Goal: Task Accomplishment & Management: Complete application form

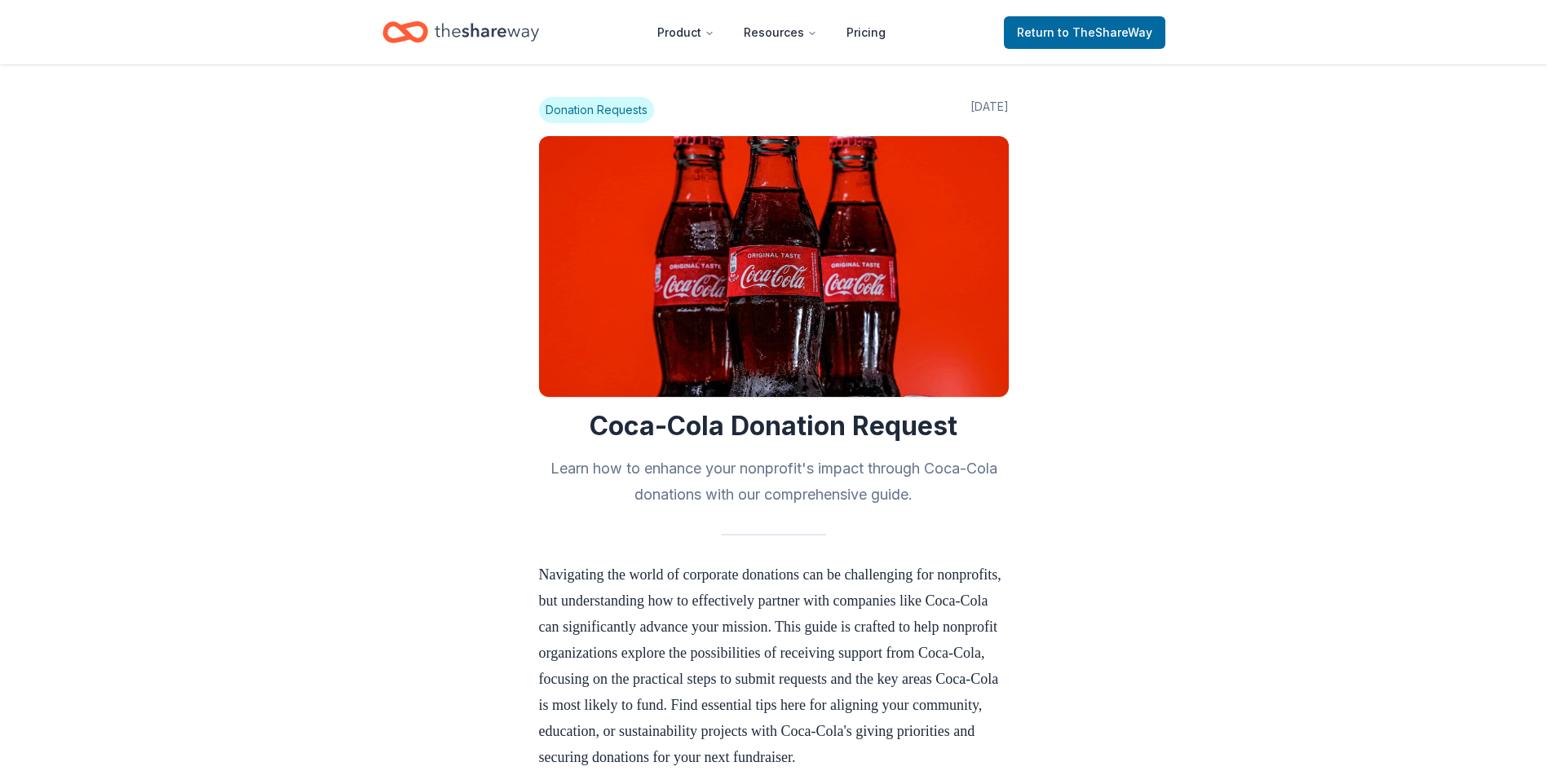
click at [465, 27] on icon "Home" at bounding box center [486, 31] width 105 height 33
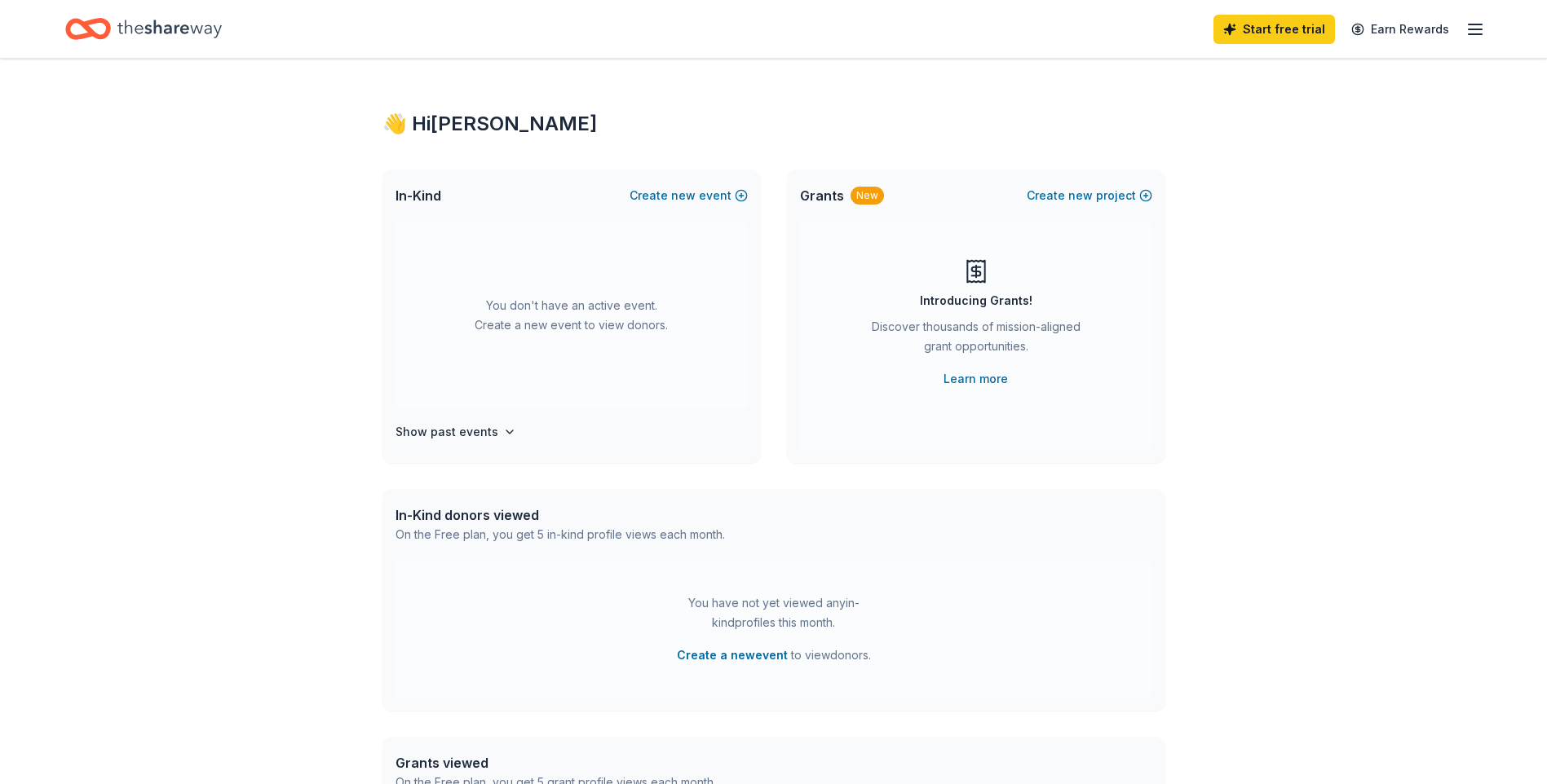
click at [468, 128] on div "👋 Hi [PERSON_NAME]" at bounding box center [774, 124] width 783 height 26
click at [196, 27] on icon "Home" at bounding box center [170, 28] width 105 height 18
click at [699, 200] on button "Create new event" at bounding box center [688, 195] width 118 height 20
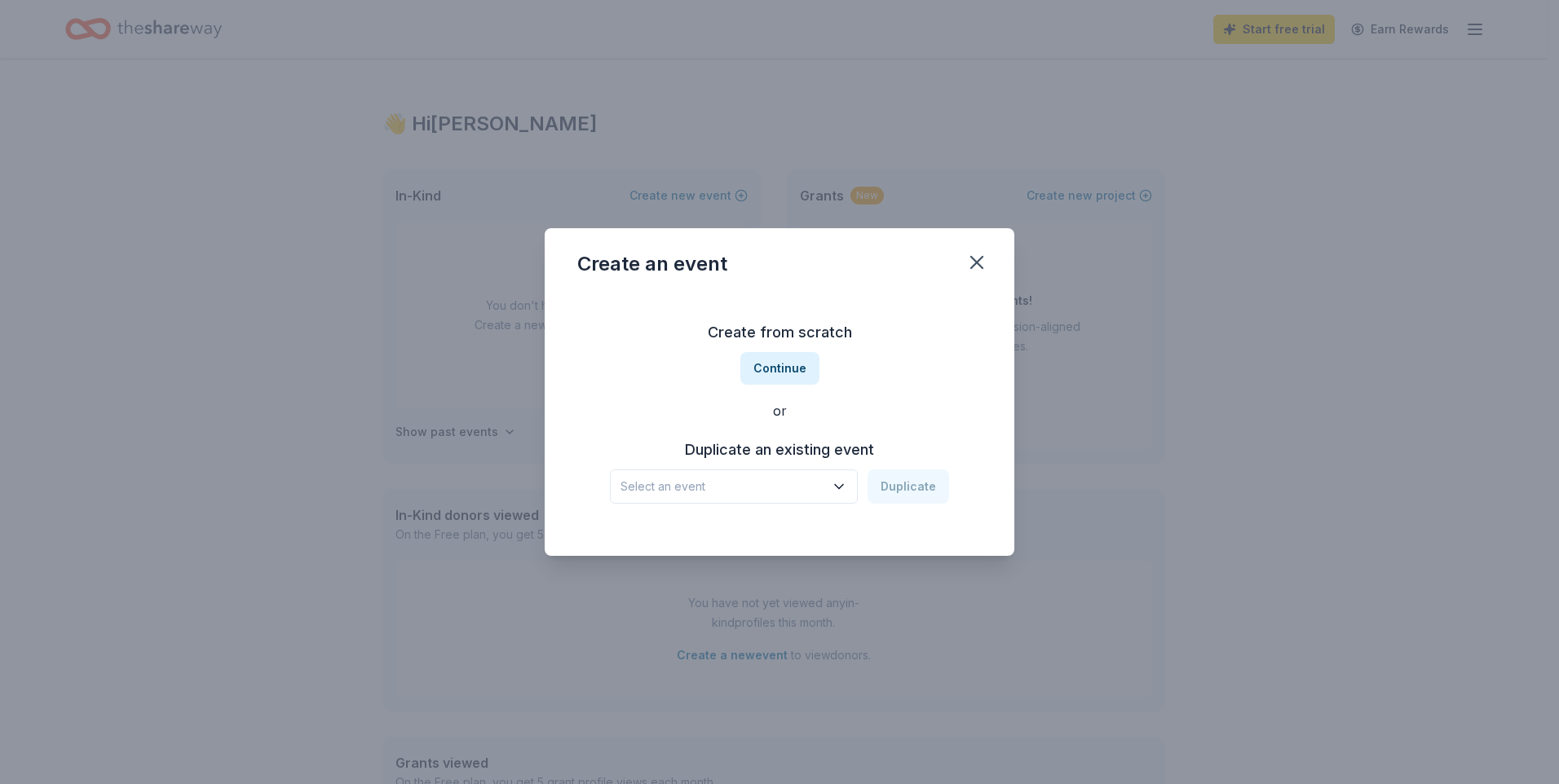
click at [732, 510] on div "Create from scratch Continue or Duplicate an existing event Select an event Dup…" at bounding box center [780, 412] width 404 height 237
click at [742, 489] on span "Select an event" at bounding box center [722, 486] width 204 height 20
click at [769, 378] on button "Continue" at bounding box center [780, 368] width 79 height 33
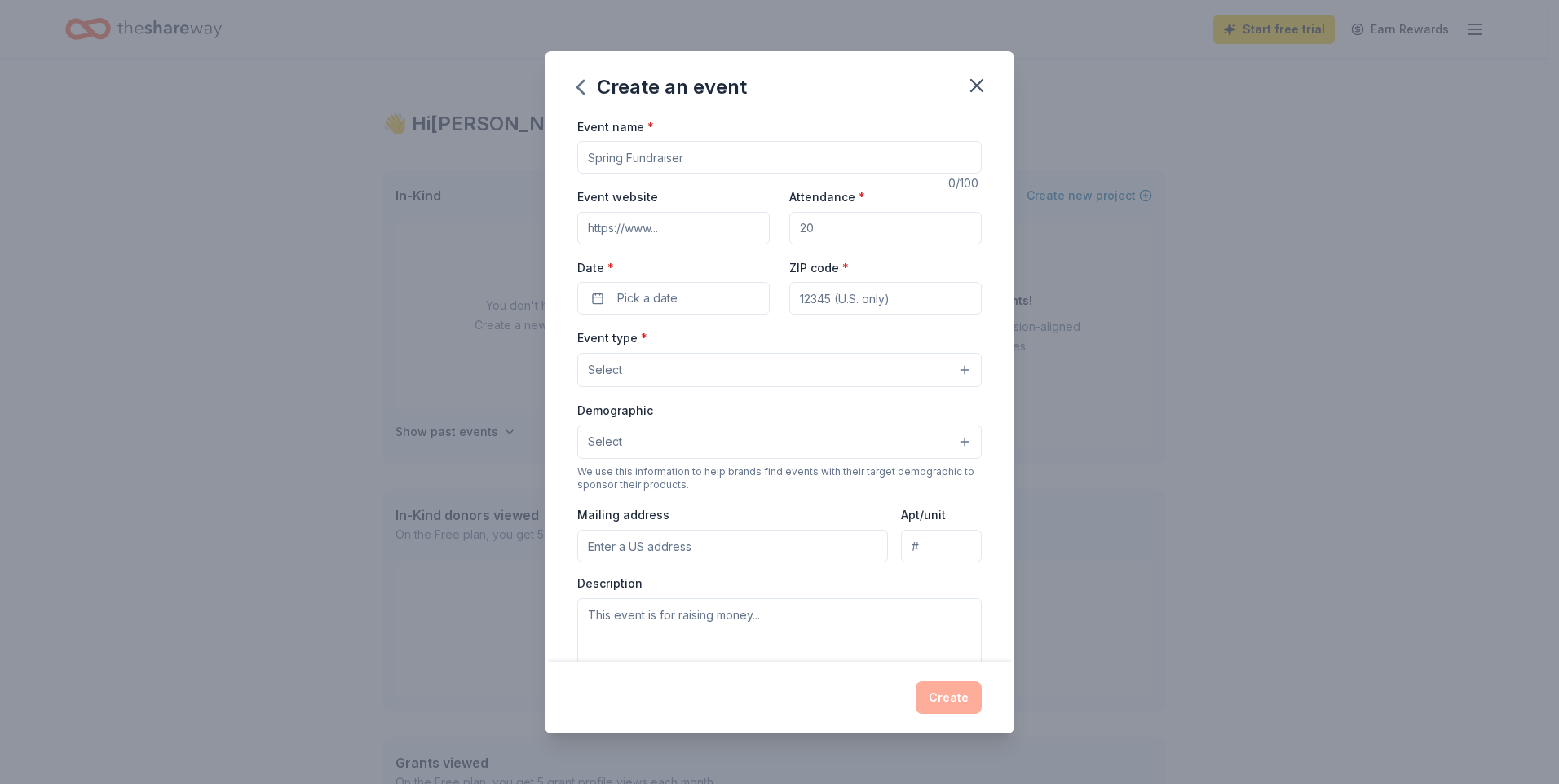
click at [694, 161] on input "Event name *" at bounding box center [780, 157] width 404 height 33
type input "c"
type input "CHRISTMAS PARRANDA"
click at [799, 231] on input "Attendance *" at bounding box center [886, 228] width 192 height 33
type input "500"
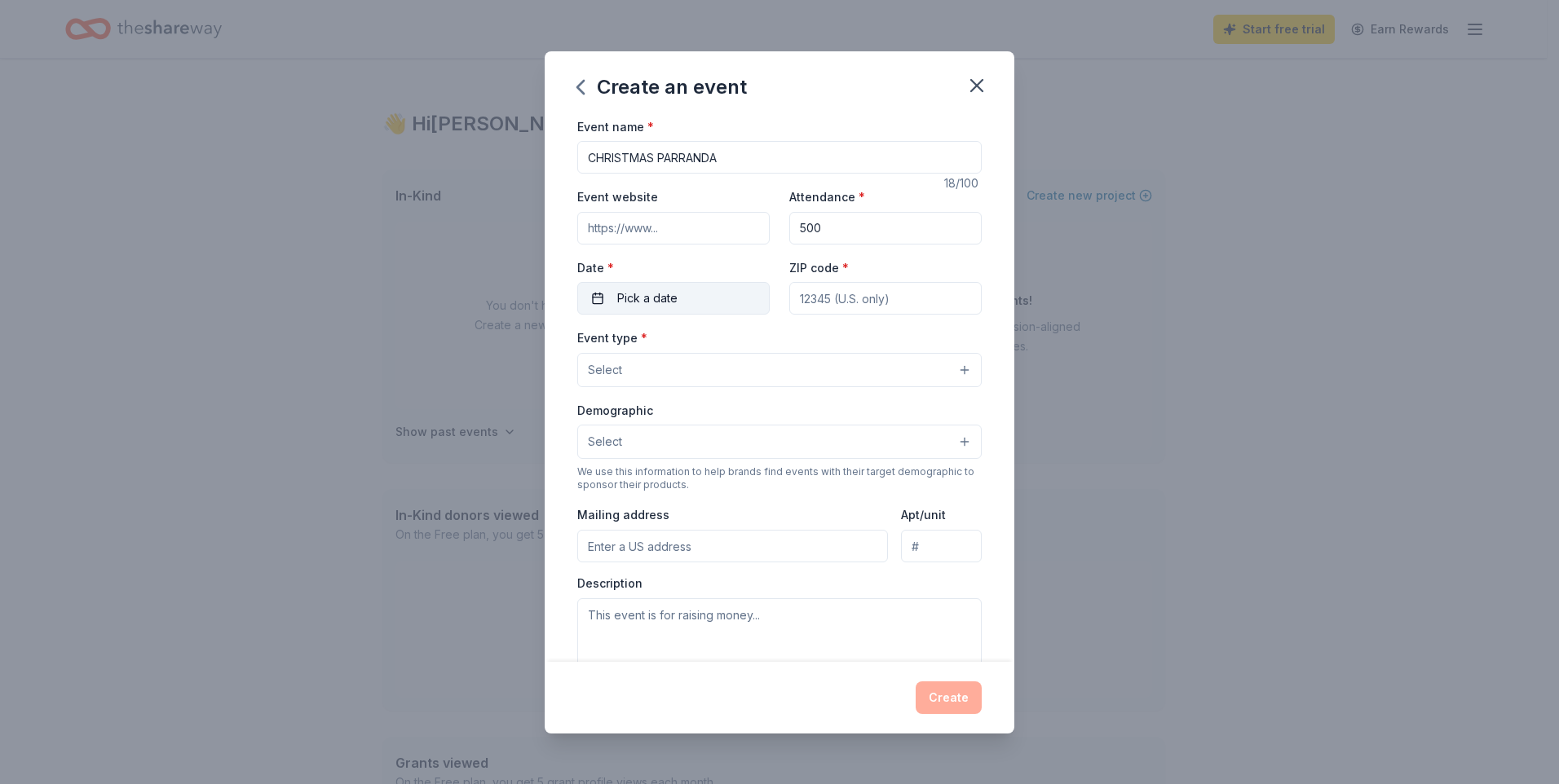
click at [657, 302] on span "Pick a date" at bounding box center [648, 298] width 60 height 20
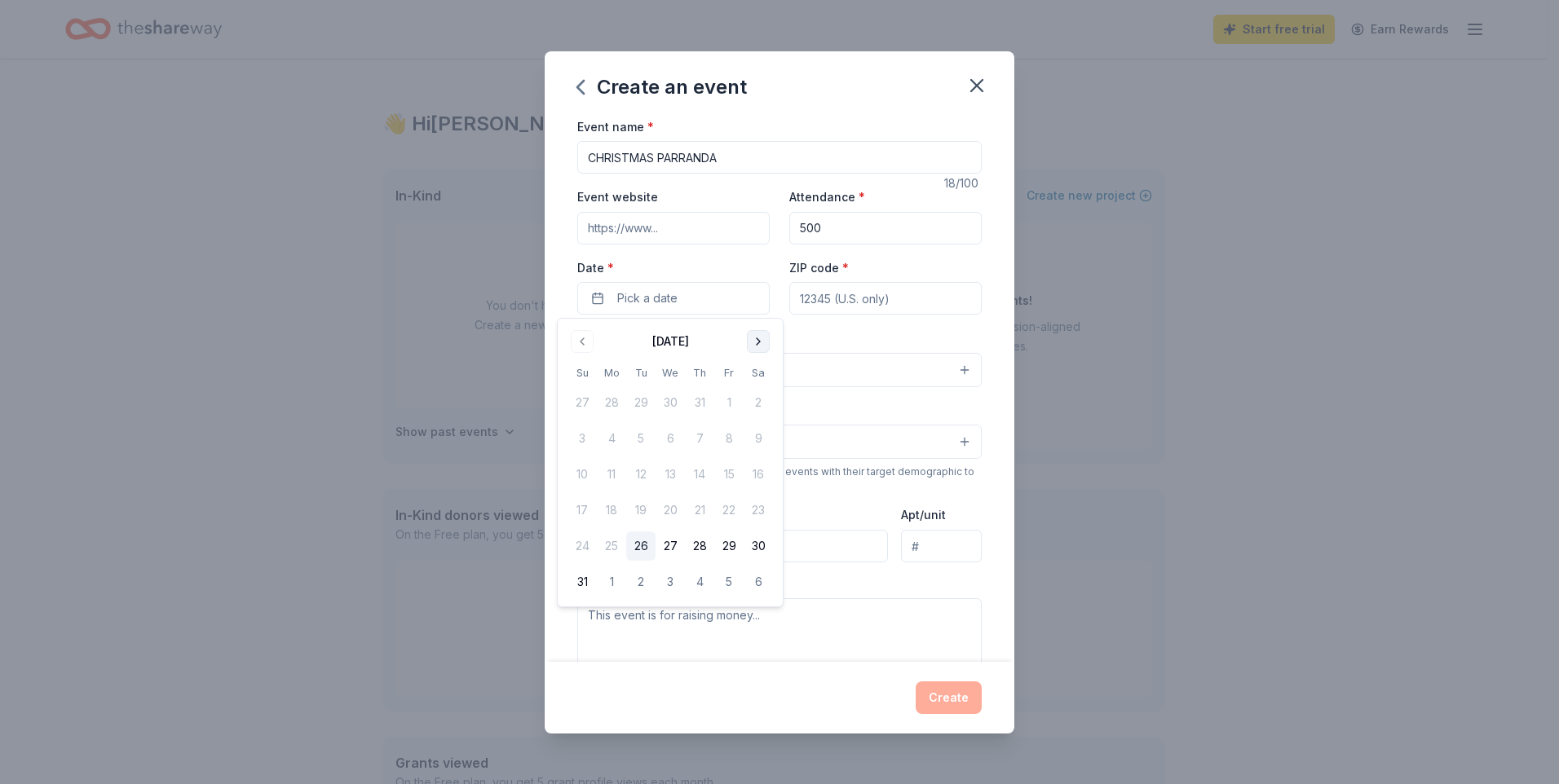
click at [758, 348] on button "Go to next month" at bounding box center [759, 341] width 23 height 23
click at [758, 347] on button "Go to next month" at bounding box center [759, 341] width 23 height 23
click at [747, 338] on button "Go to next month" at bounding box center [759, 341] width 23 height 23
click at [671, 472] on button "17" at bounding box center [670, 474] width 29 height 29
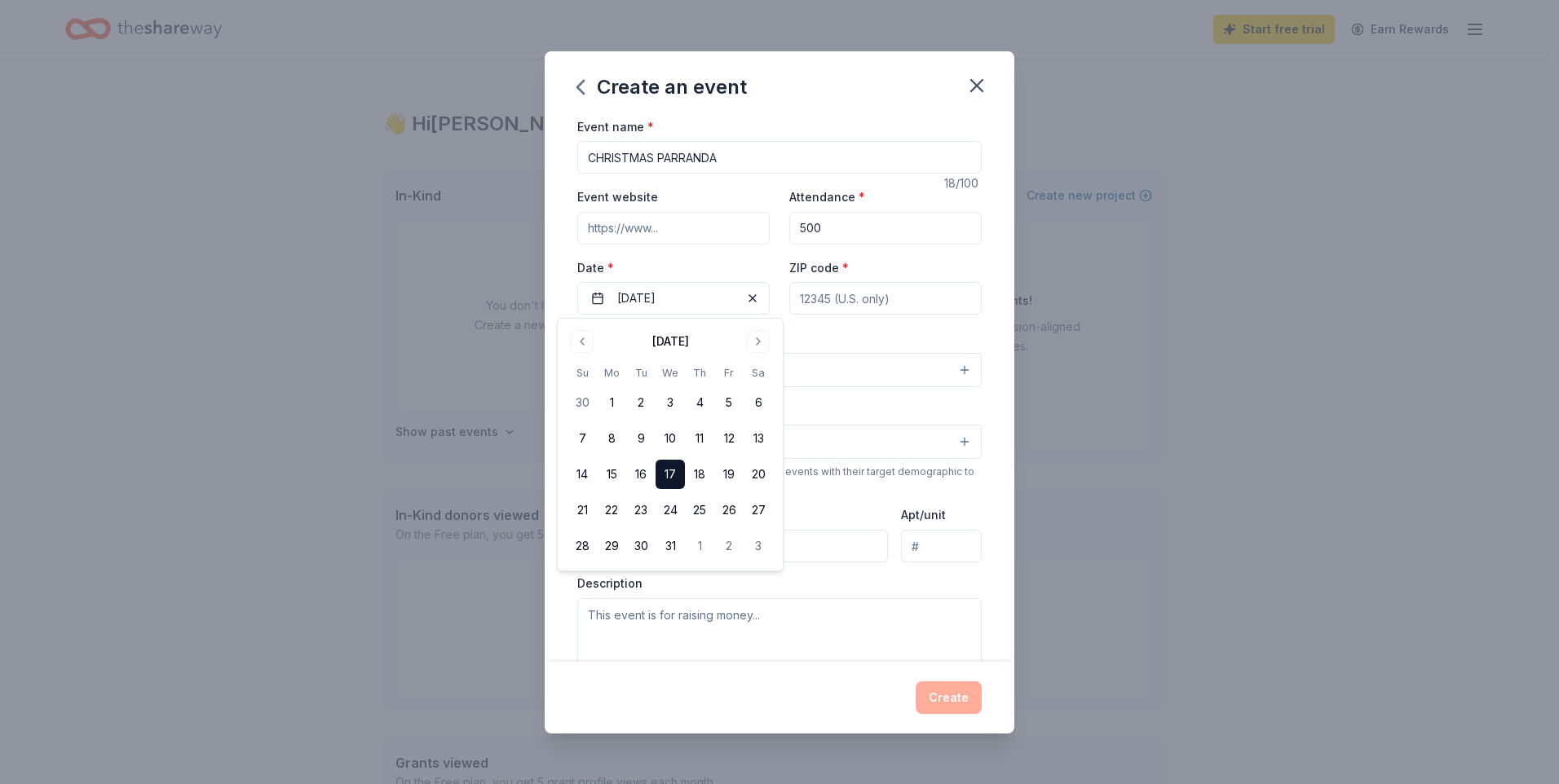
click at [892, 303] on input "ZIP code *" at bounding box center [886, 298] width 192 height 33
type input "10029"
type input "164 East 102nd Street, NEW YORK NY"
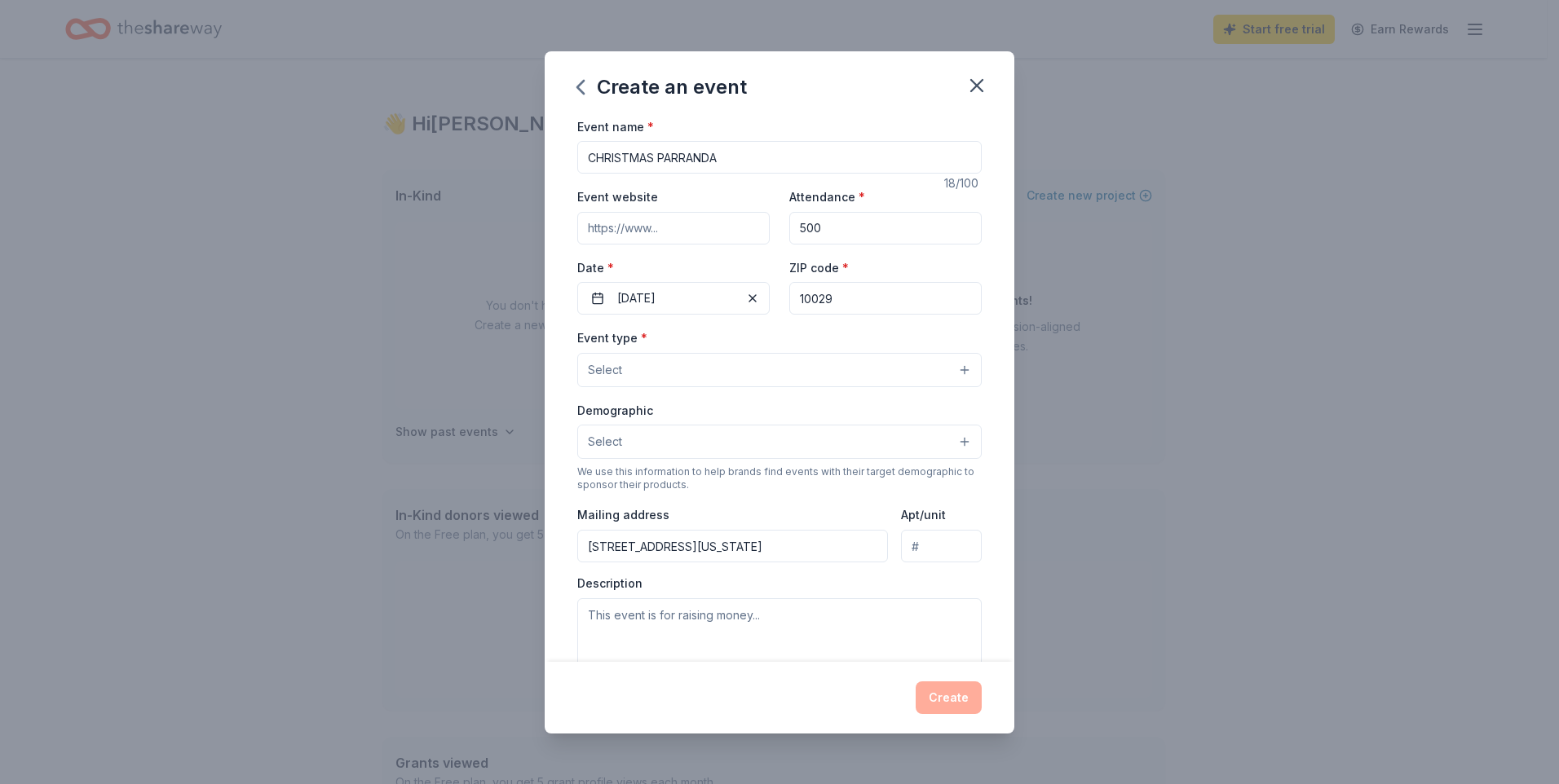
type input "164 EAST 102 STREET"
type input "10029"
click at [800, 381] on button "Select" at bounding box center [780, 370] width 404 height 34
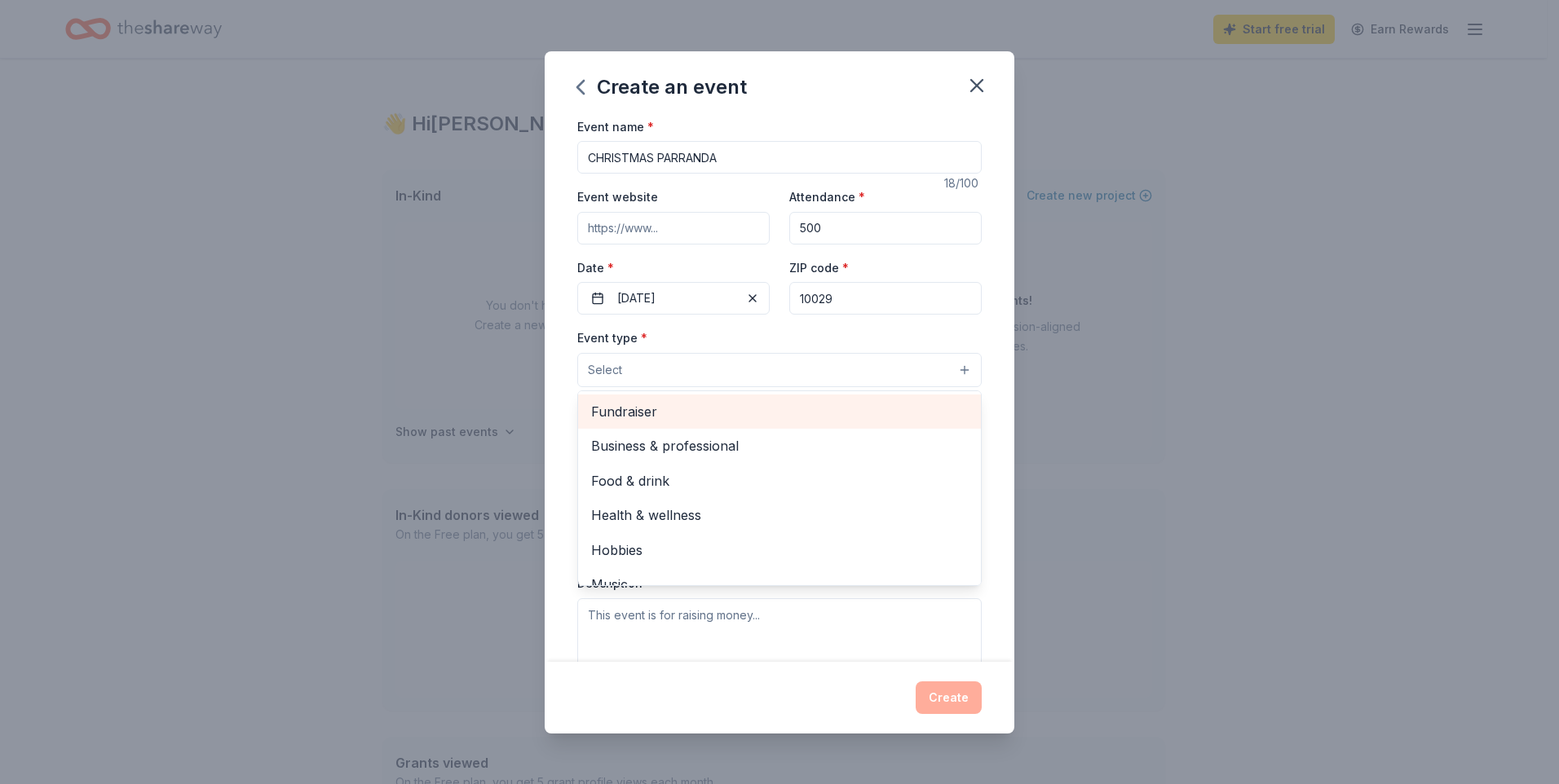
click at [786, 417] on span "Fundraiser" at bounding box center [780, 412] width 377 height 21
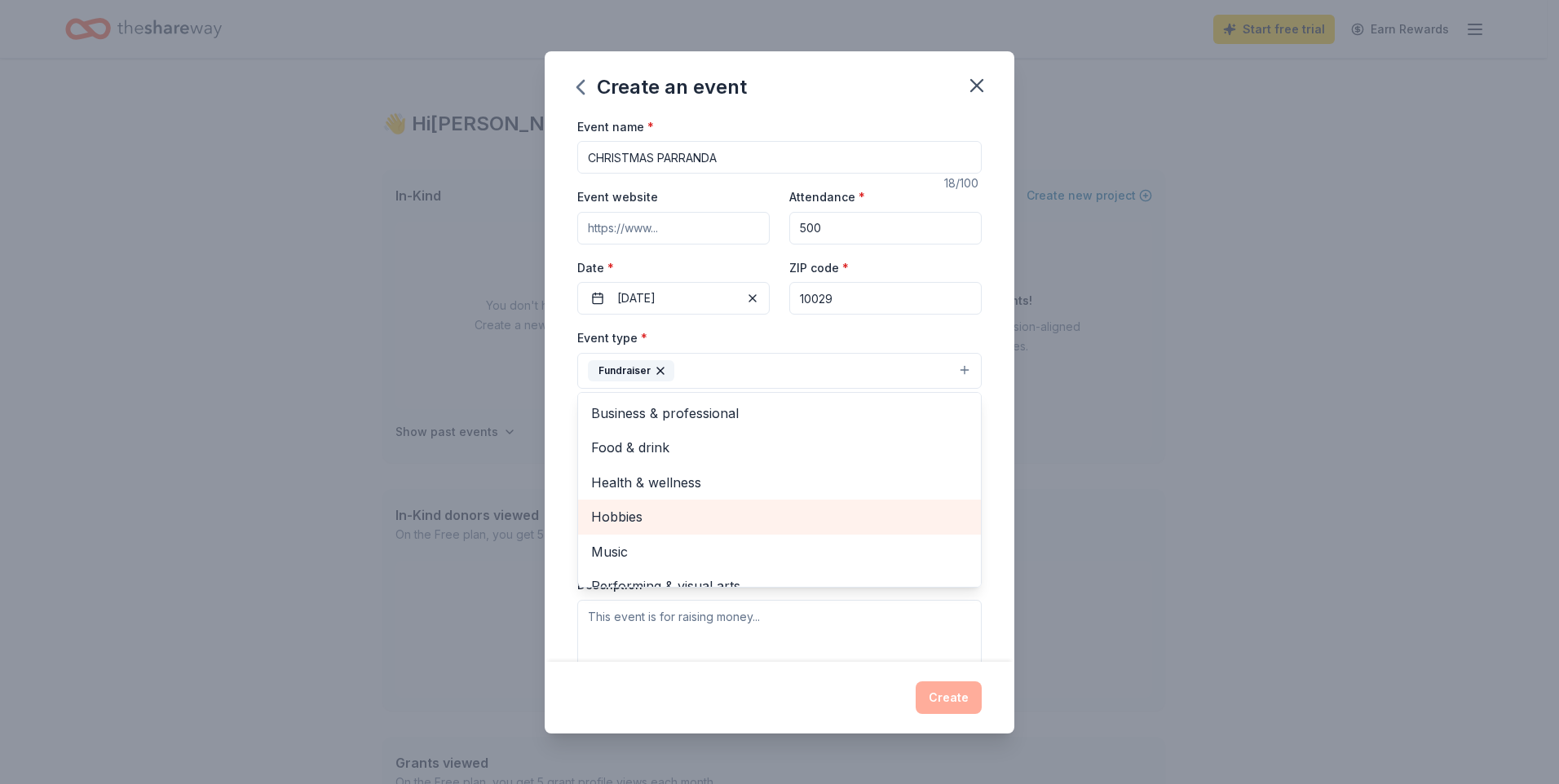
scroll to position [20, 0]
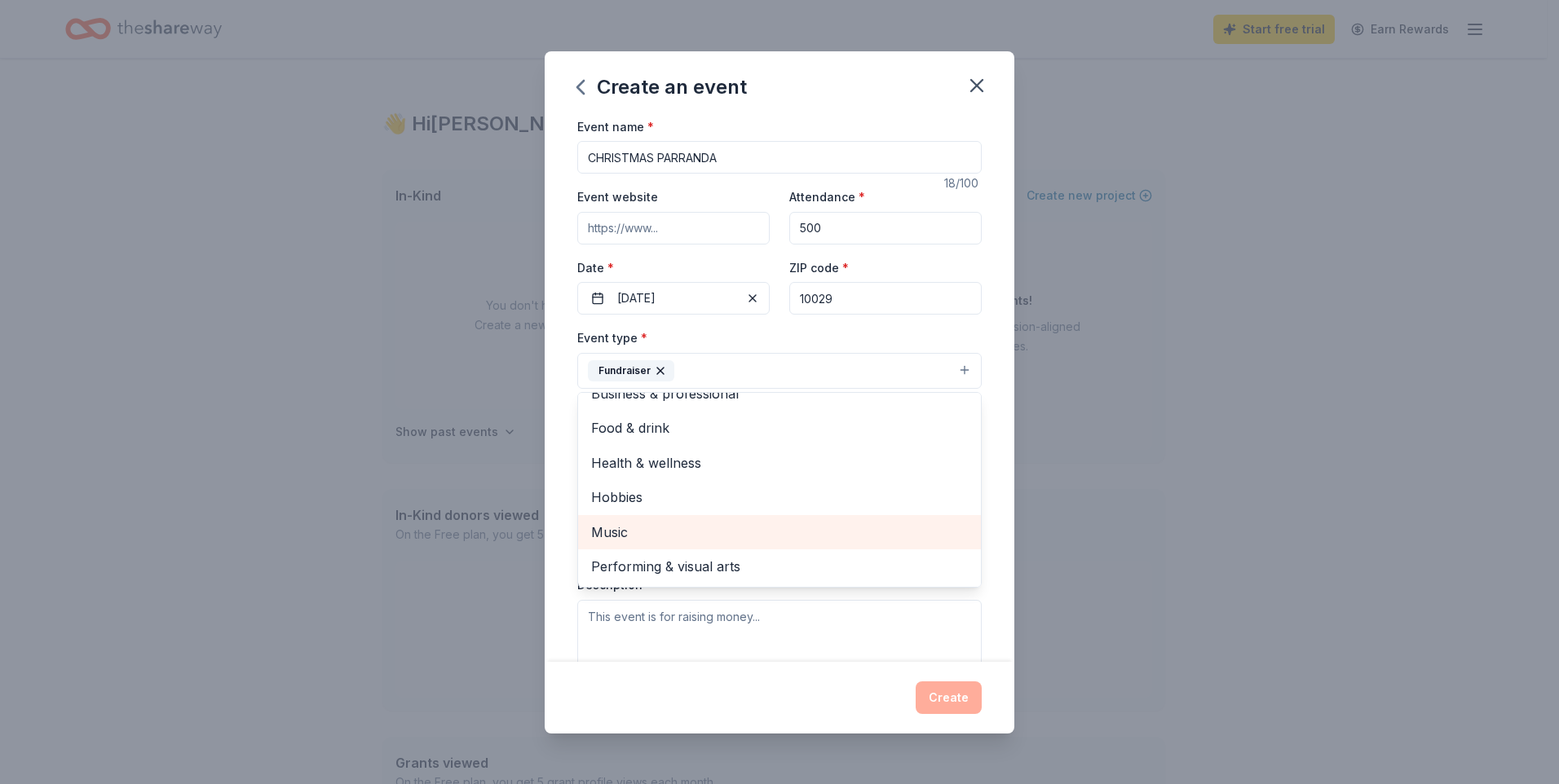
click at [678, 531] on span "Music" at bounding box center [780, 532] width 377 height 21
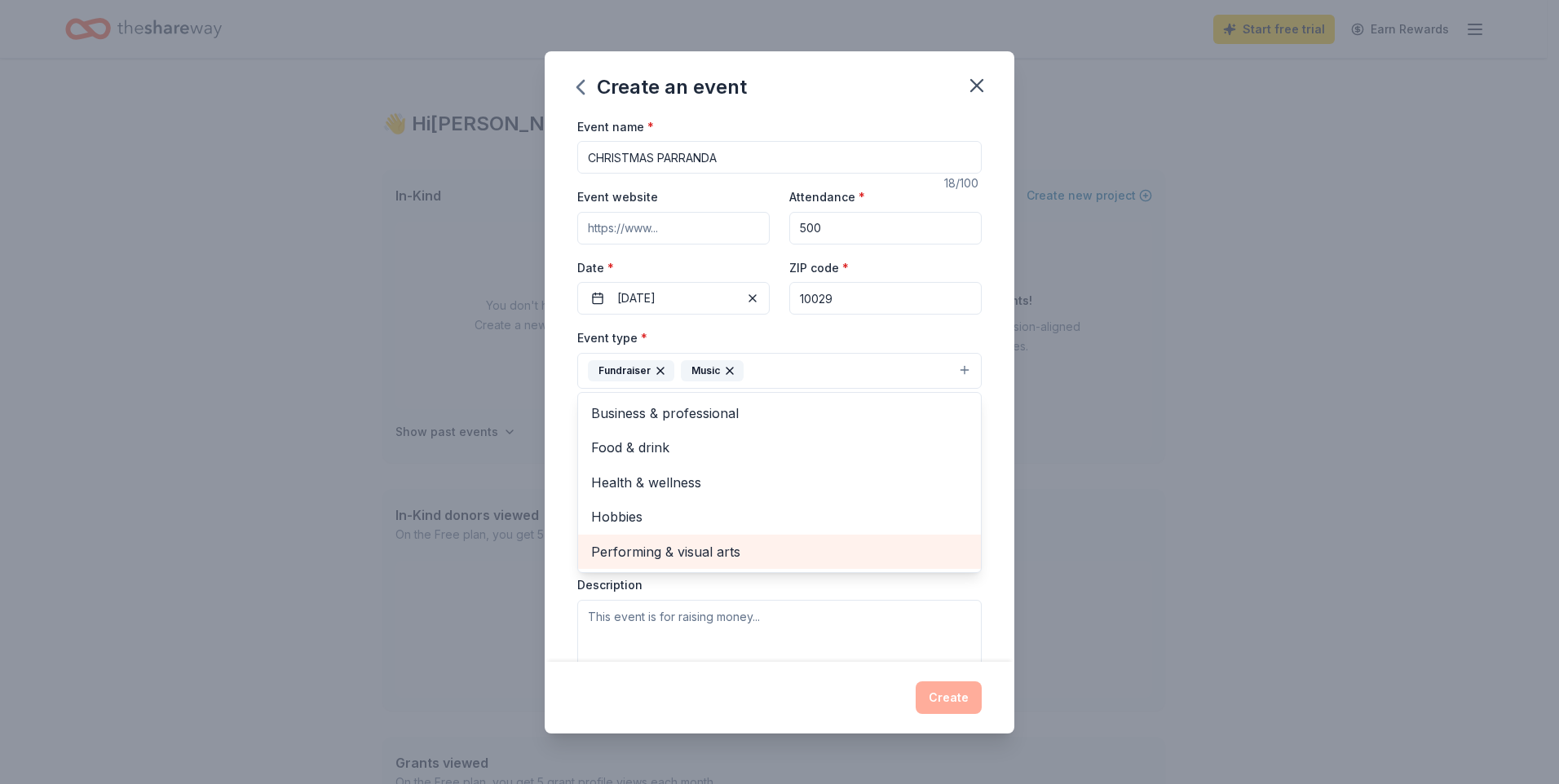
click at [681, 554] on span "Performing & visual arts" at bounding box center [780, 552] width 377 height 21
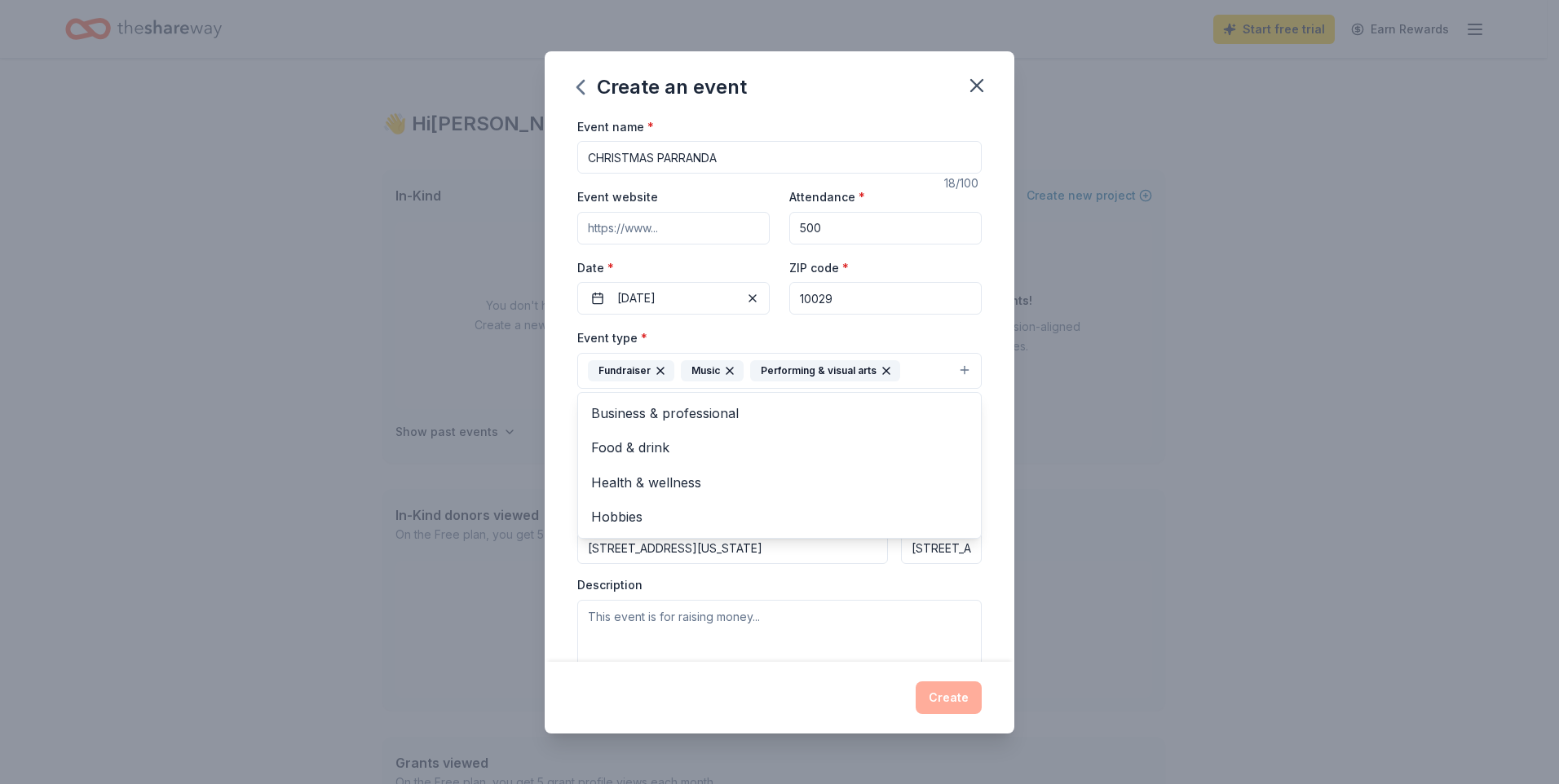
click at [845, 611] on div "Event type * Fundraiser Music Performing & visual arts Business & professional …" at bounding box center [780, 500] width 404 height 345
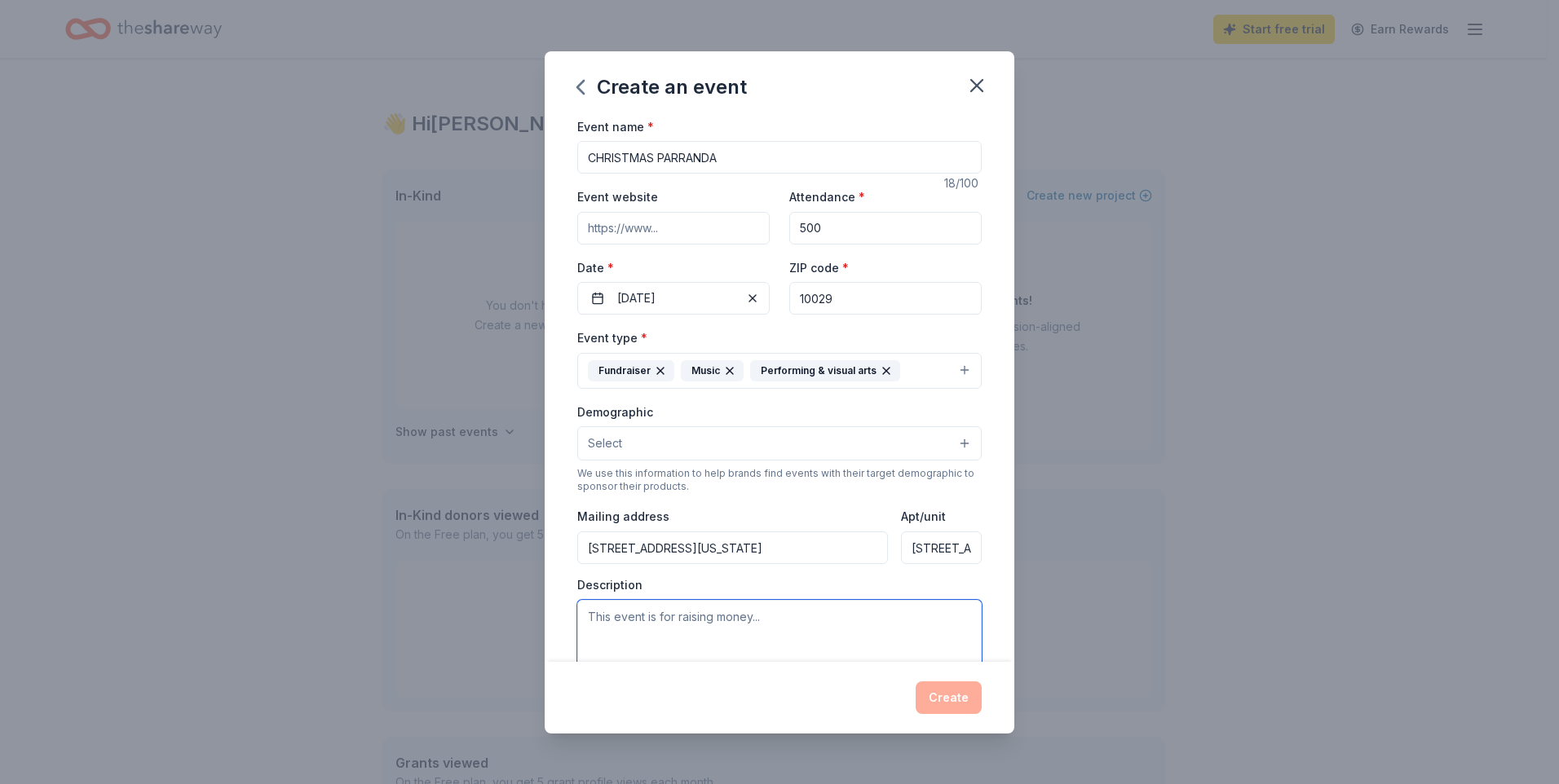
click at [843, 614] on textarea at bounding box center [780, 637] width 404 height 74
type textarea "t"
paste textarea "If you're not familiar with what a Parranda is, think of it as a Spanish versio…"
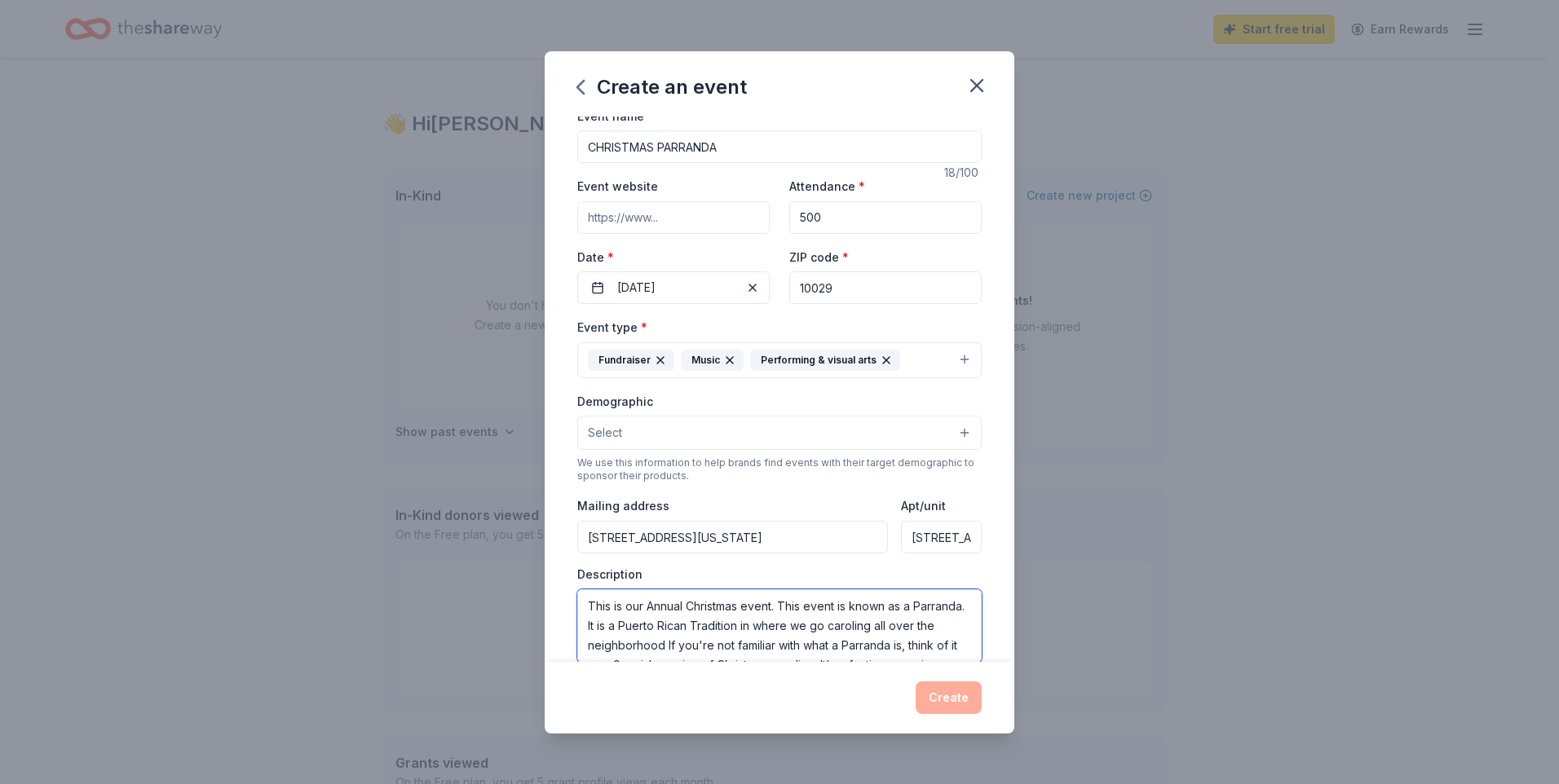
scroll to position [20, 0]
drag, startPoint x: 712, startPoint y: 647, endPoint x: 645, endPoint y: 612, distance: 75.6
click at [645, 612] on textarea "This is our Annual Christmas event. This event is known as a Parranda. It is a …" at bounding box center [780, 627] width 404 height 74
type textarea "This is our Annual Christmas event. This event is known as a Parranda. If you'r…"
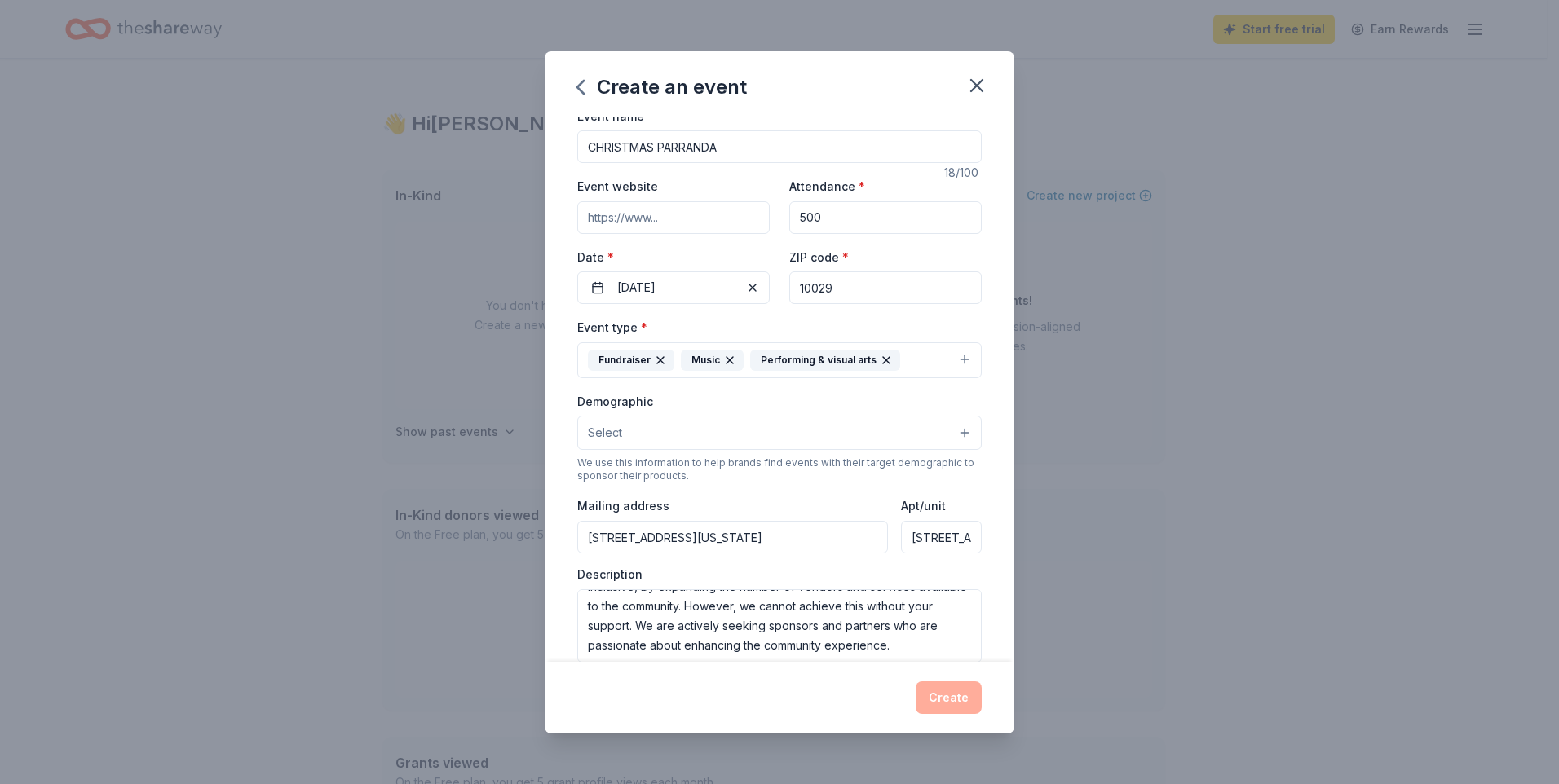
click at [967, 699] on div "Create" at bounding box center [780, 697] width 404 height 33
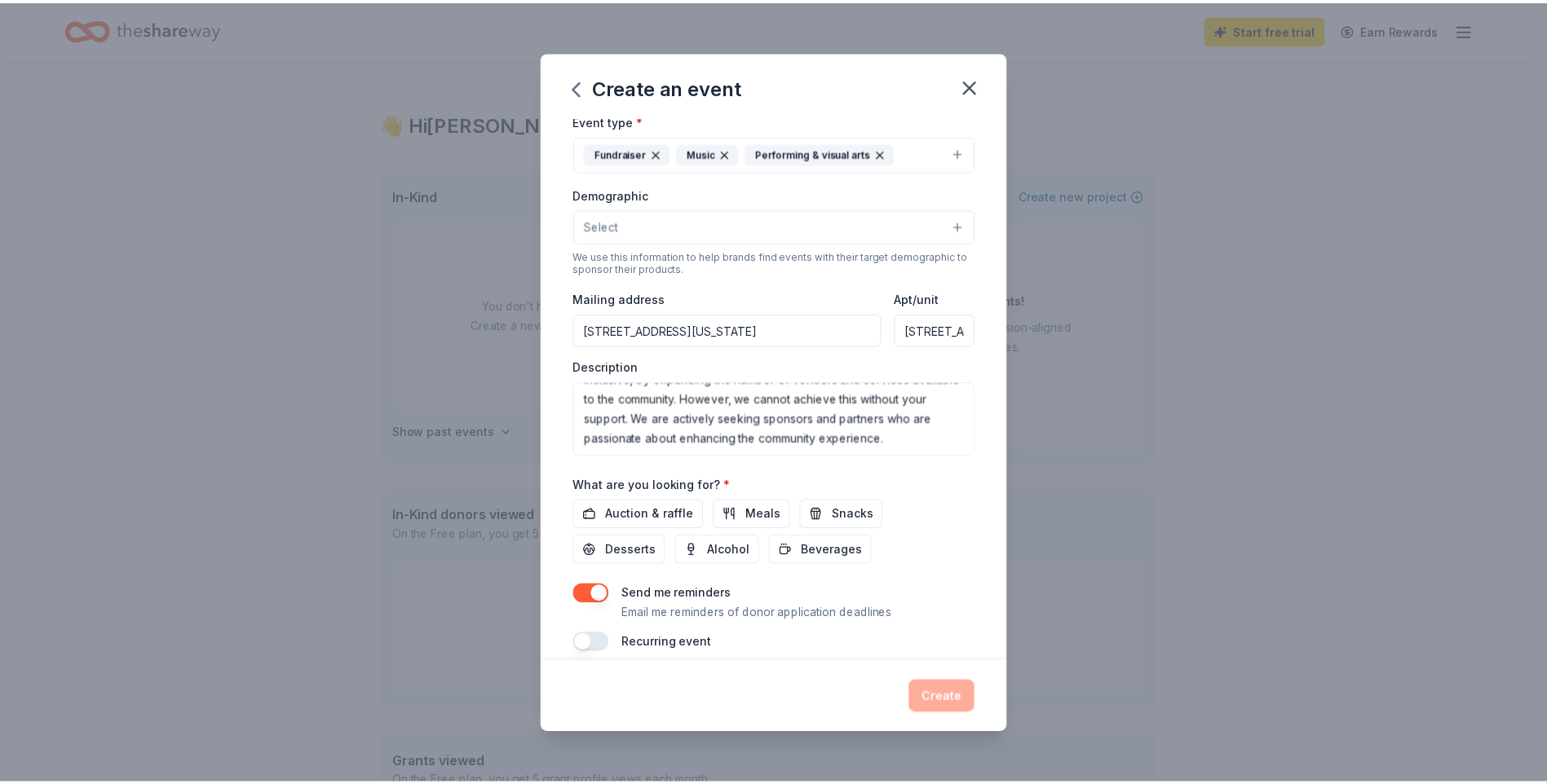
scroll to position [235, 0]
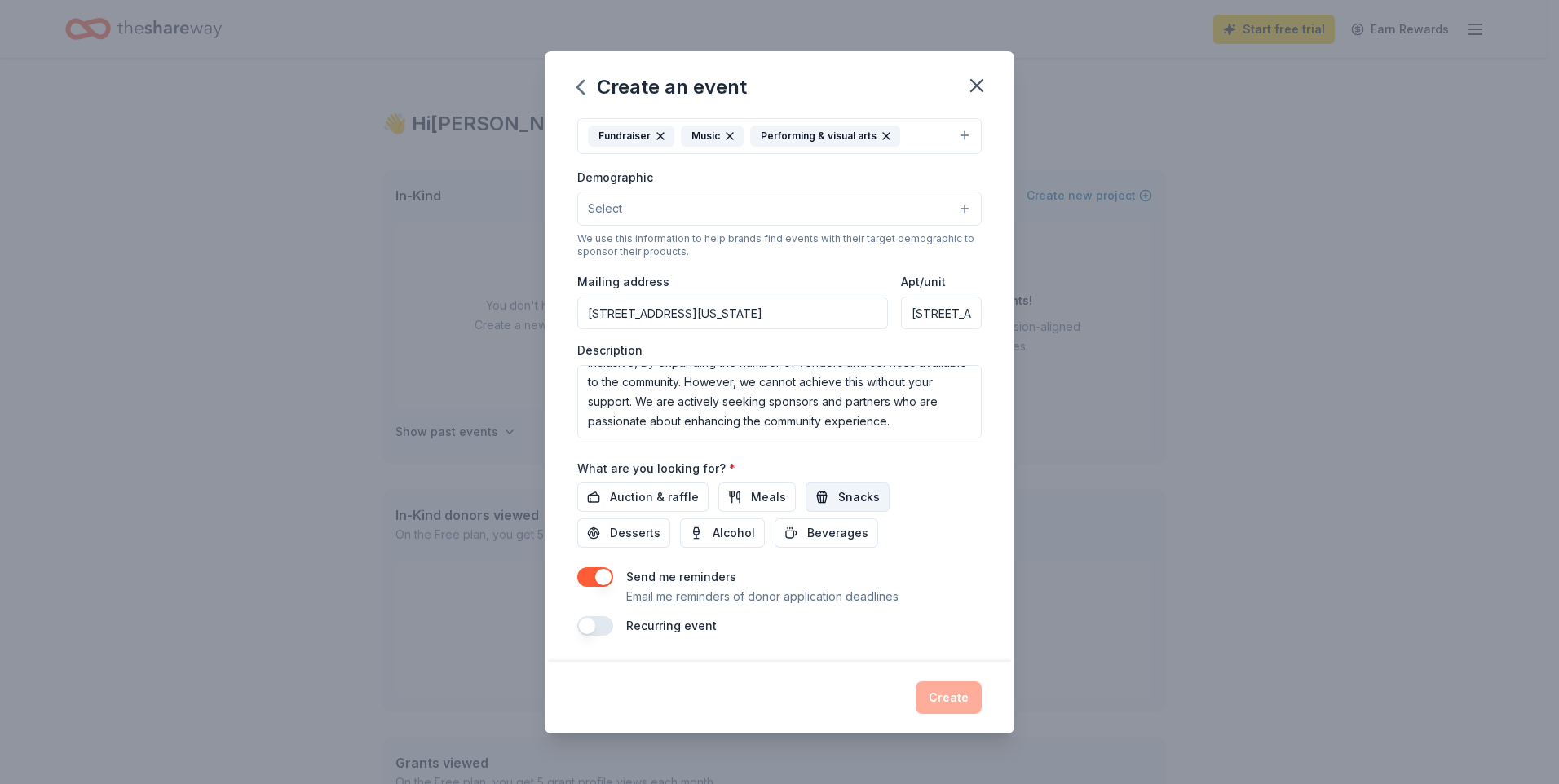
click at [861, 498] on span "Snacks" at bounding box center [860, 497] width 41 height 20
drag, startPoint x: 769, startPoint y: 499, endPoint x: 726, endPoint y: 516, distance: 46.2
click at [770, 500] on span "Meals" at bounding box center [768, 497] width 35 height 20
click at [653, 501] on span "Auction & raffle" at bounding box center [654, 497] width 89 height 20
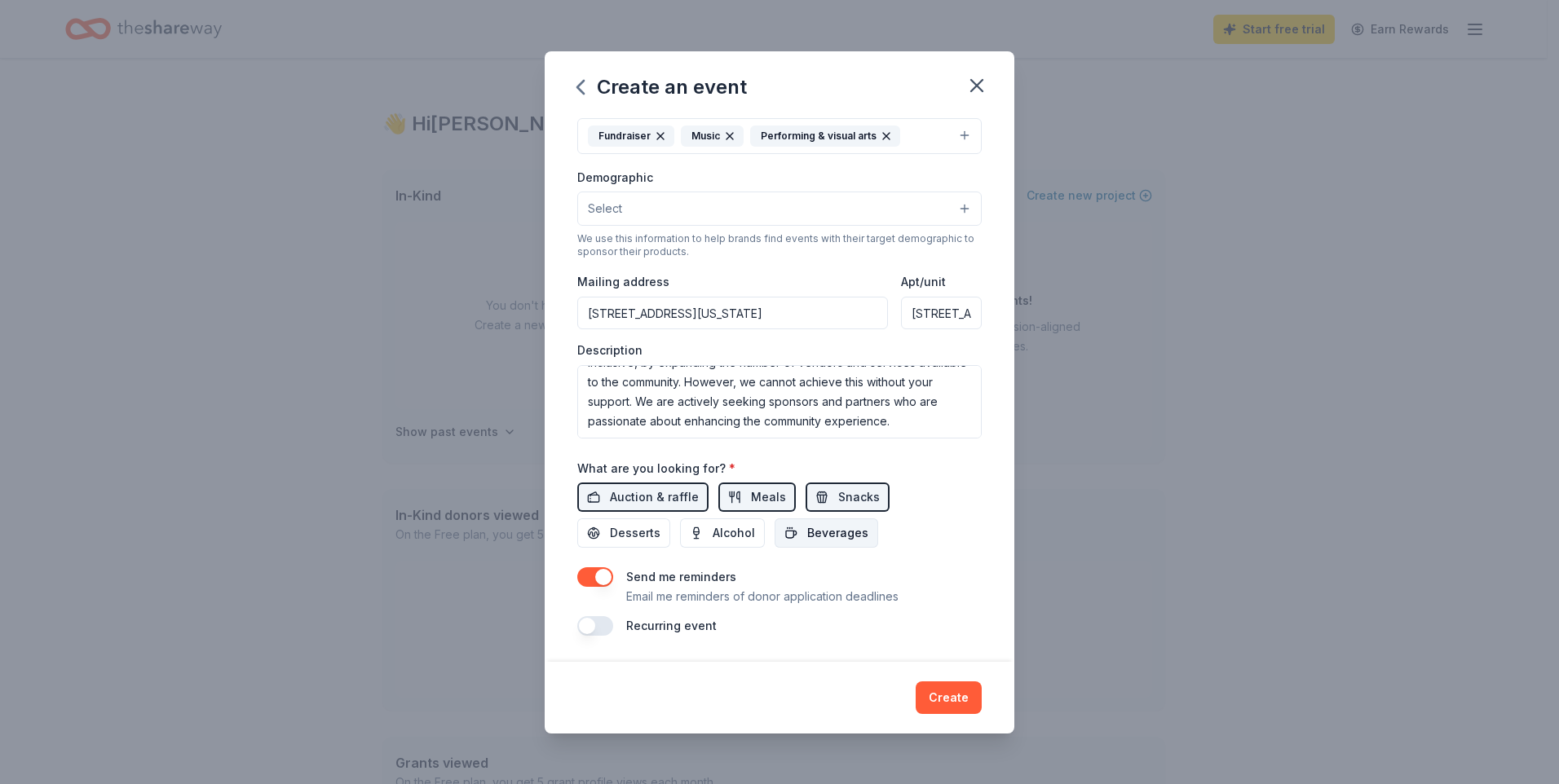
click at [848, 537] on span "Beverages" at bounding box center [838, 533] width 61 height 20
click at [960, 698] on button "Create" at bounding box center [949, 697] width 66 height 33
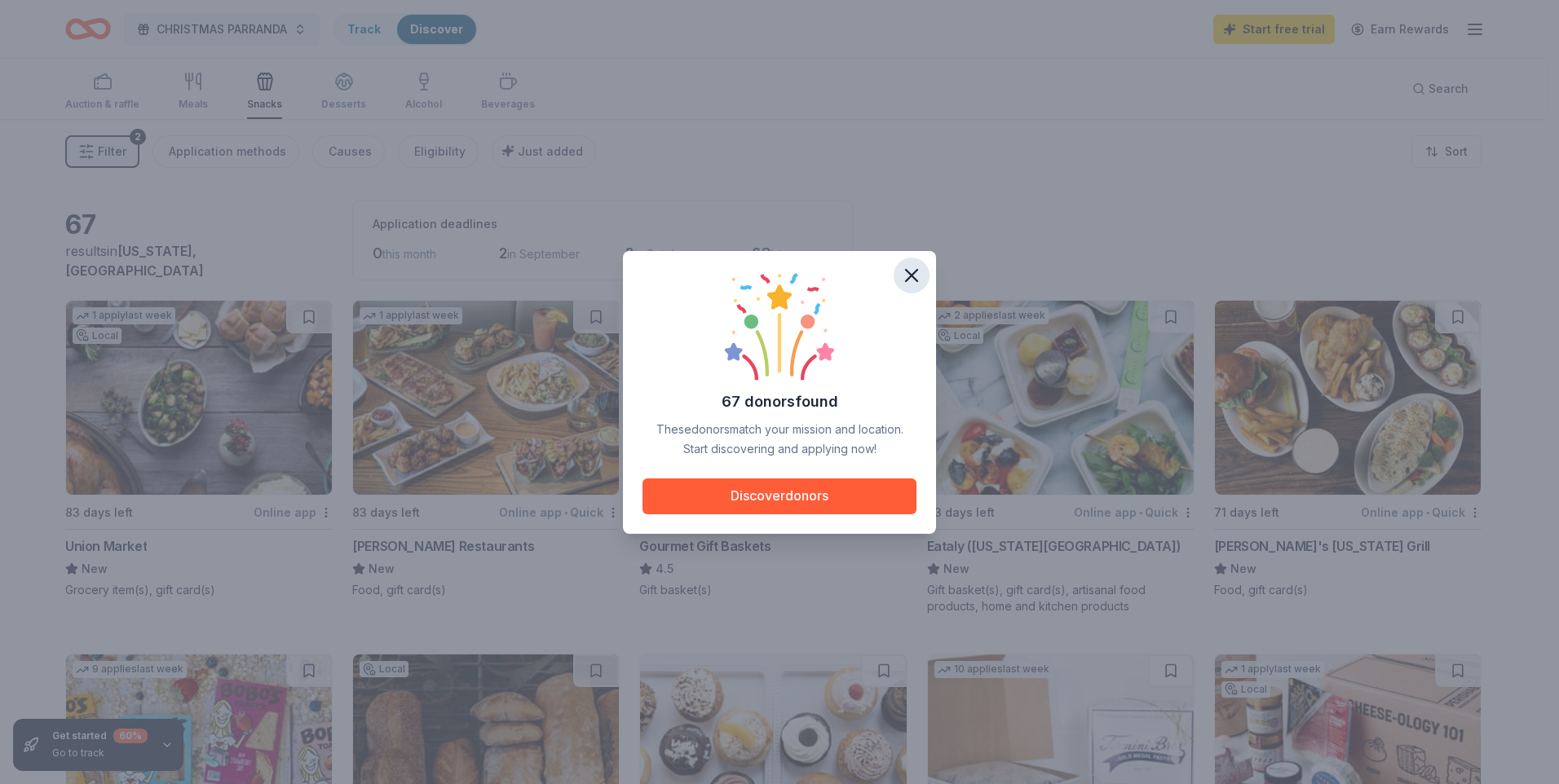
click at [912, 278] on icon "button" at bounding box center [911, 275] width 23 height 23
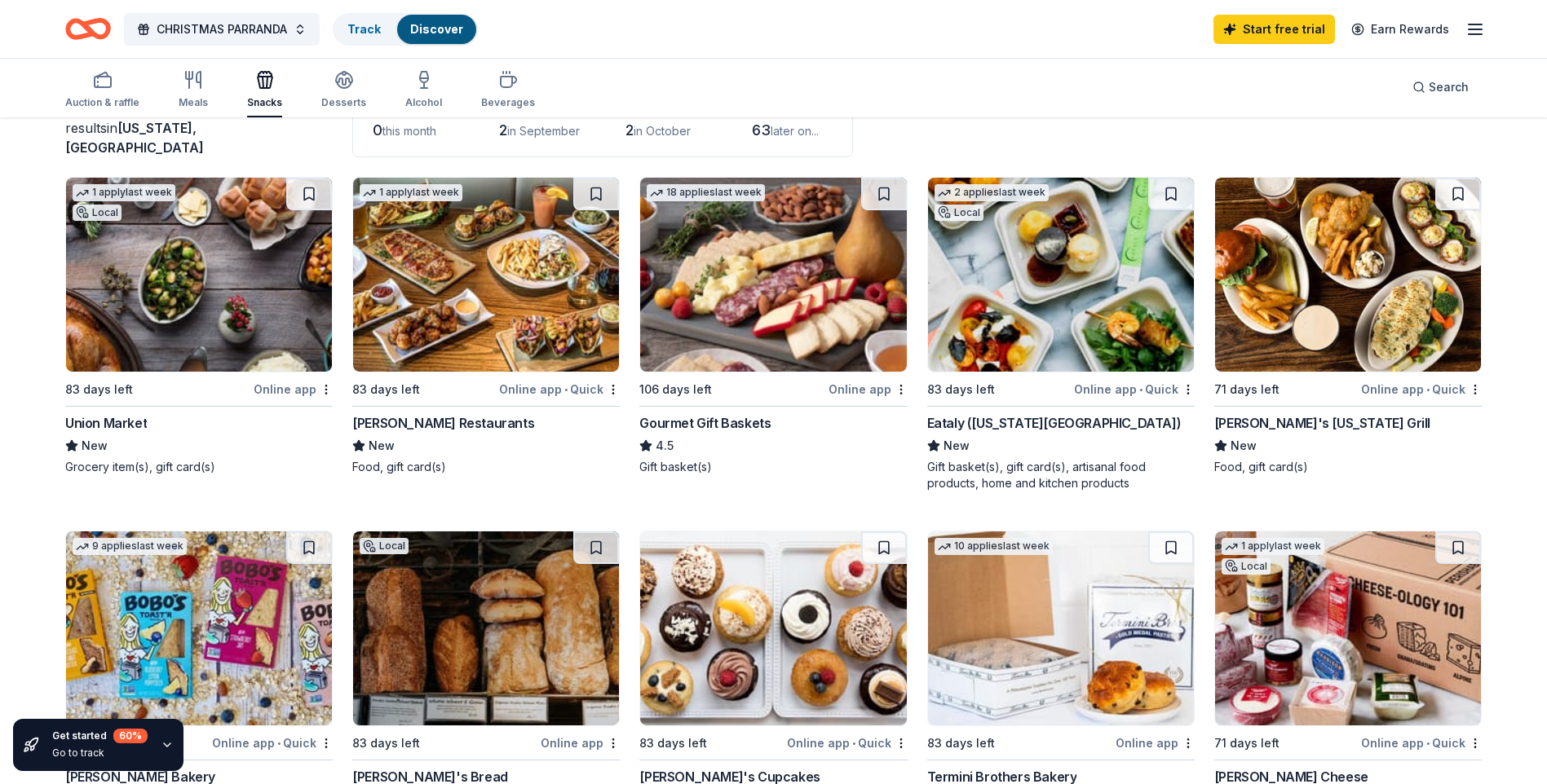
scroll to position [245, 0]
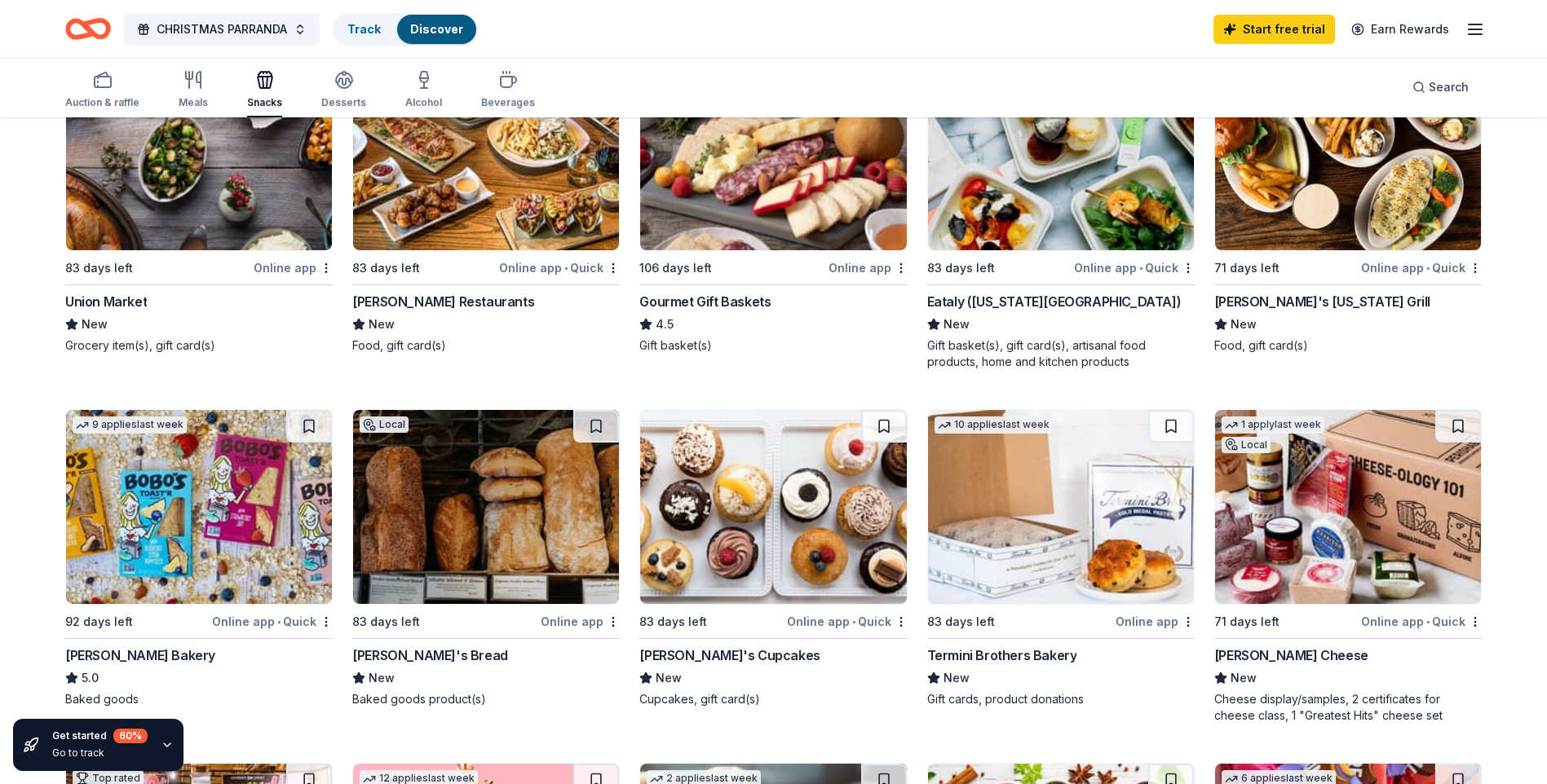
click at [239, 547] on img at bounding box center [199, 507] width 266 height 194
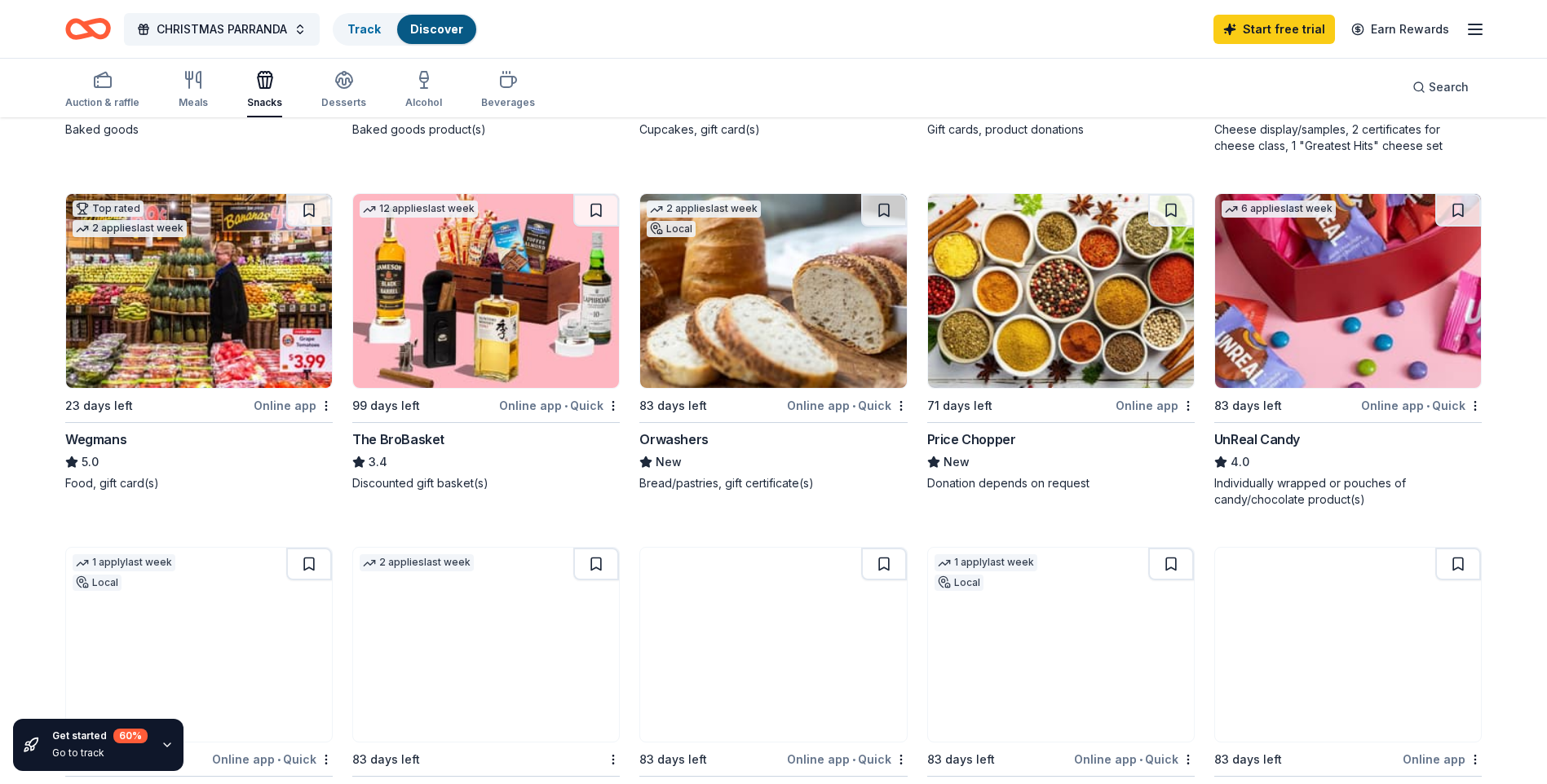
scroll to position [489, 0]
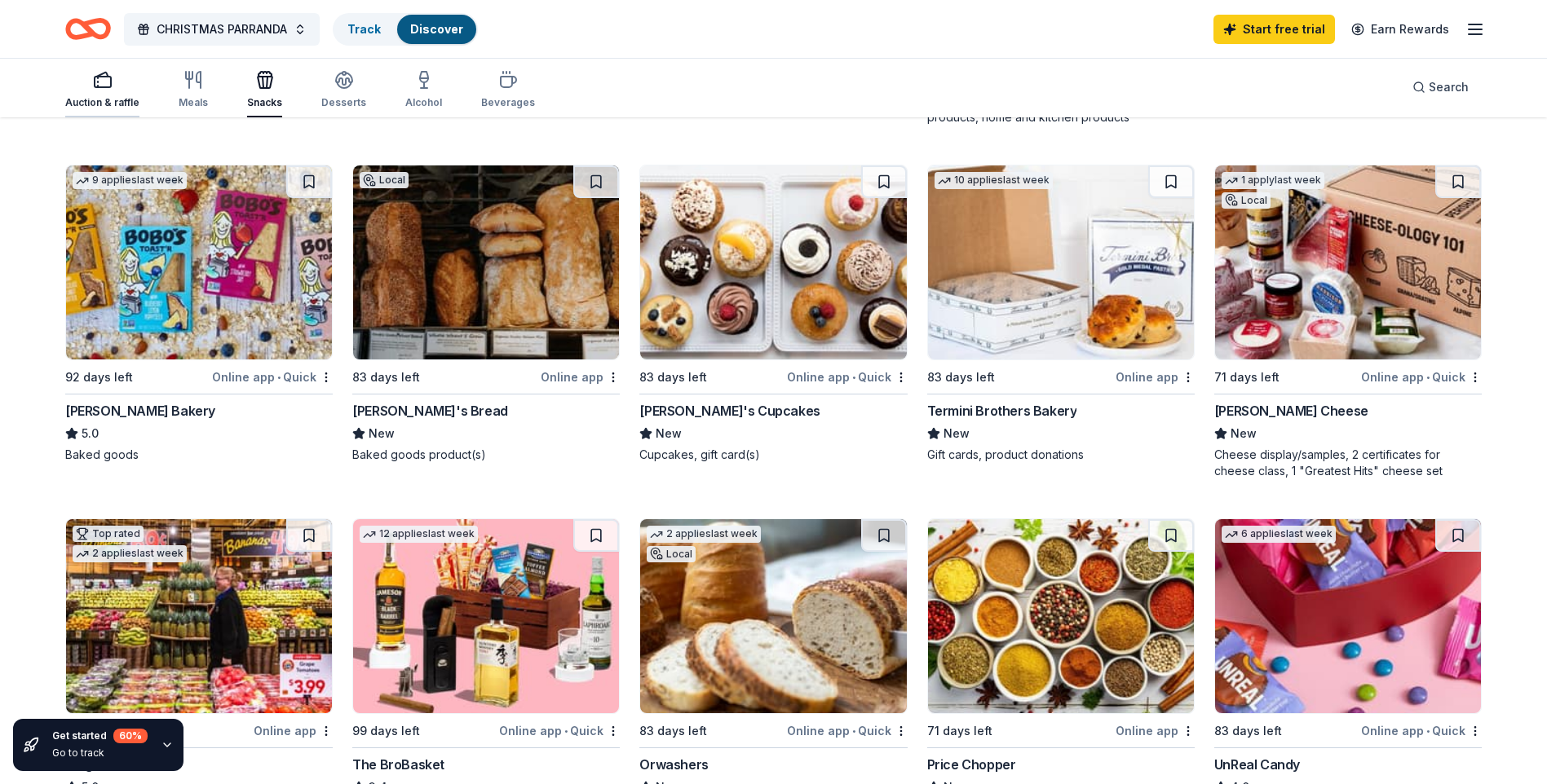
click at [104, 93] on div "Auction & raffle" at bounding box center [102, 90] width 74 height 40
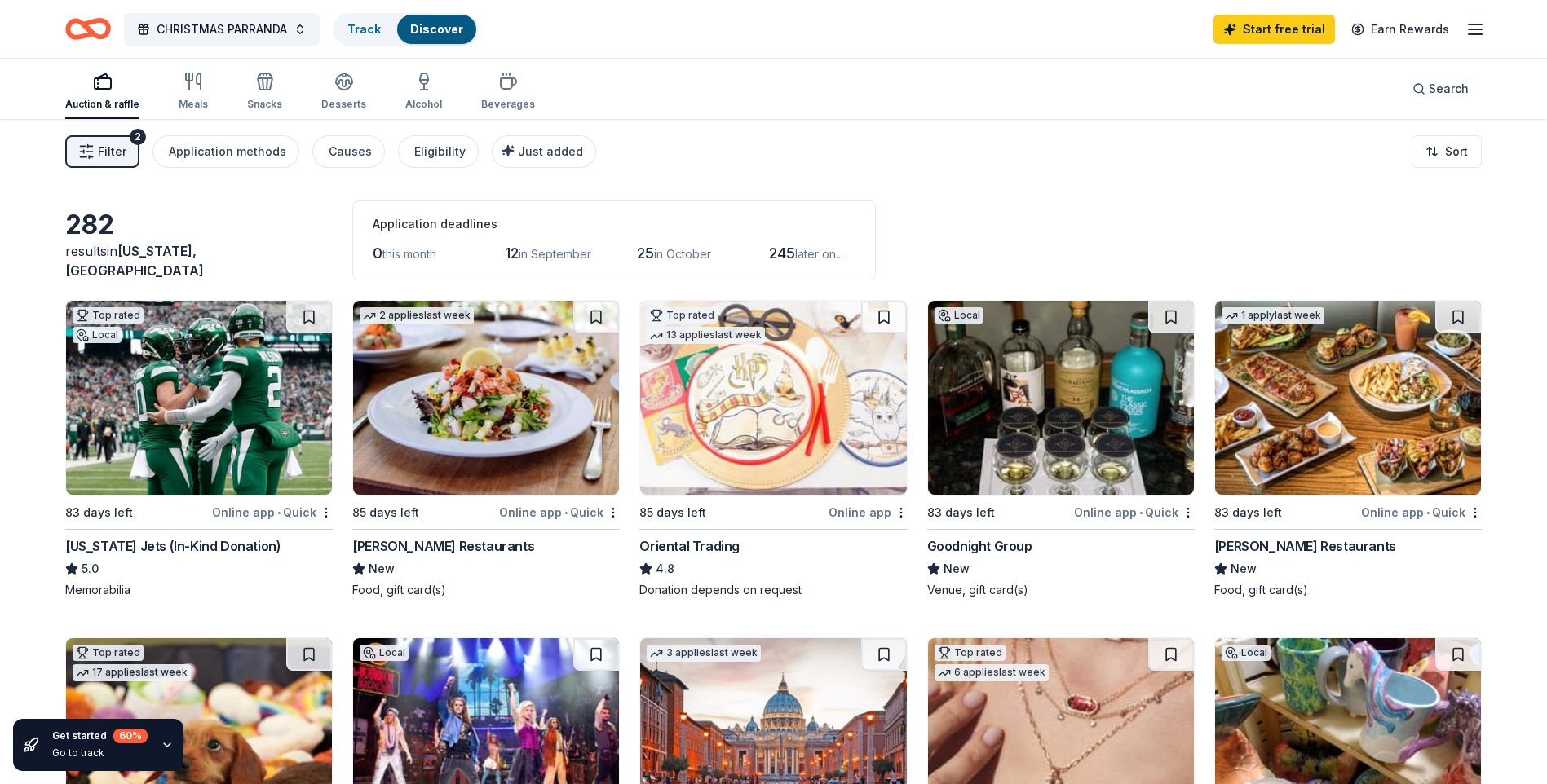
click at [129, 442] on img at bounding box center [199, 398] width 266 height 194
click at [92, 155] on icon "button" at bounding box center [86, 151] width 16 height 16
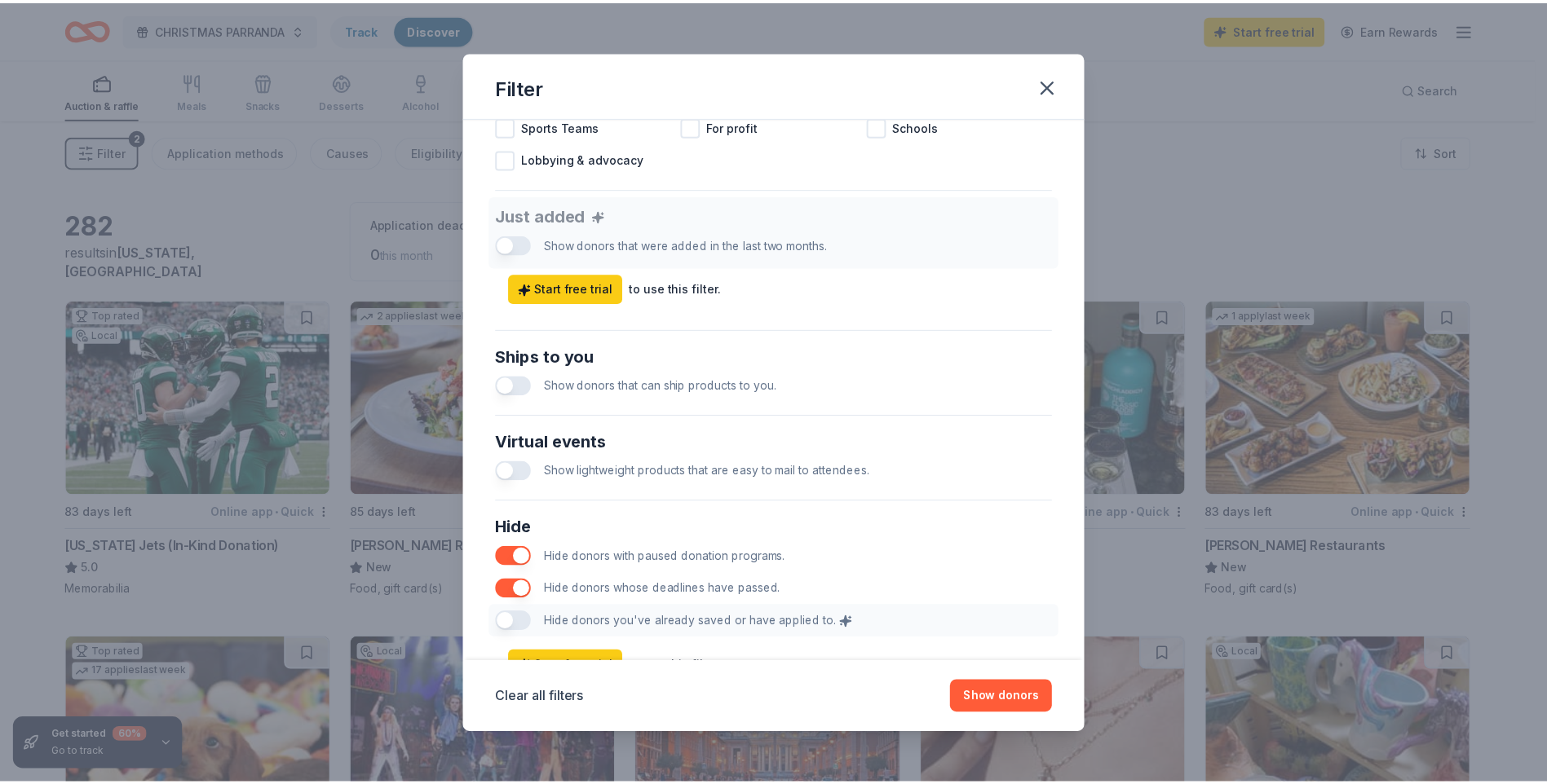
scroll to position [641, 0]
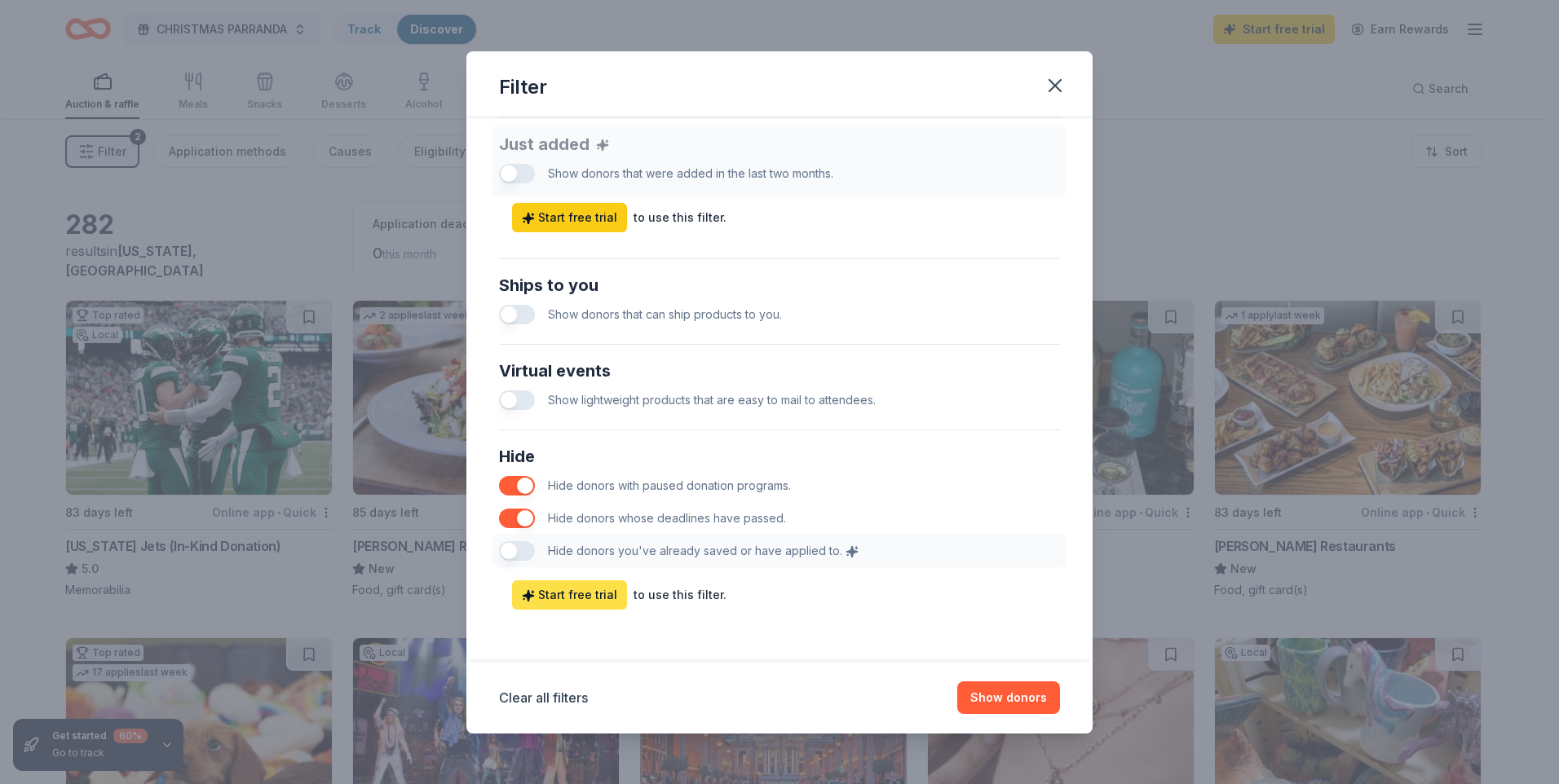
click at [597, 604] on span "Start free trial" at bounding box center [569, 595] width 95 height 20
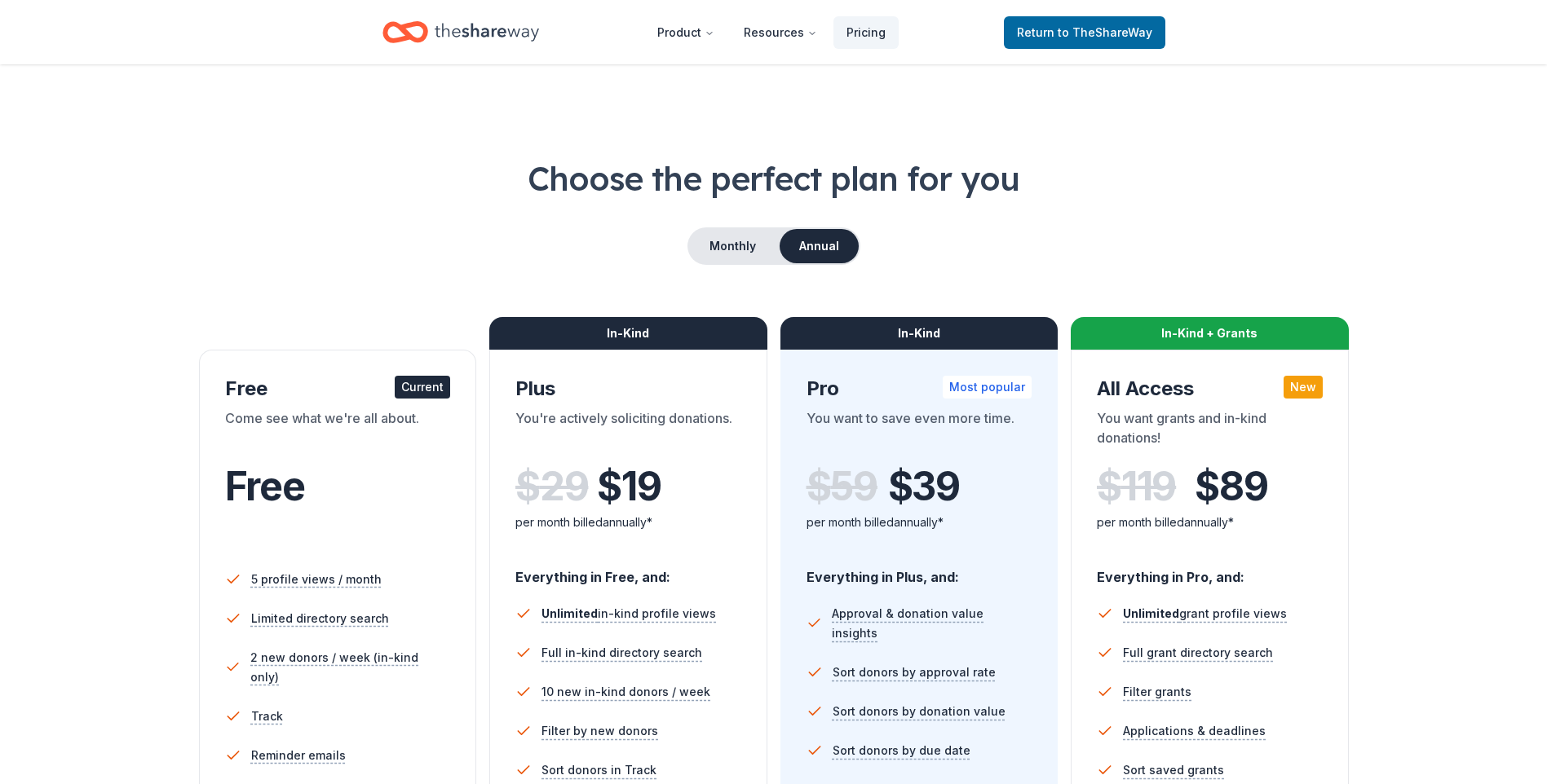
click at [397, 477] on div "Free" at bounding box center [338, 486] width 226 height 45
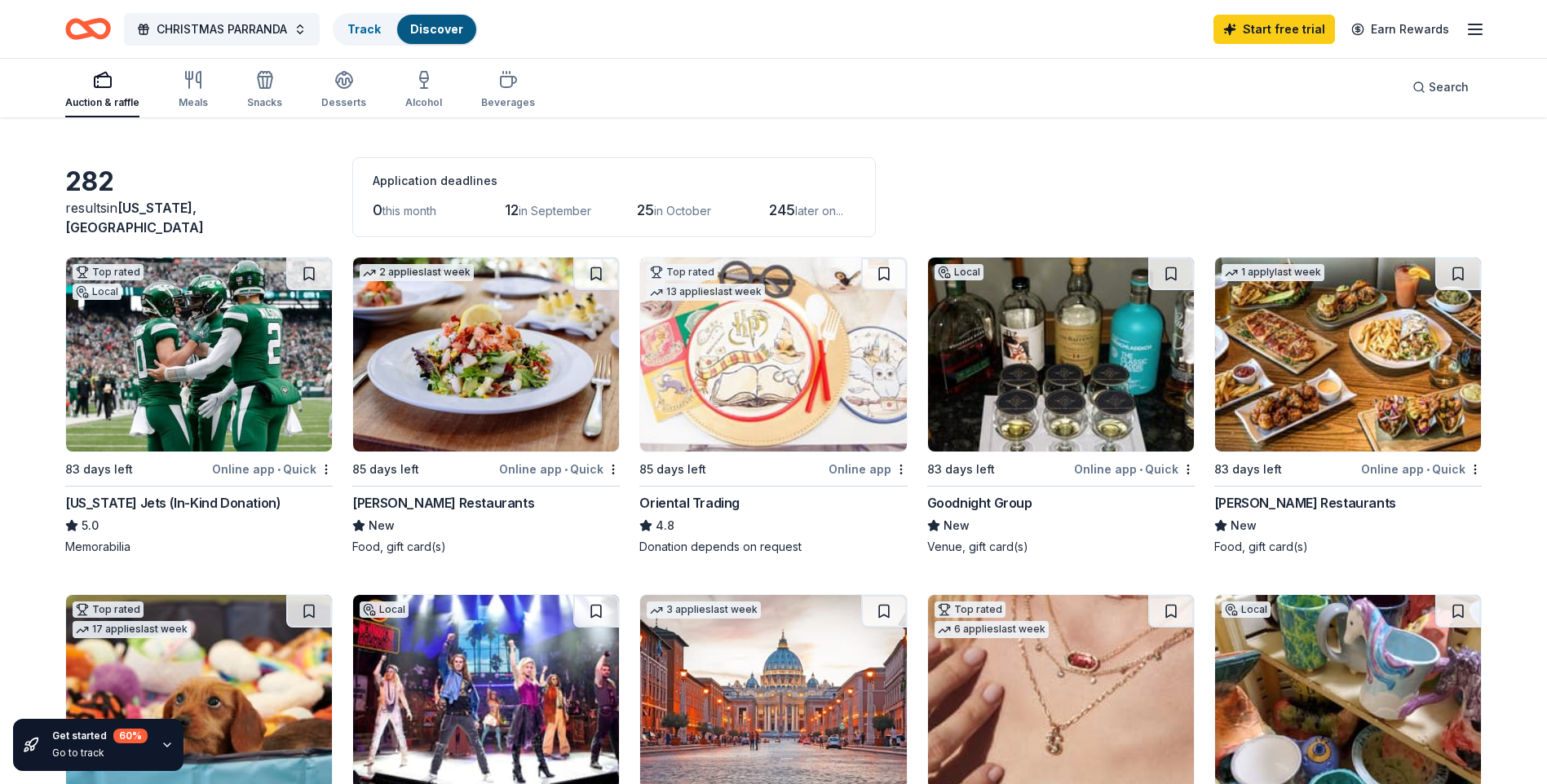
scroll to position [245, 0]
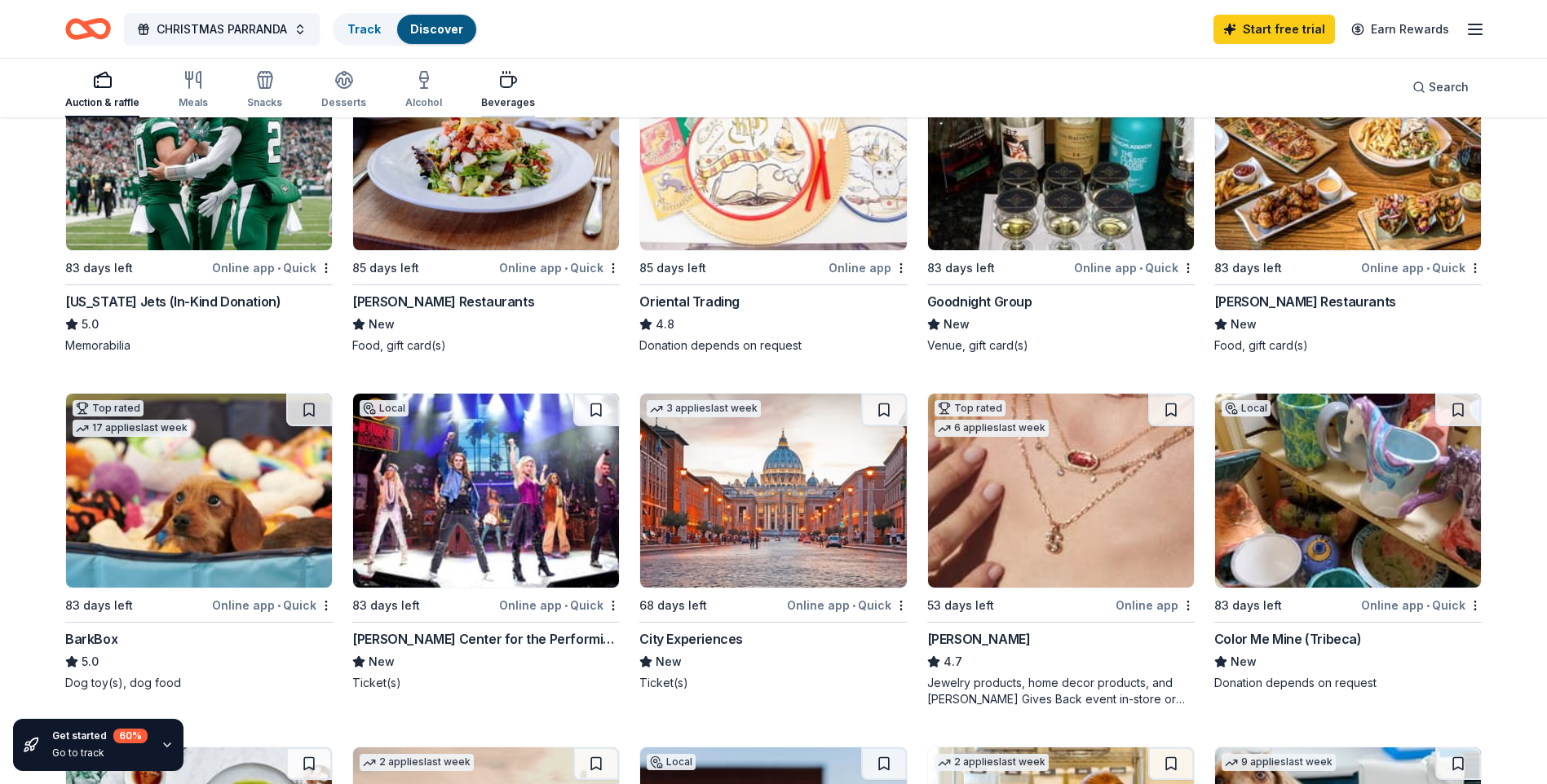
click at [487, 91] on div "Beverages" at bounding box center [508, 90] width 54 height 40
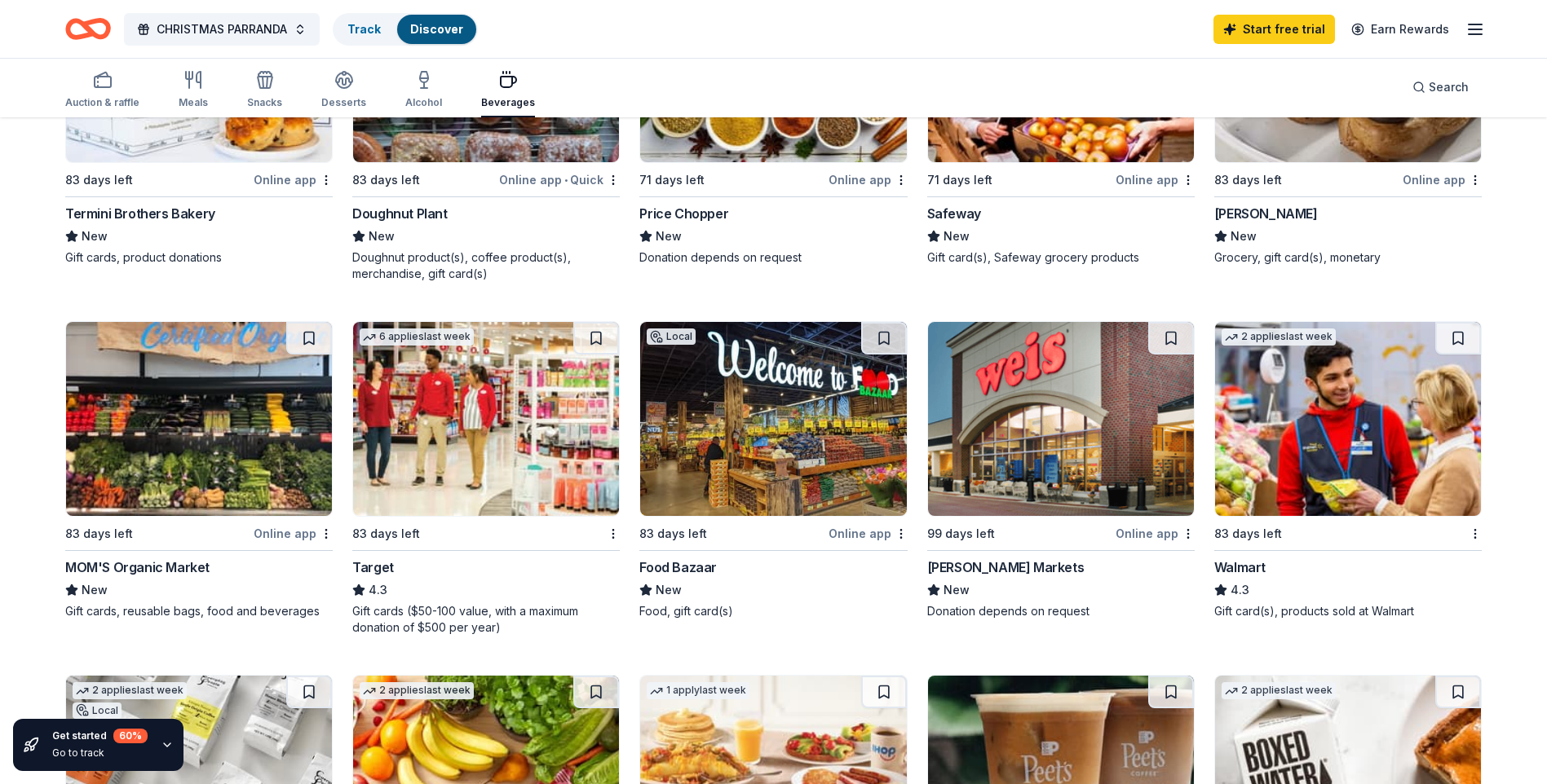
scroll to position [734, 0]
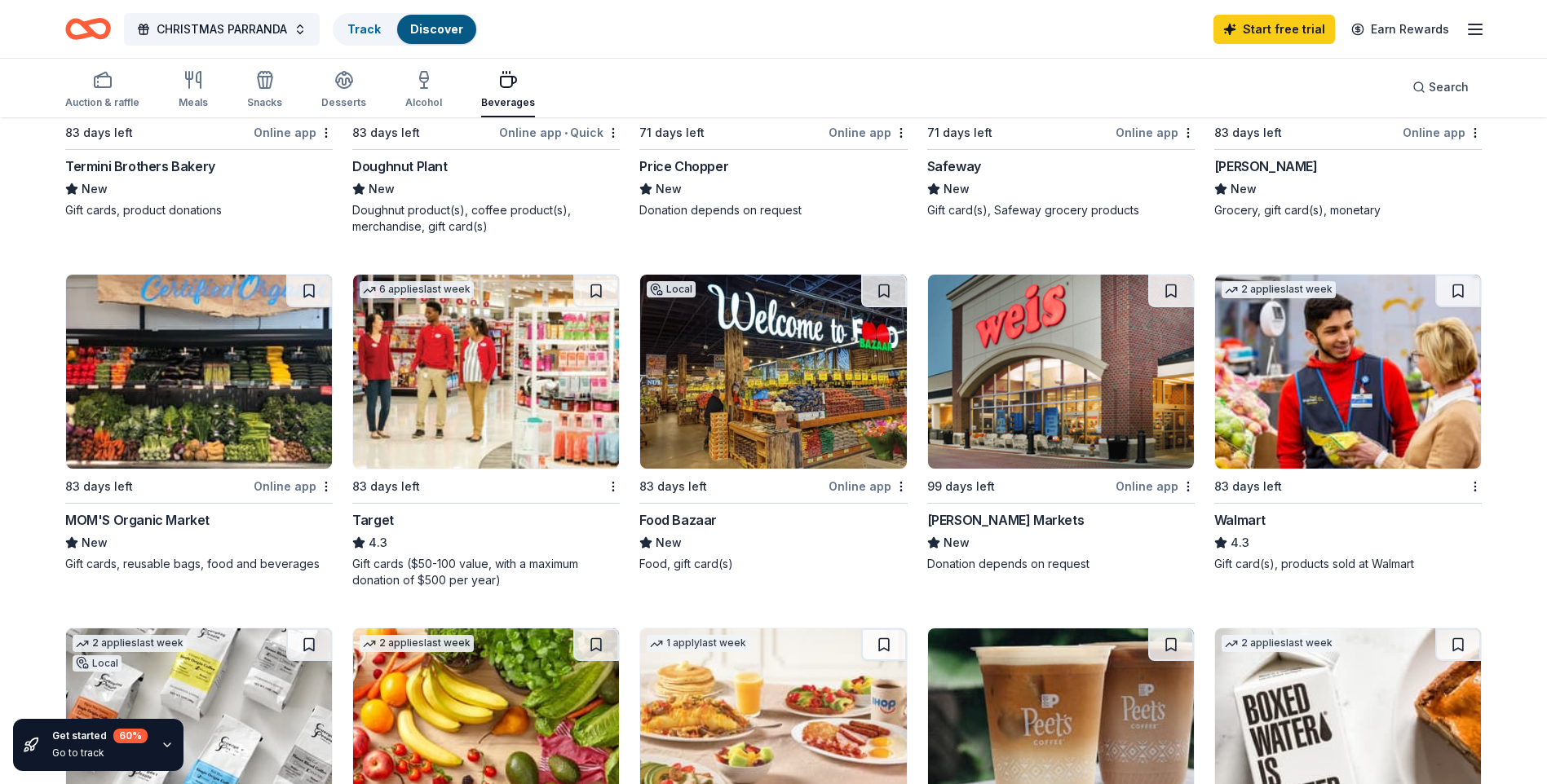
click at [767, 398] on img at bounding box center [773, 372] width 266 height 194
click at [505, 400] on img at bounding box center [486, 372] width 266 height 194
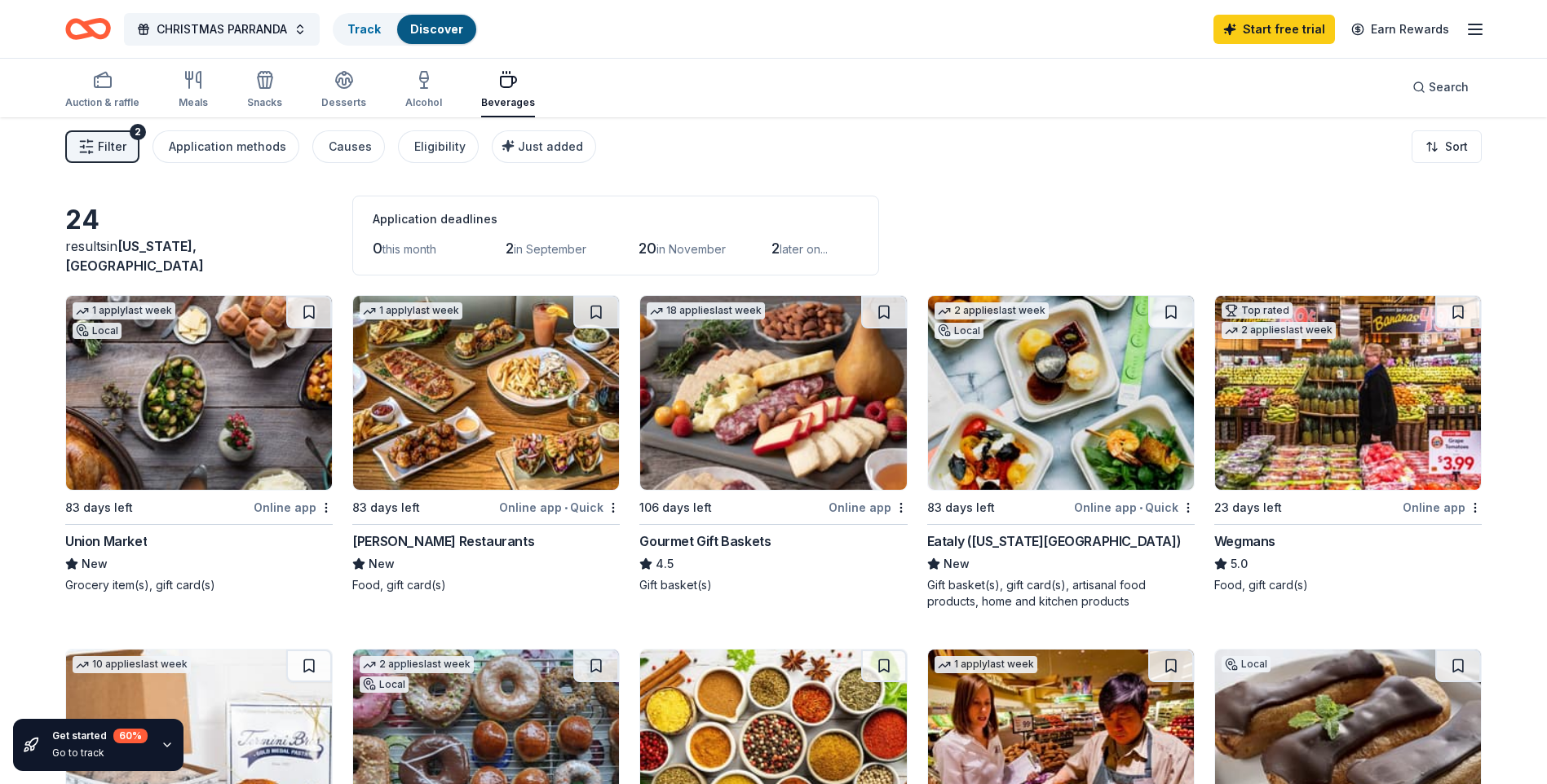
scroll to position [0, 0]
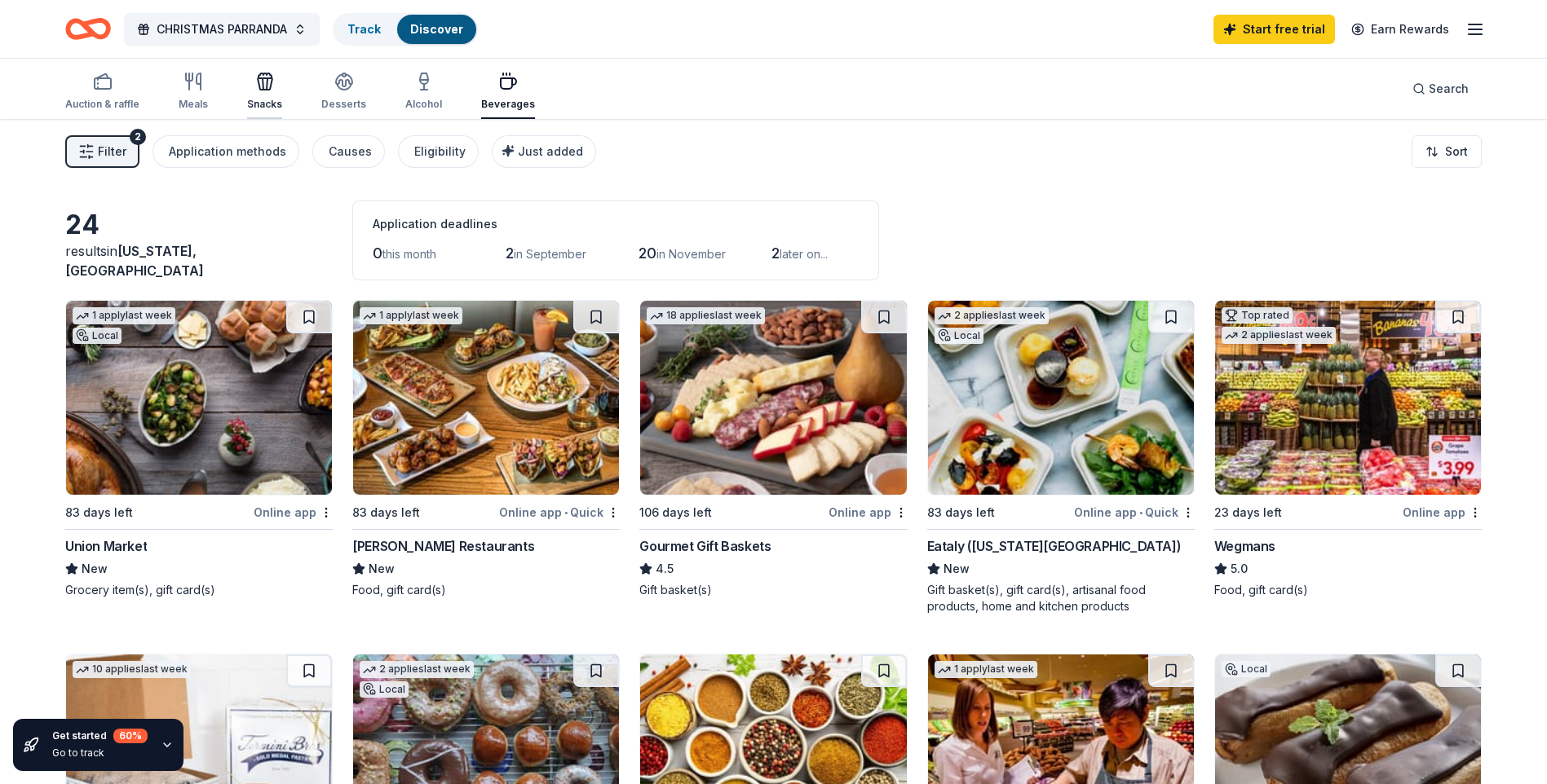
click at [255, 90] on icon "button" at bounding box center [265, 81] width 20 height 20
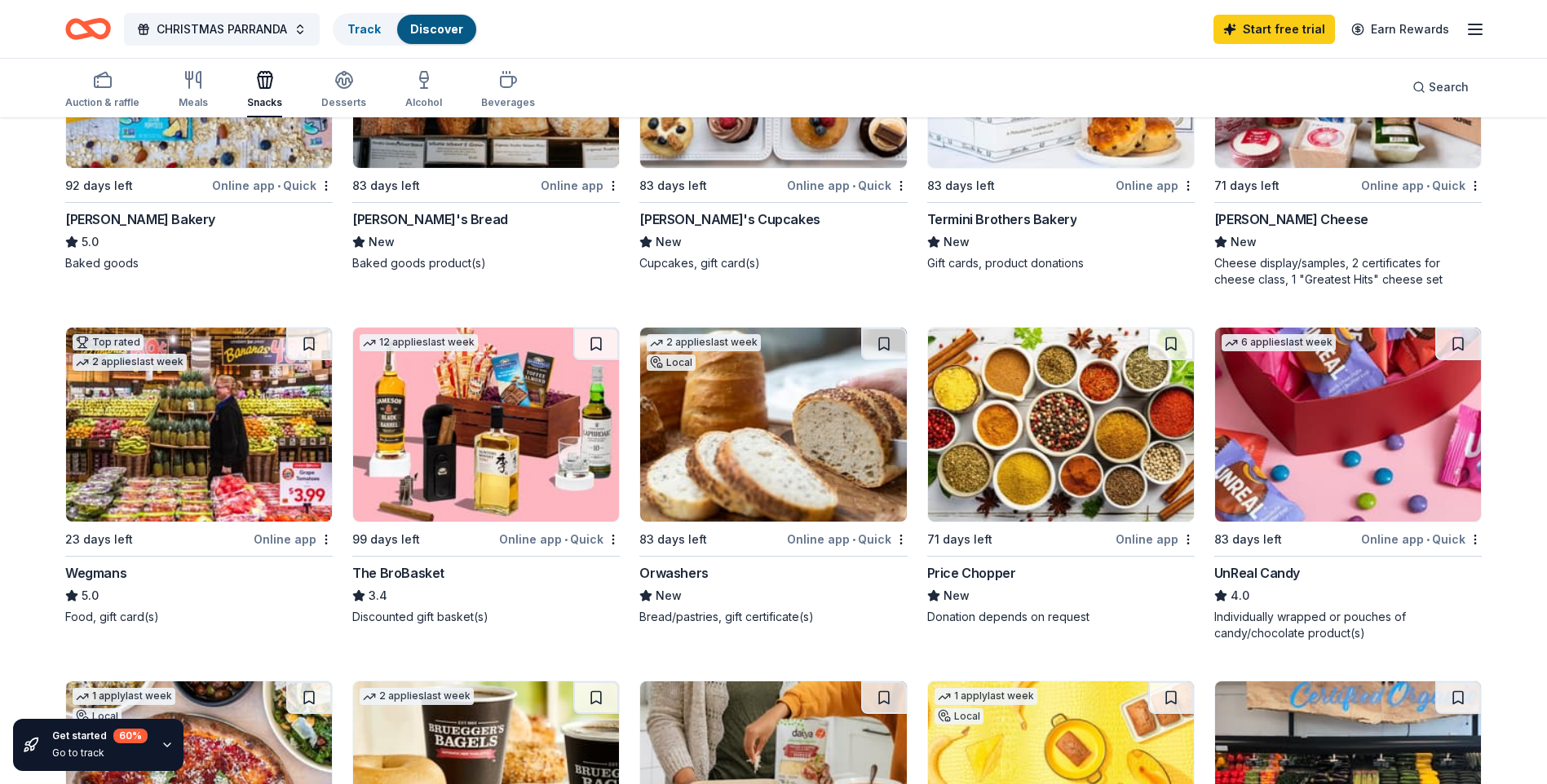
scroll to position [427, 0]
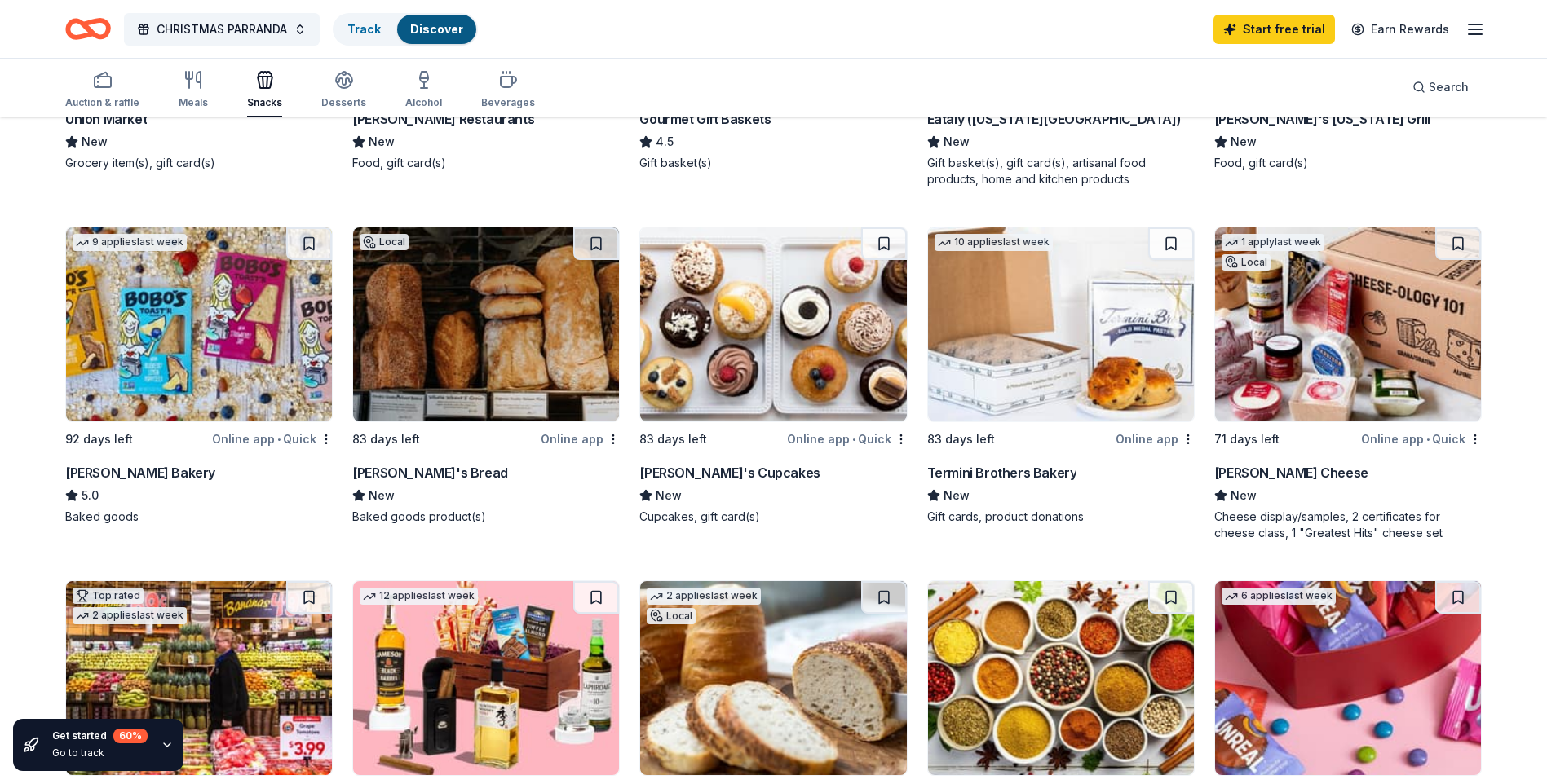
click at [487, 62] on div "Auction & raffle Meals Snacks Desserts Alcohol Beverages Search" at bounding box center [773, 88] width 1417 height 60
click at [499, 72] on icon "button" at bounding box center [508, 79] width 20 height 20
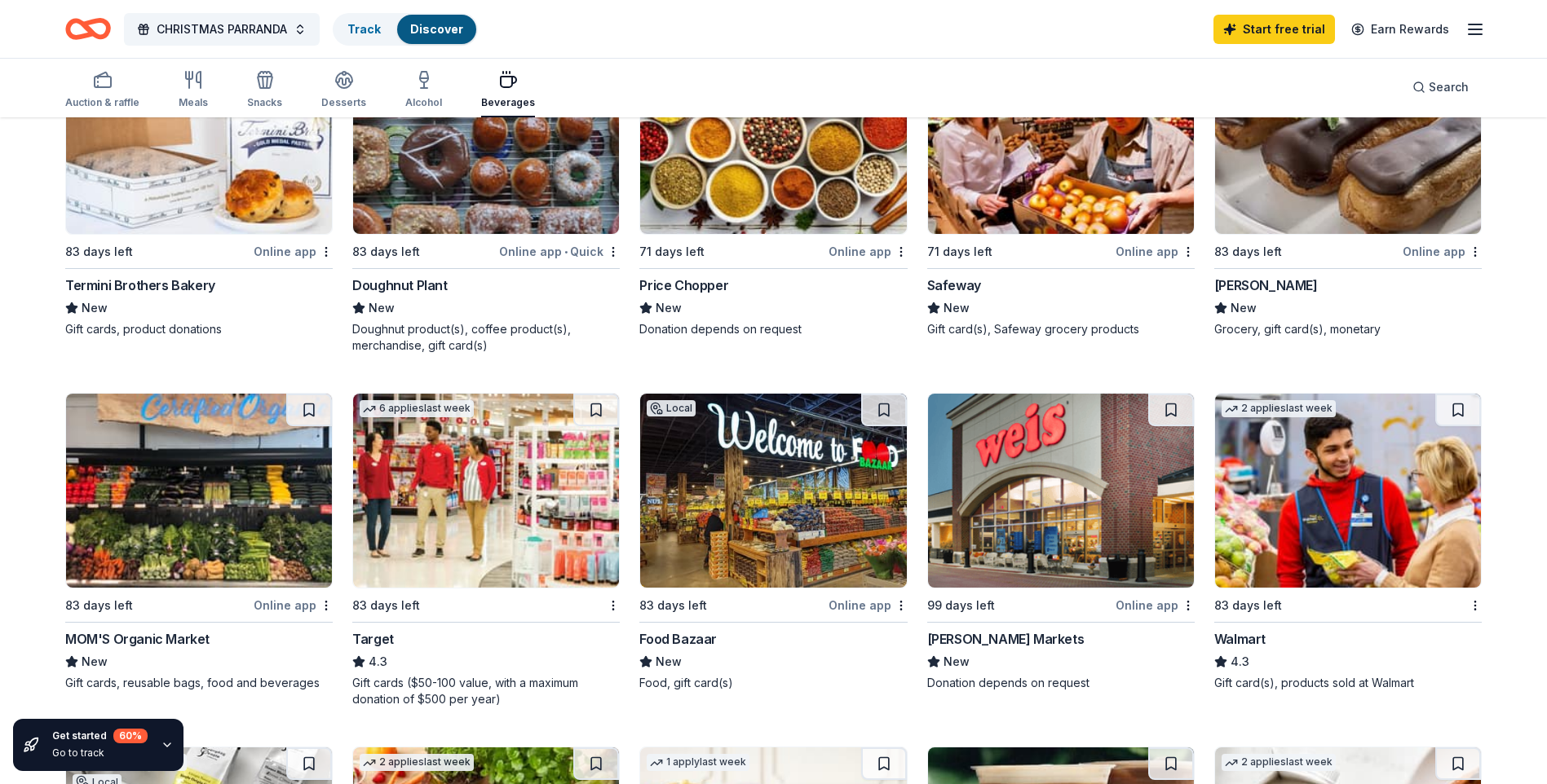
scroll to position [652, 0]
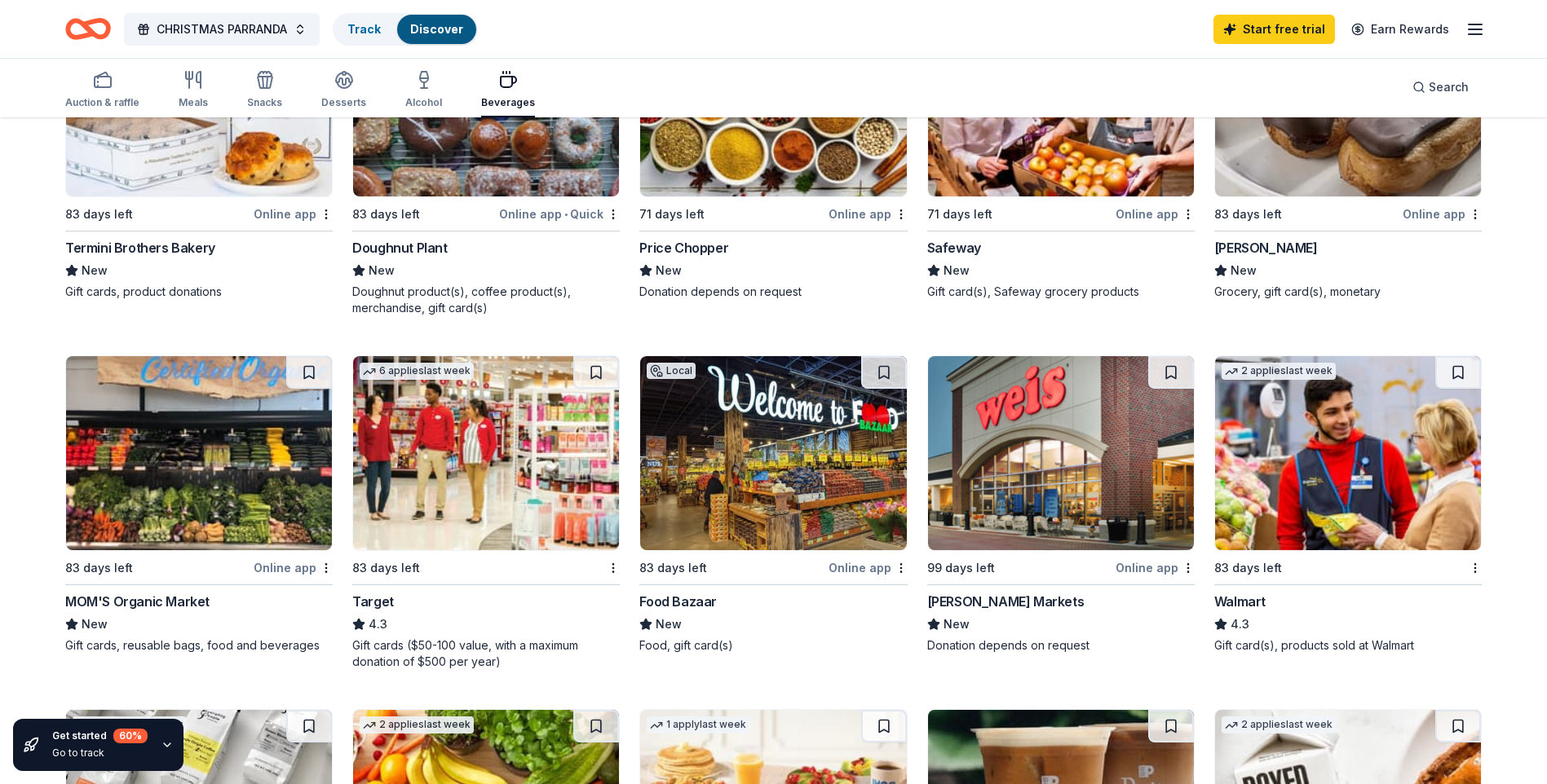
click at [1306, 451] on img at bounding box center [1348, 453] width 266 height 194
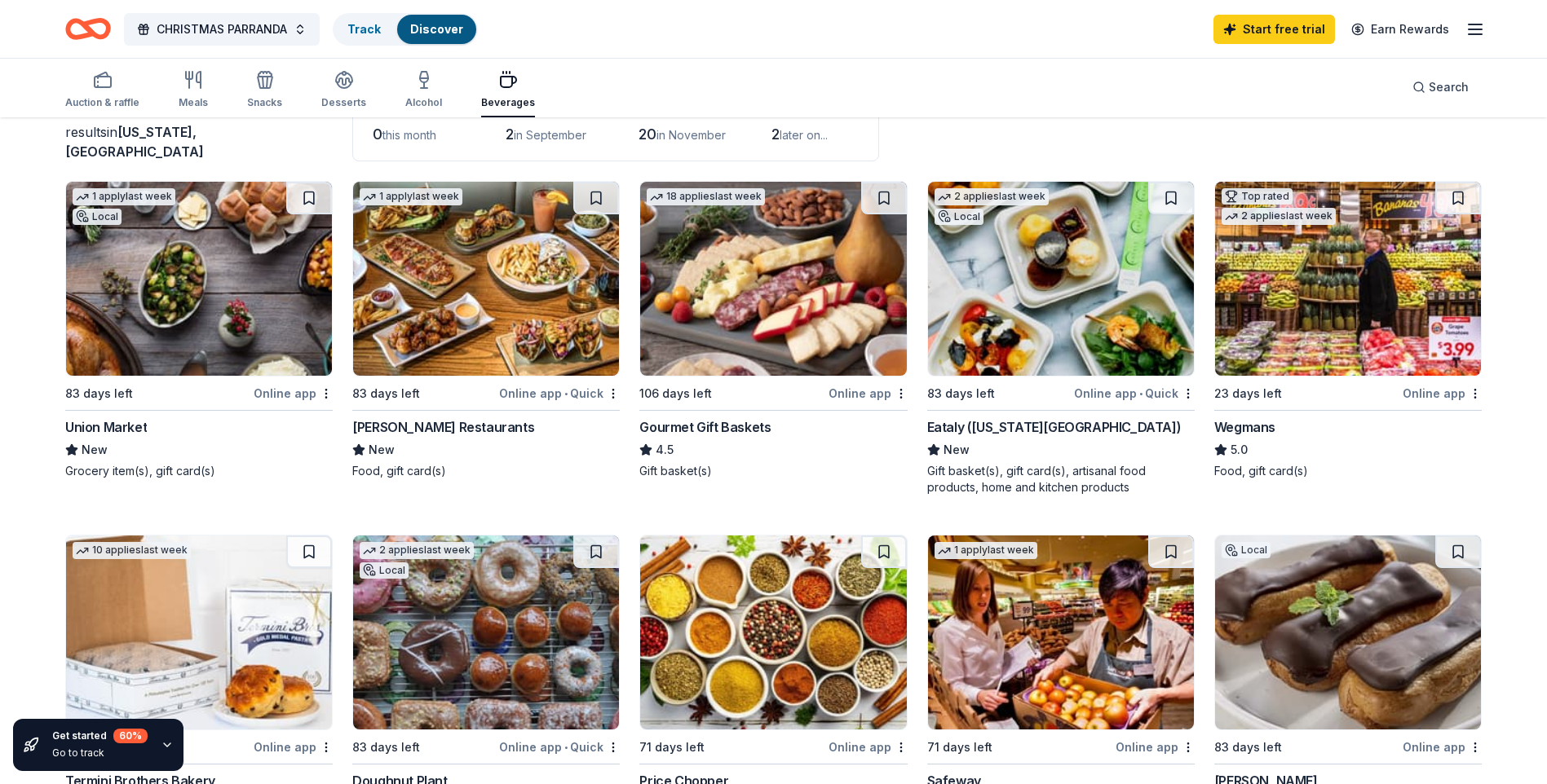
scroll to position [0, 0]
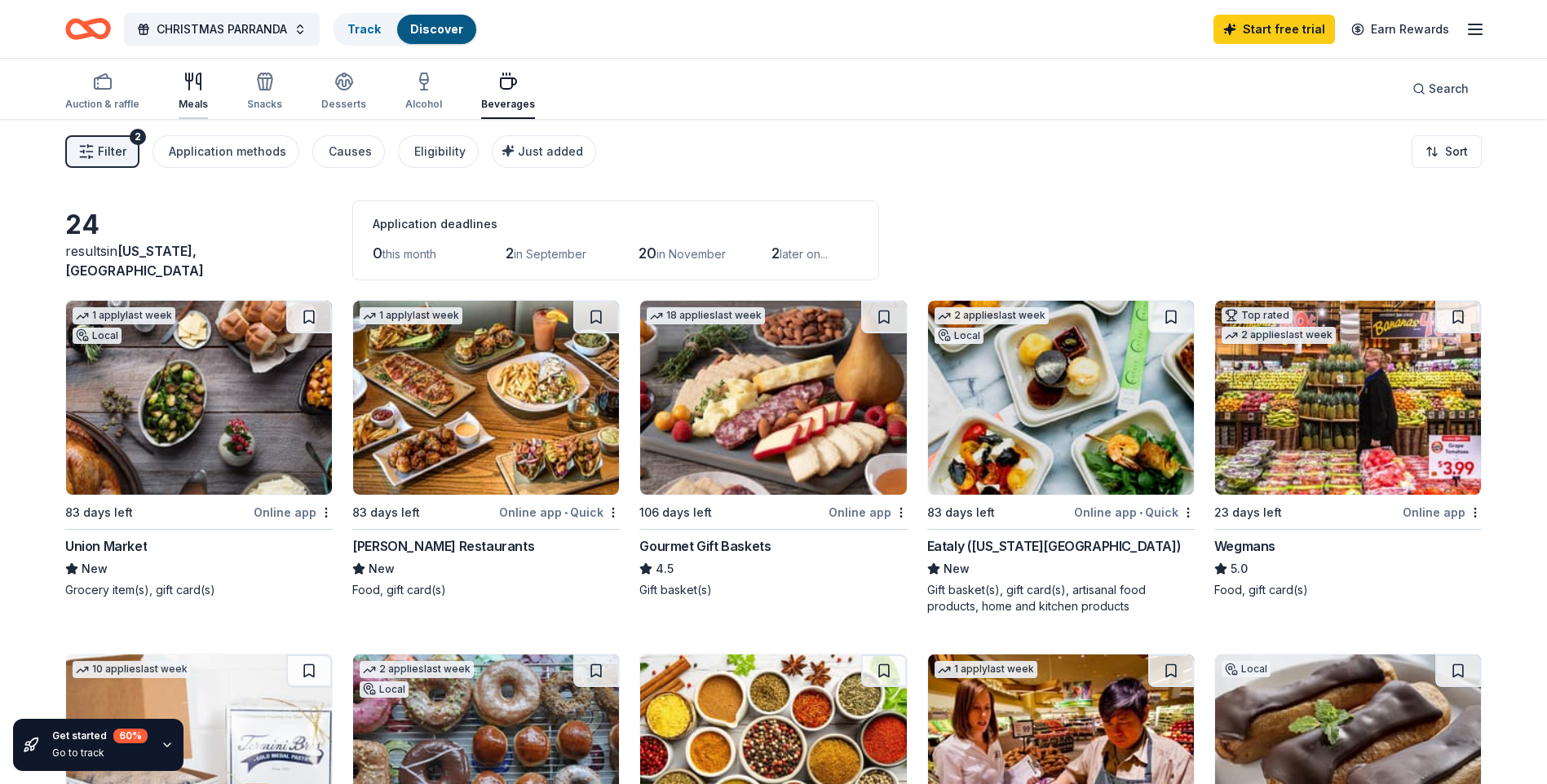
click at [196, 105] on div "Meals" at bounding box center [192, 105] width 29 height 13
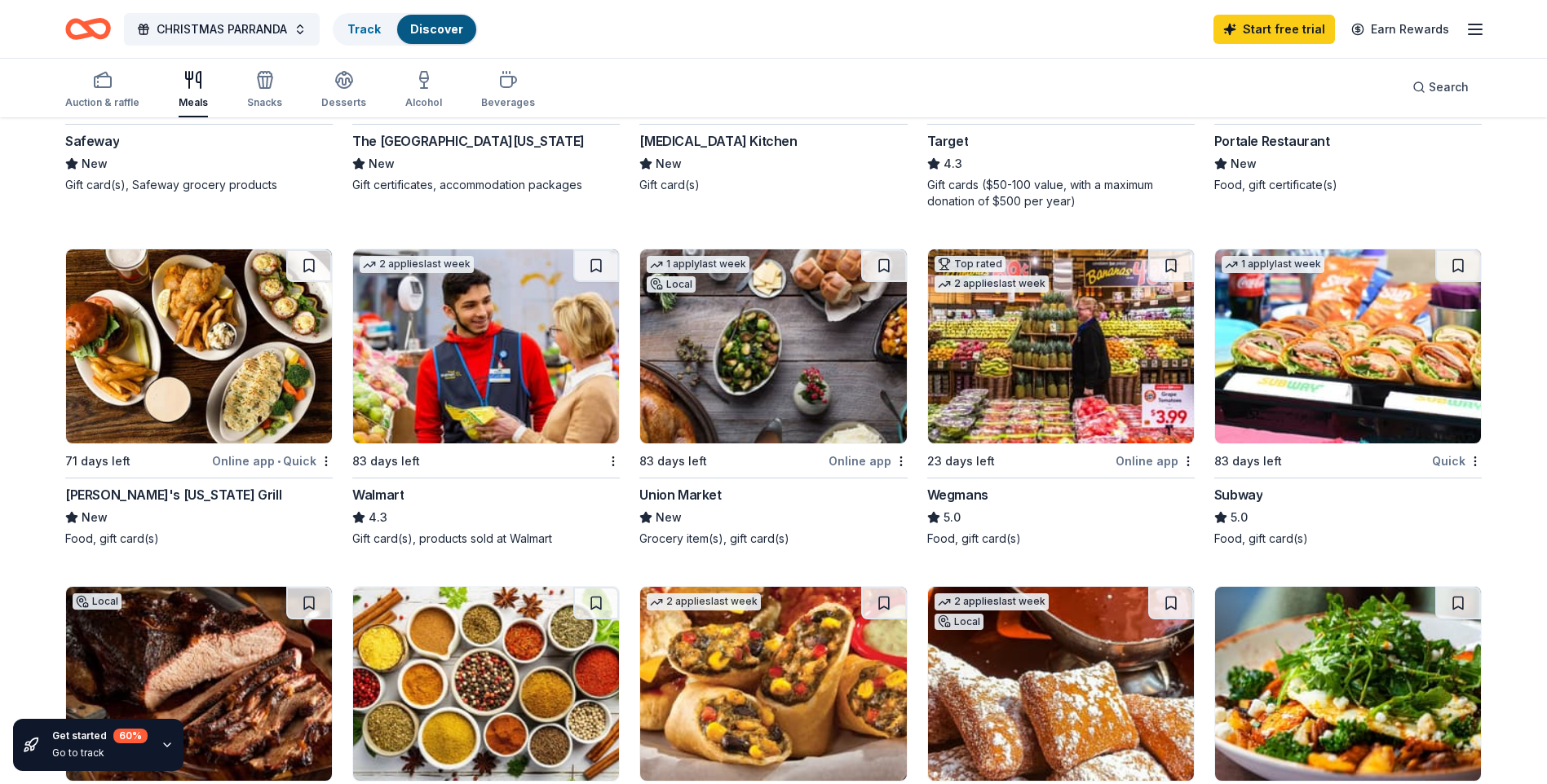
scroll to position [815, 0]
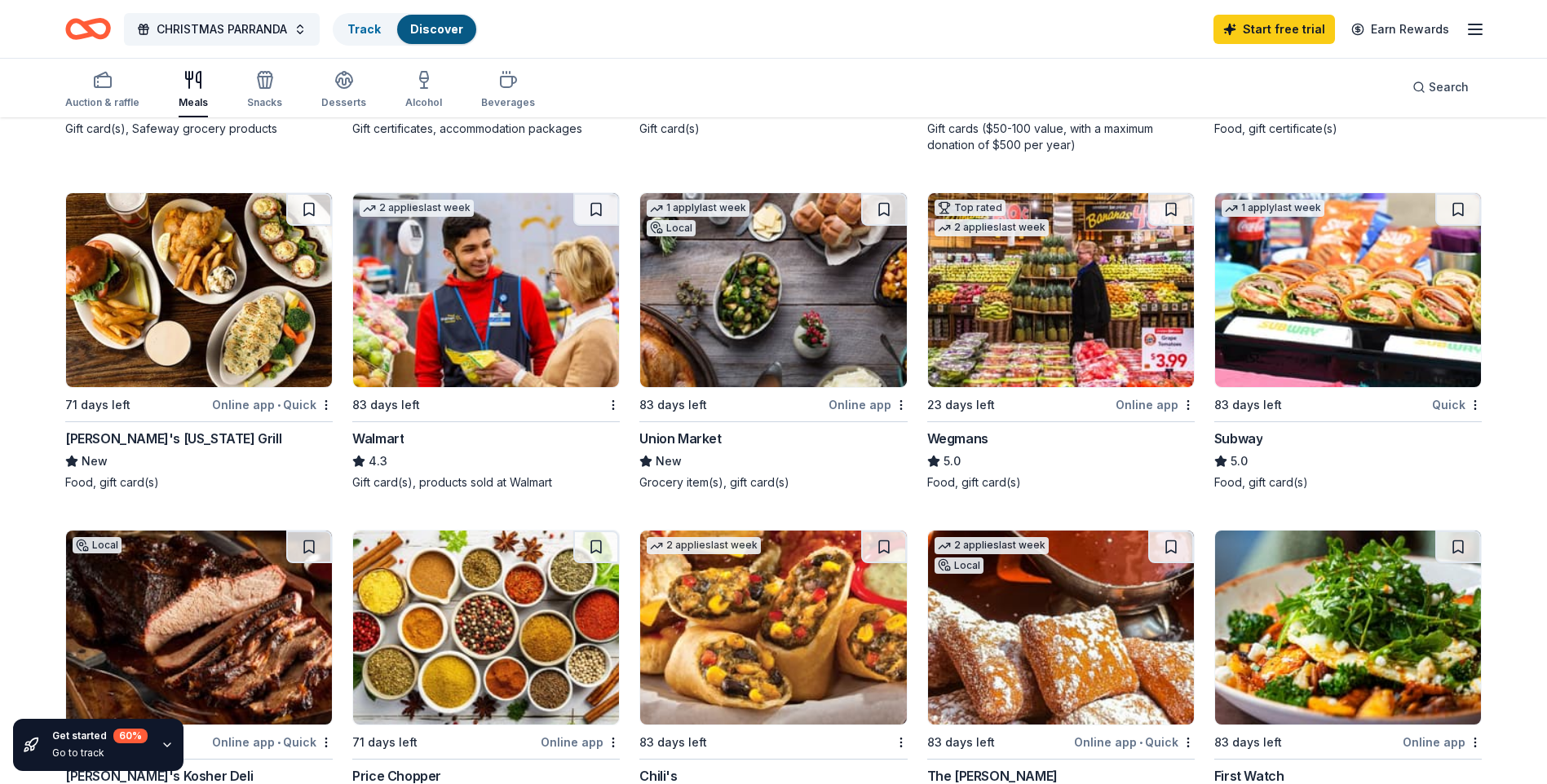
click at [1329, 296] on img at bounding box center [1348, 290] width 266 height 194
click at [1349, 275] on img at bounding box center [1348, 290] width 266 height 194
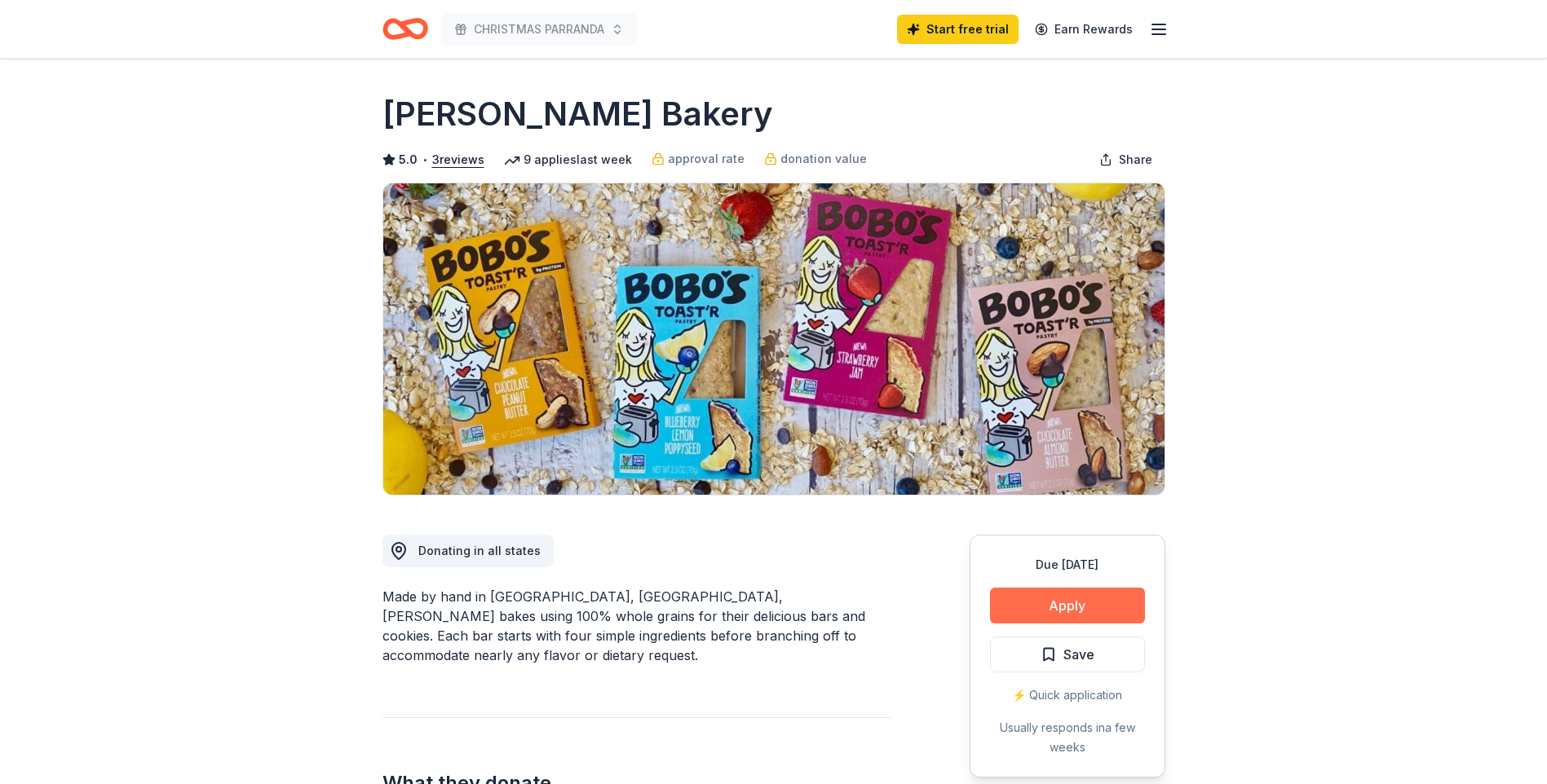
click at [1098, 608] on button "Apply" at bounding box center [1067, 606] width 155 height 36
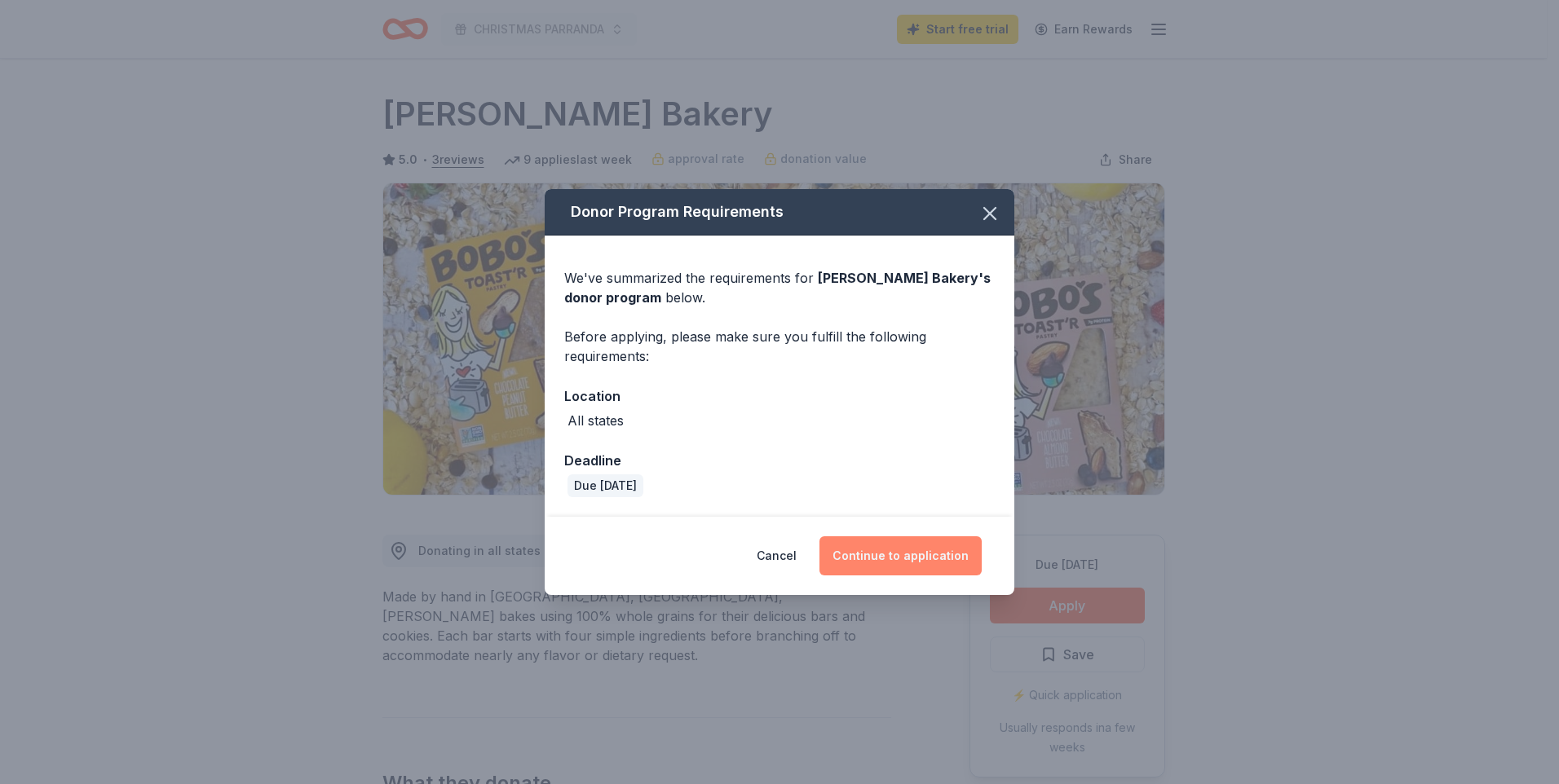
click at [907, 564] on button "Continue to application" at bounding box center [901, 556] width 162 height 40
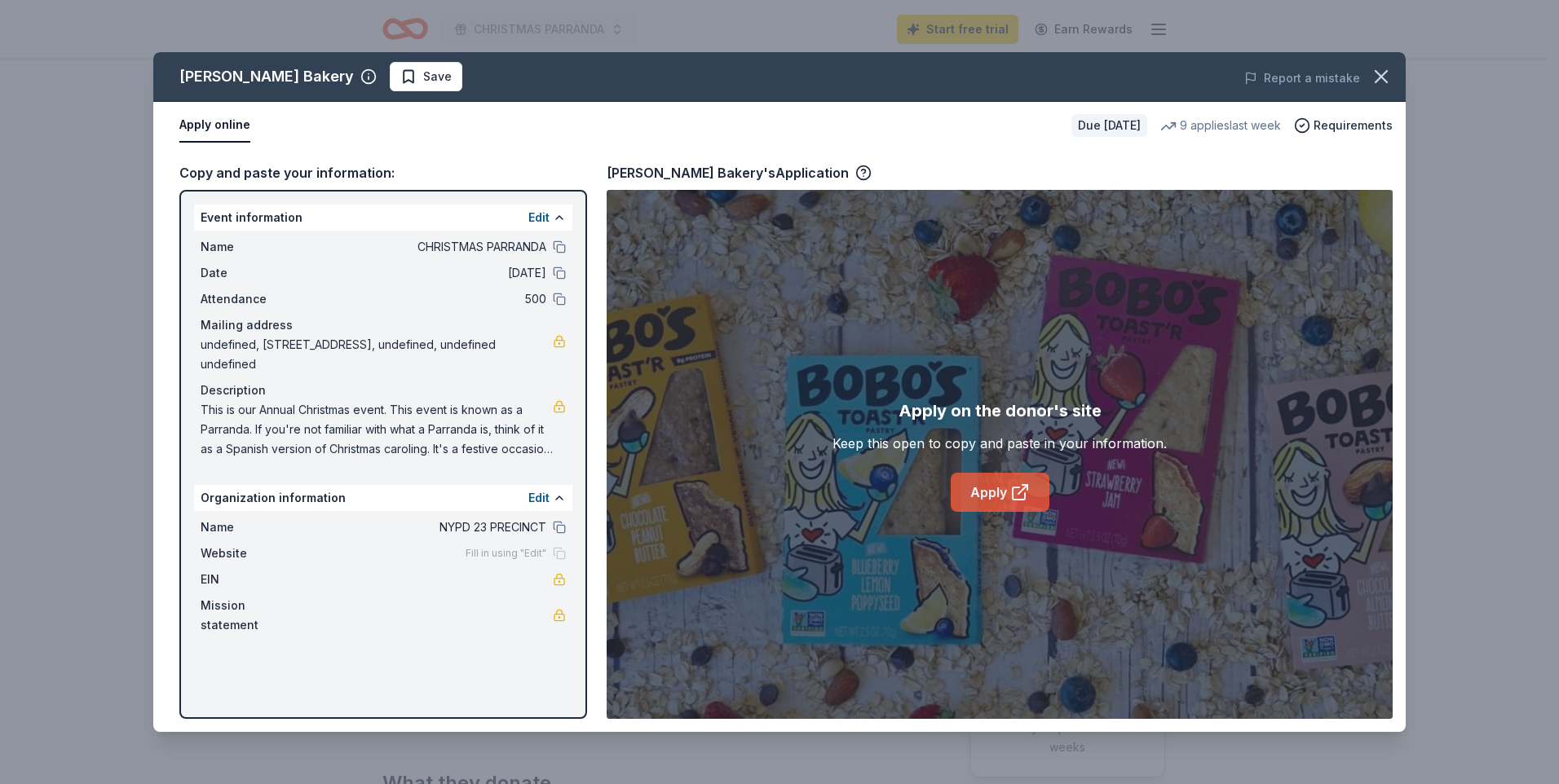
click at [1021, 499] on icon at bounding box center [1019, 493] width 12 height 12
click at [1389, 86] on icon "button" at bounding box center [1382, 76] width 23 height 23
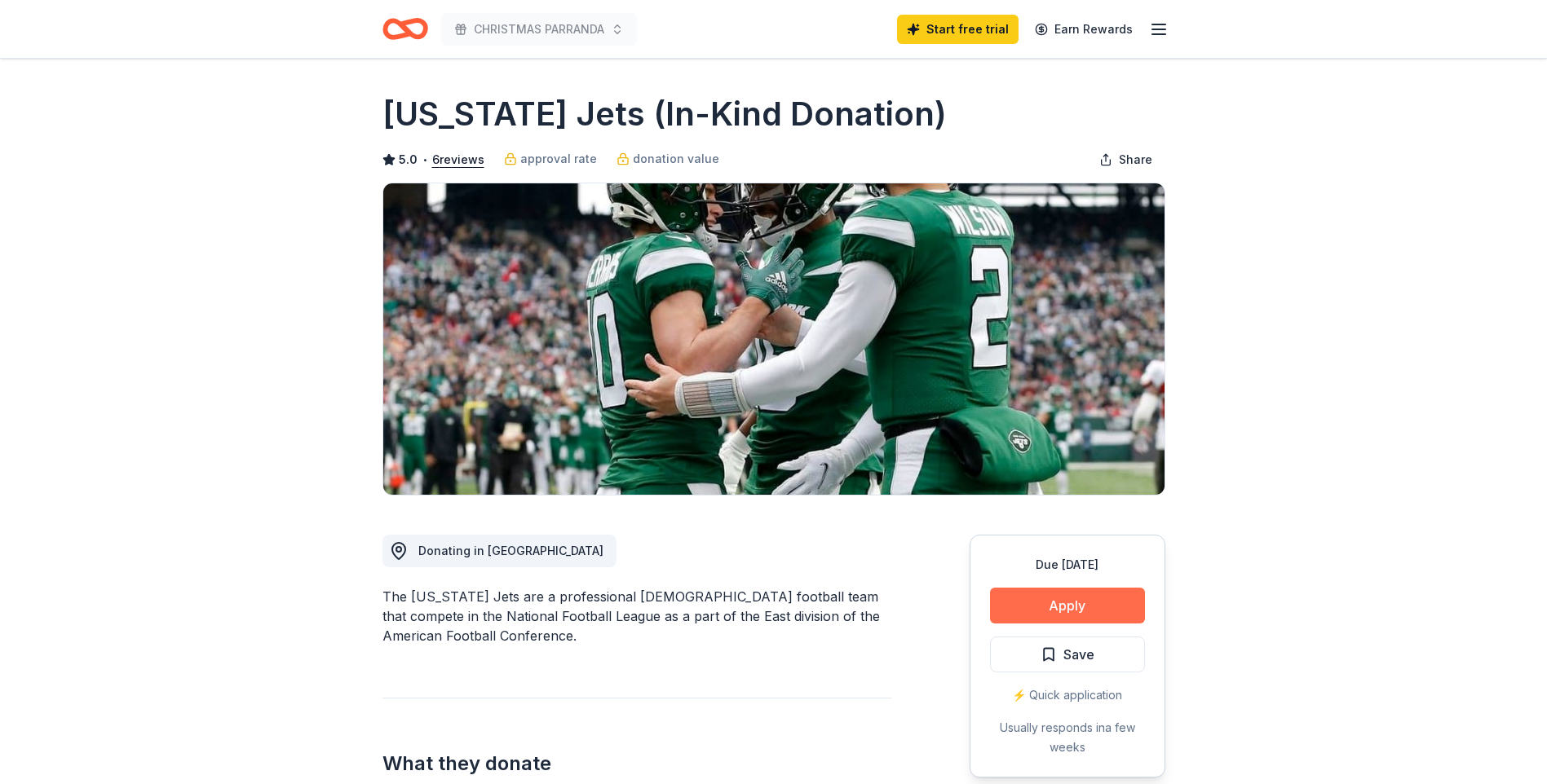
click at [1138, 614] on button "Apply" at bounding box center [1067, 606] width 155 height 36
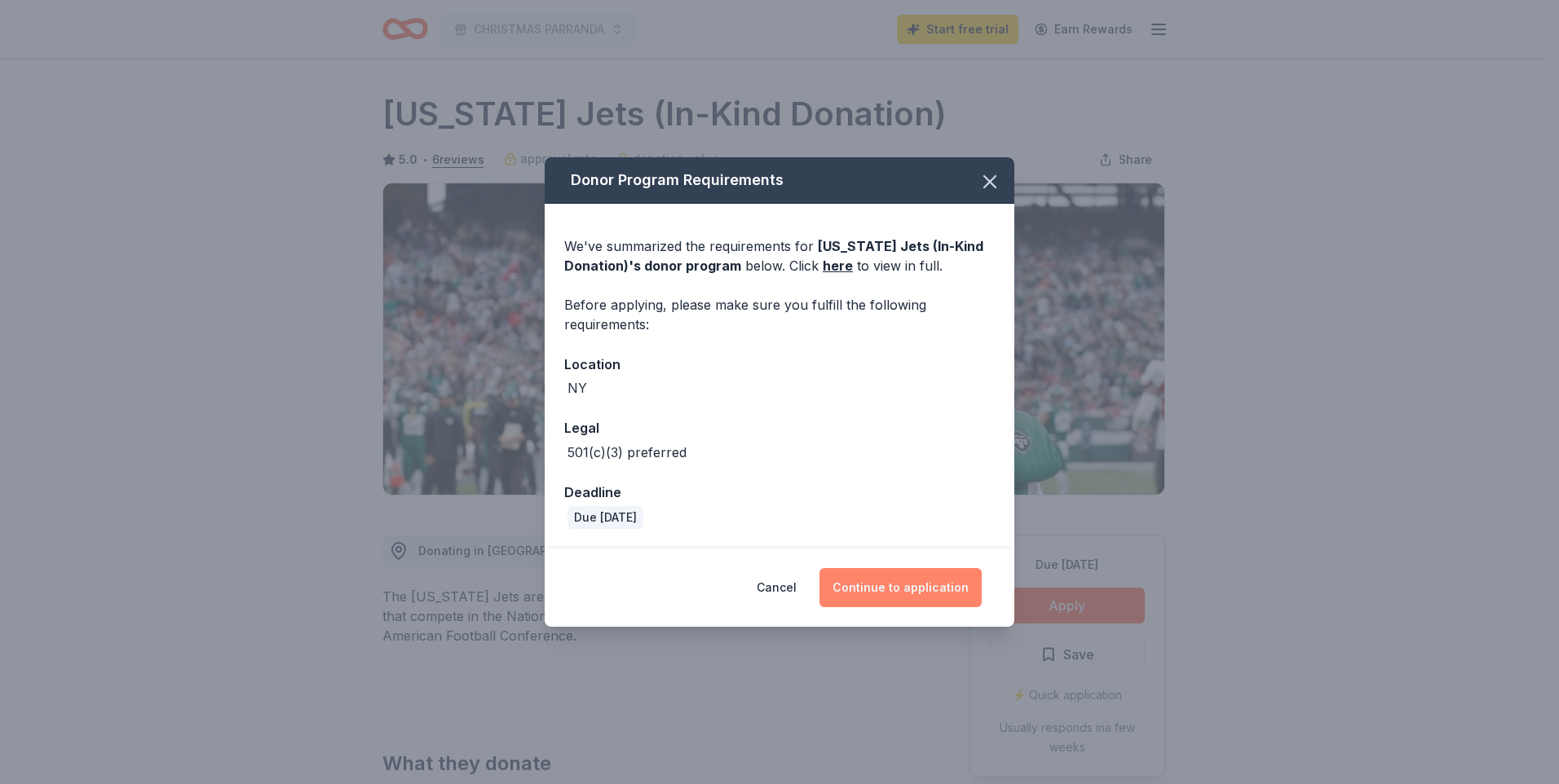
click at [903, 584] on button "Continue to application" at bounding box center [901, 588] width 162 height 40
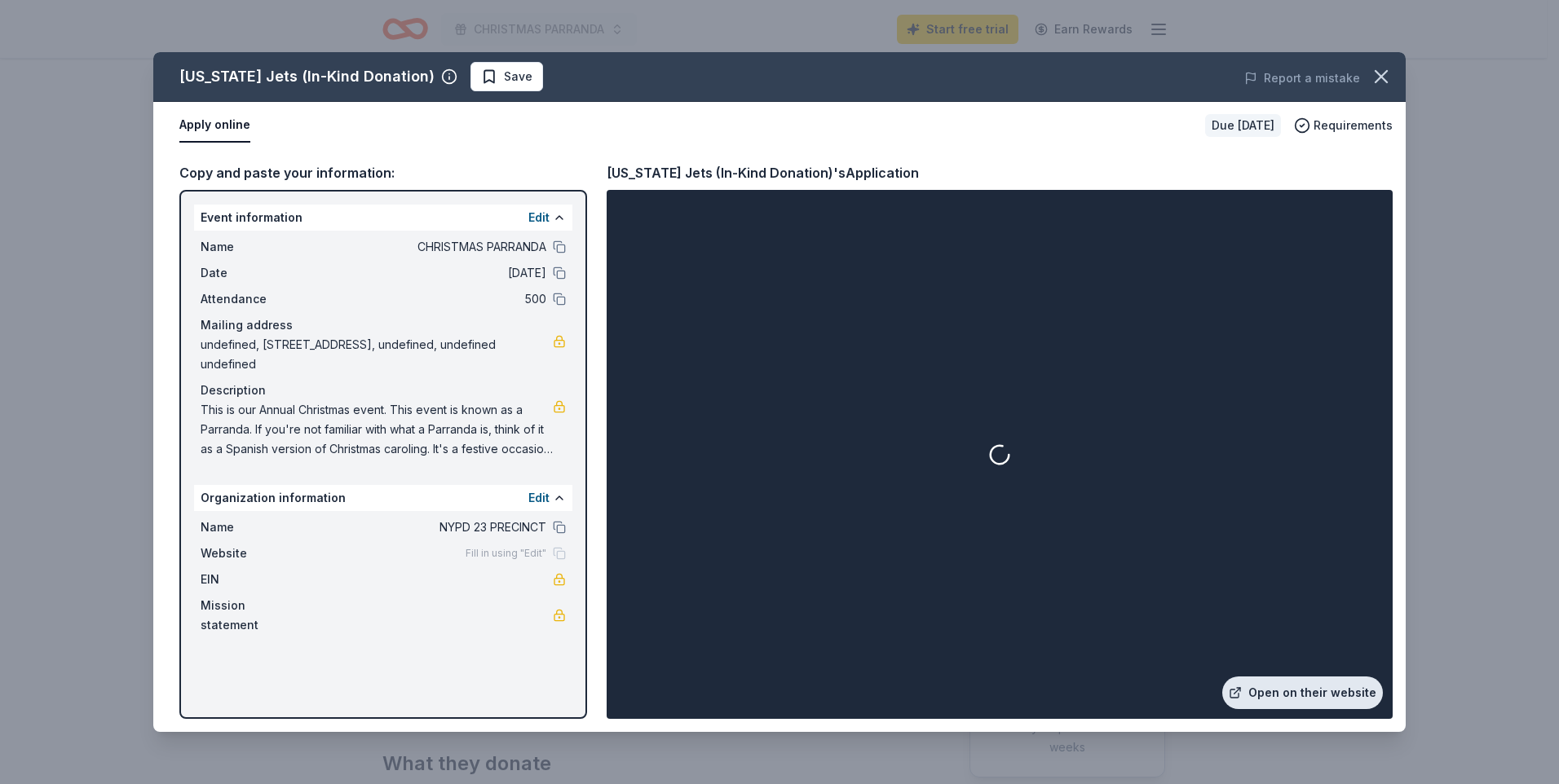
click at [1272, 692] on link "Open on their website" at bounding box center [1303, 693] width 160 height 33
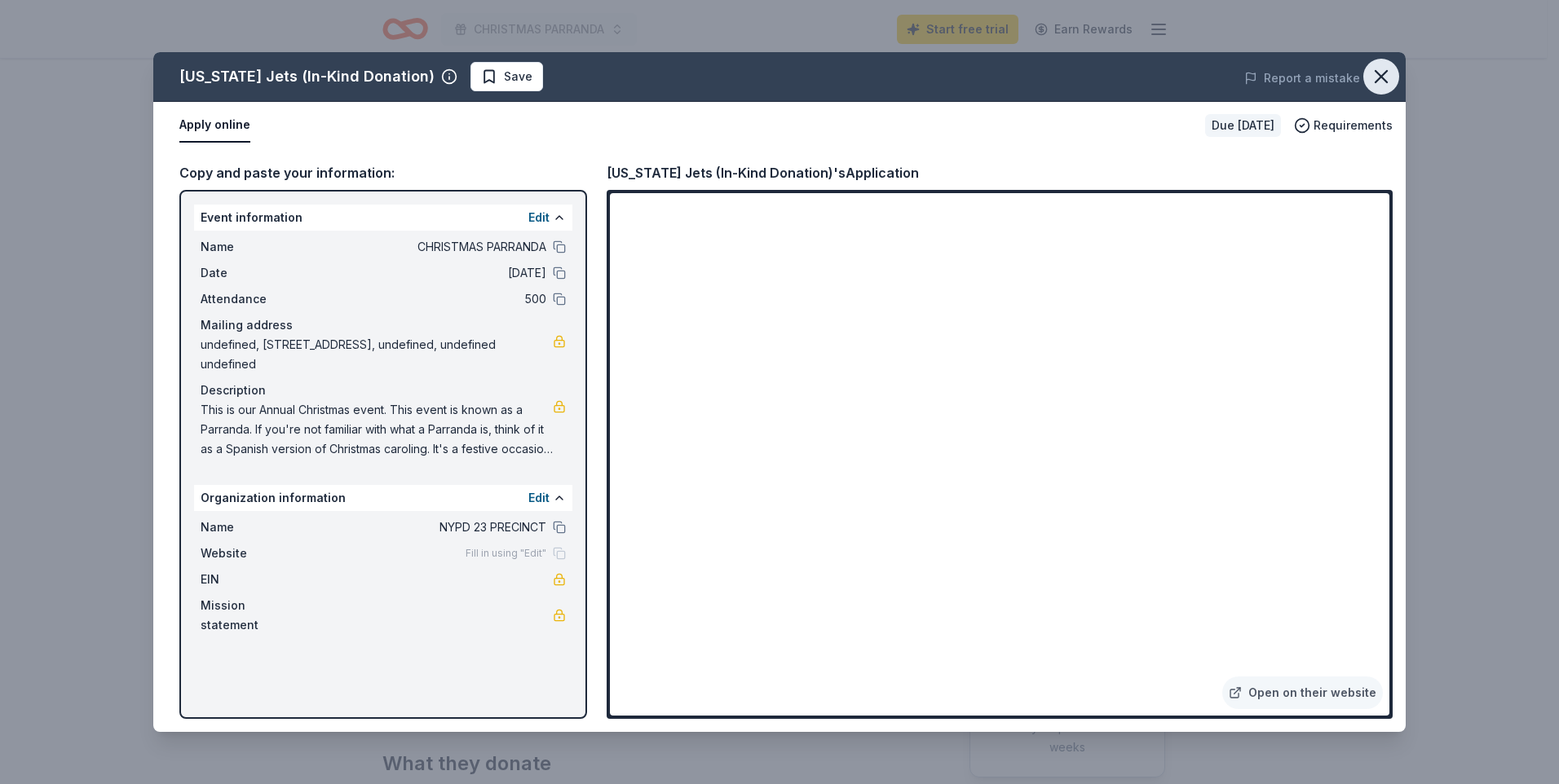
click at [1387, 71] on icon "button" at bounding box center [1382, 76] width 11 height 11
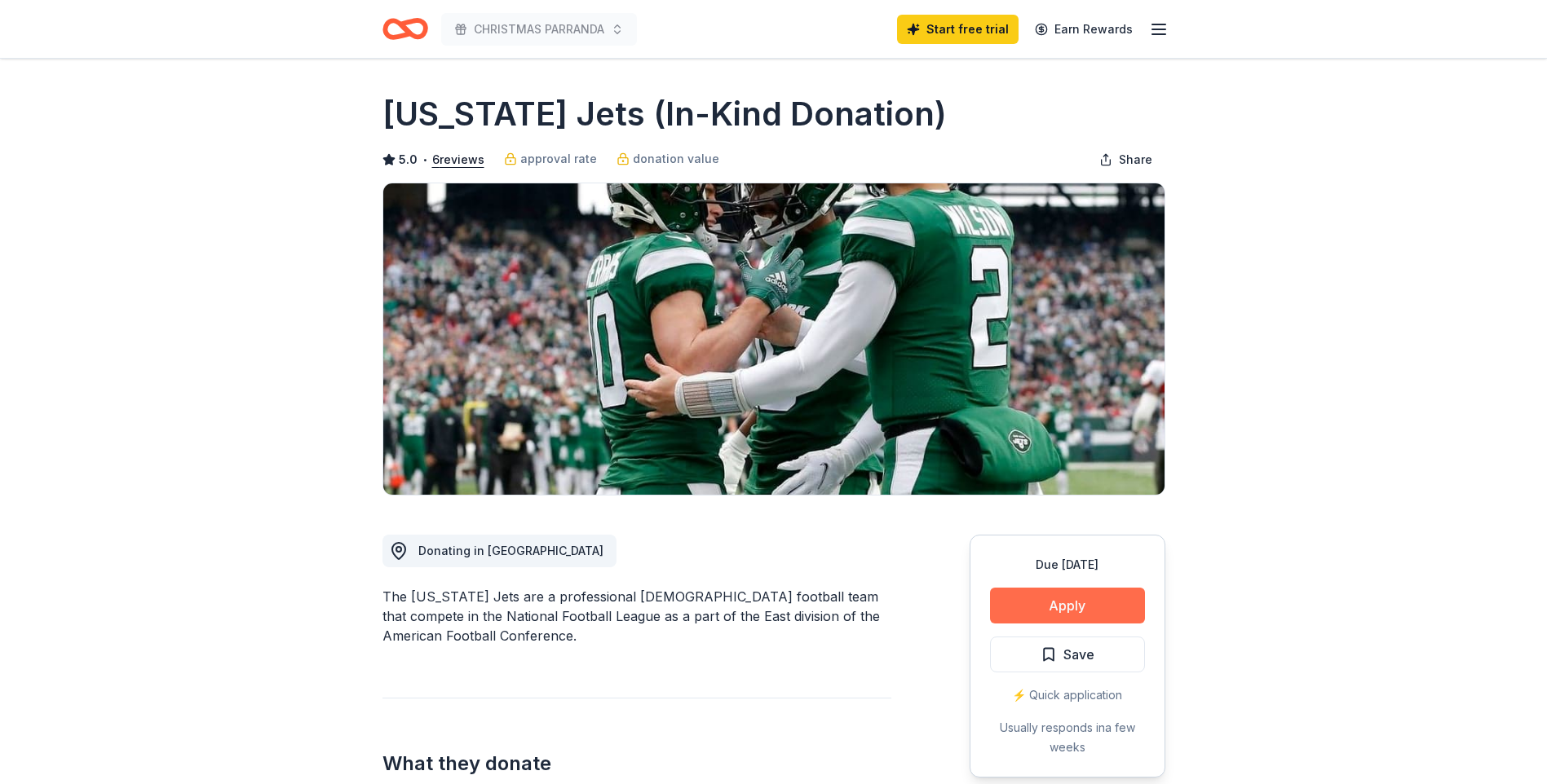
click at [1123, 606] on button "Apply" at bounding box center [1067, 606] width 155 height 36
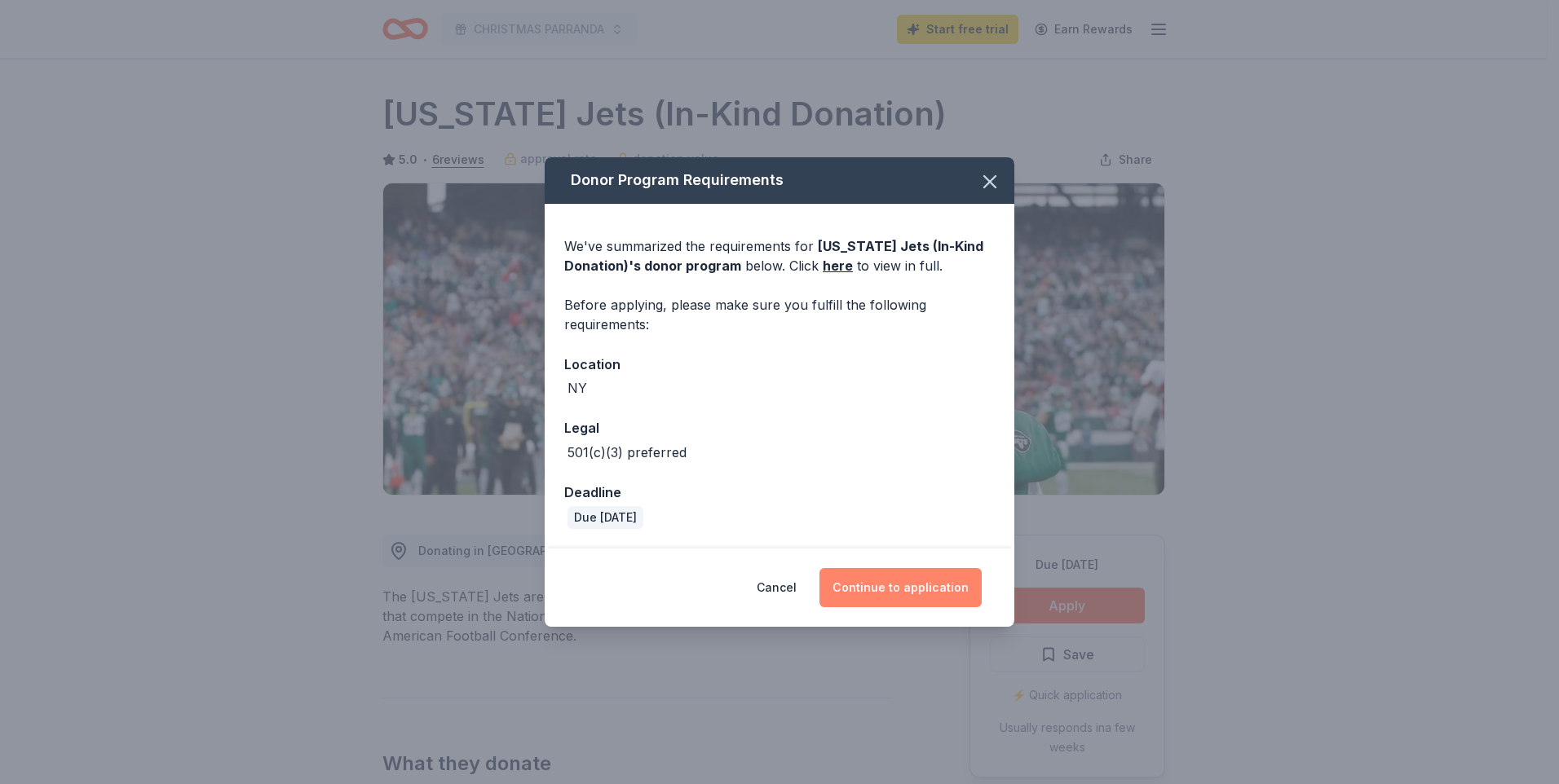
click at [902, 593] on button "Continue to application" at bounding box center [901, 588] width 162 height 40
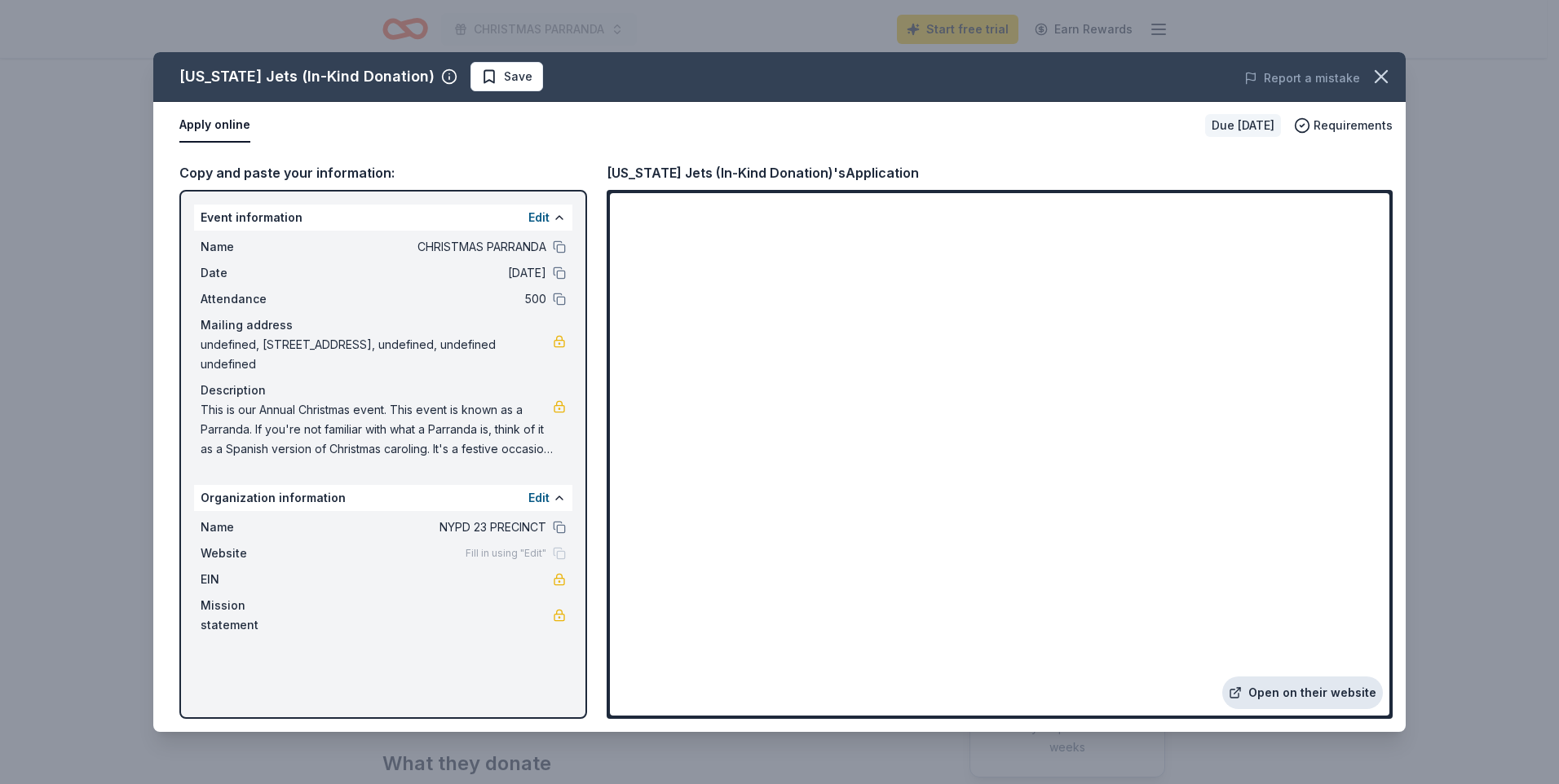
click at [1347, 691] on link "Open on their website" at bounding box center [1303, 693] width 160 height 33
click at [1361, 73] on div "Report a mistake" at bounding box center [1161, 78] width 487 height 45
click at [1379, 71] on icon "button" at bounding box center [1382, 76] width 23 height 23
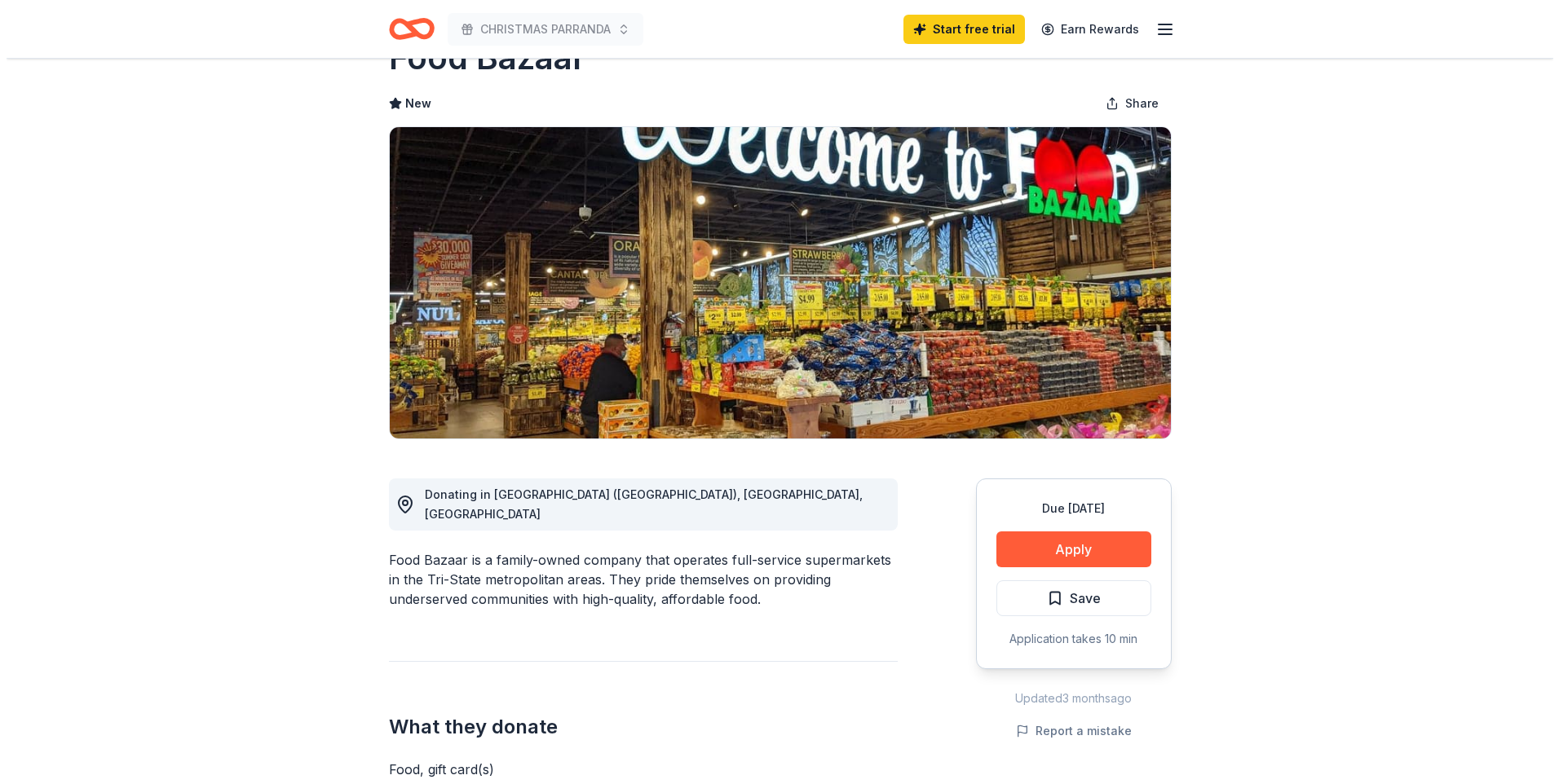
scroll to position [82, 0]
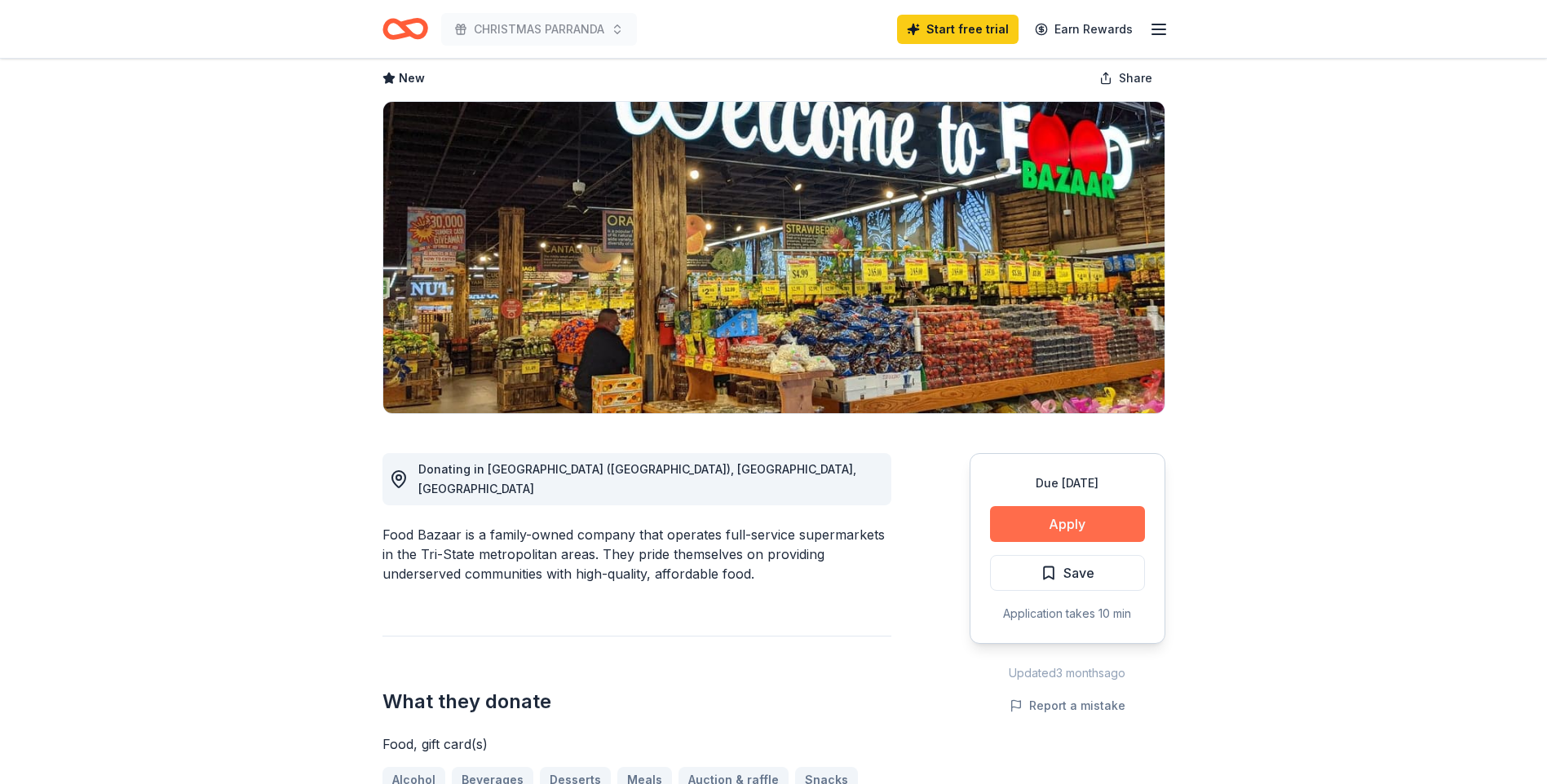
click at [1118, 523] on button "Apply" at bounding box center [1067, 524] width 155 height 36
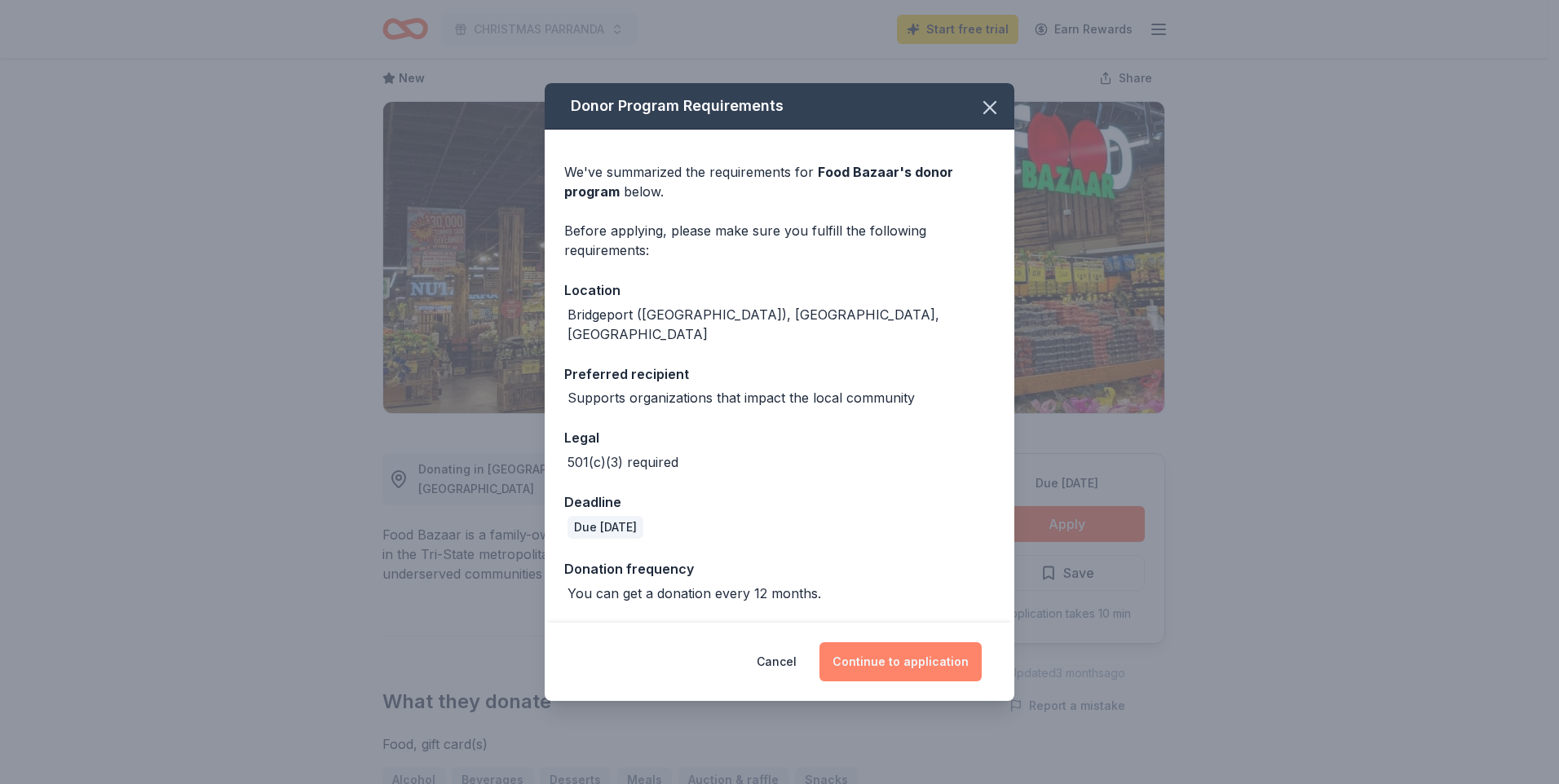
click at [911, 651] on button "Continue to application" at bounding box center [901, 662] width 162 height 40
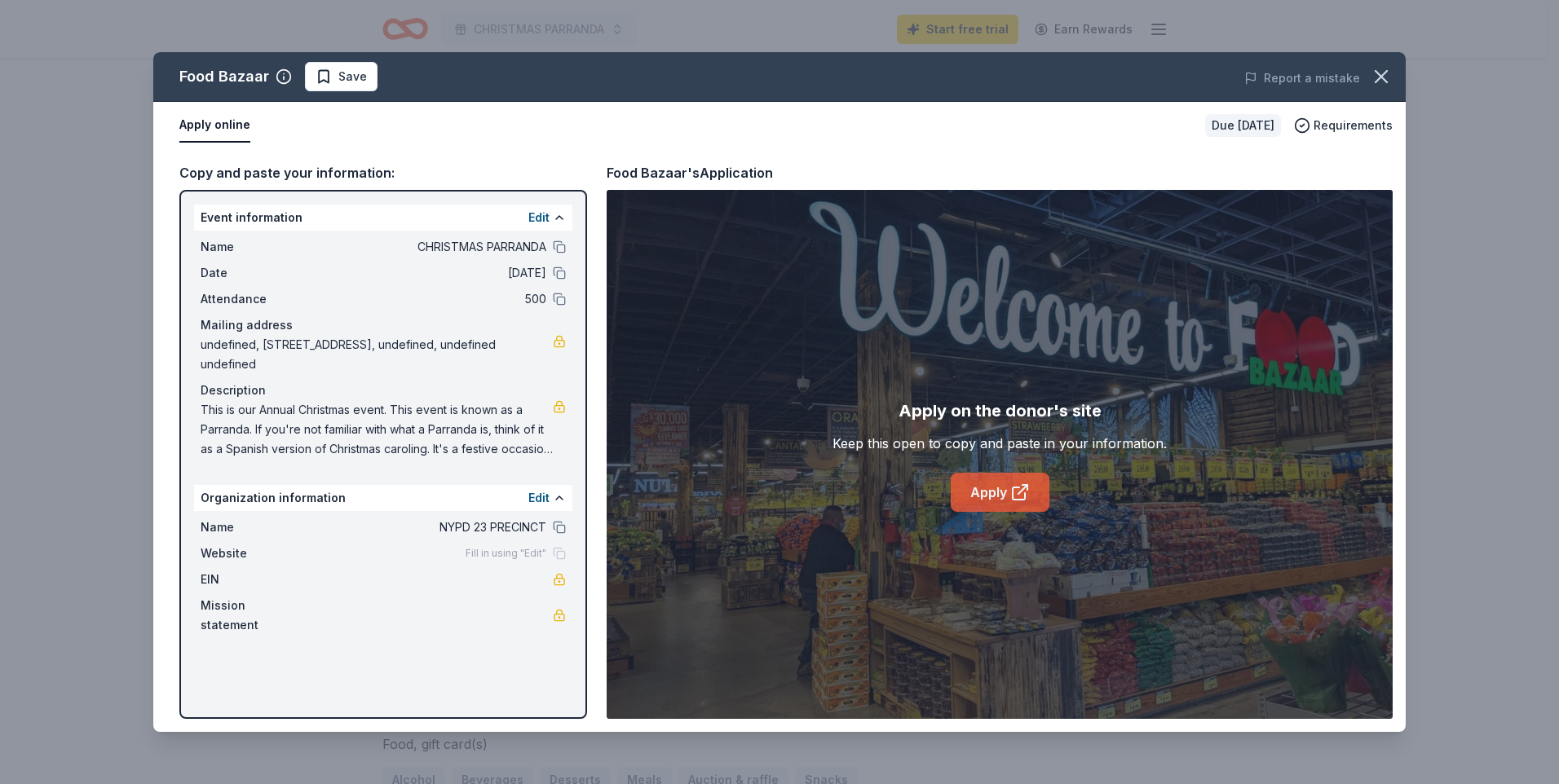
click at [1006, 482] on link "Apply" at bounding box center [1000, 493] width 99 height 40
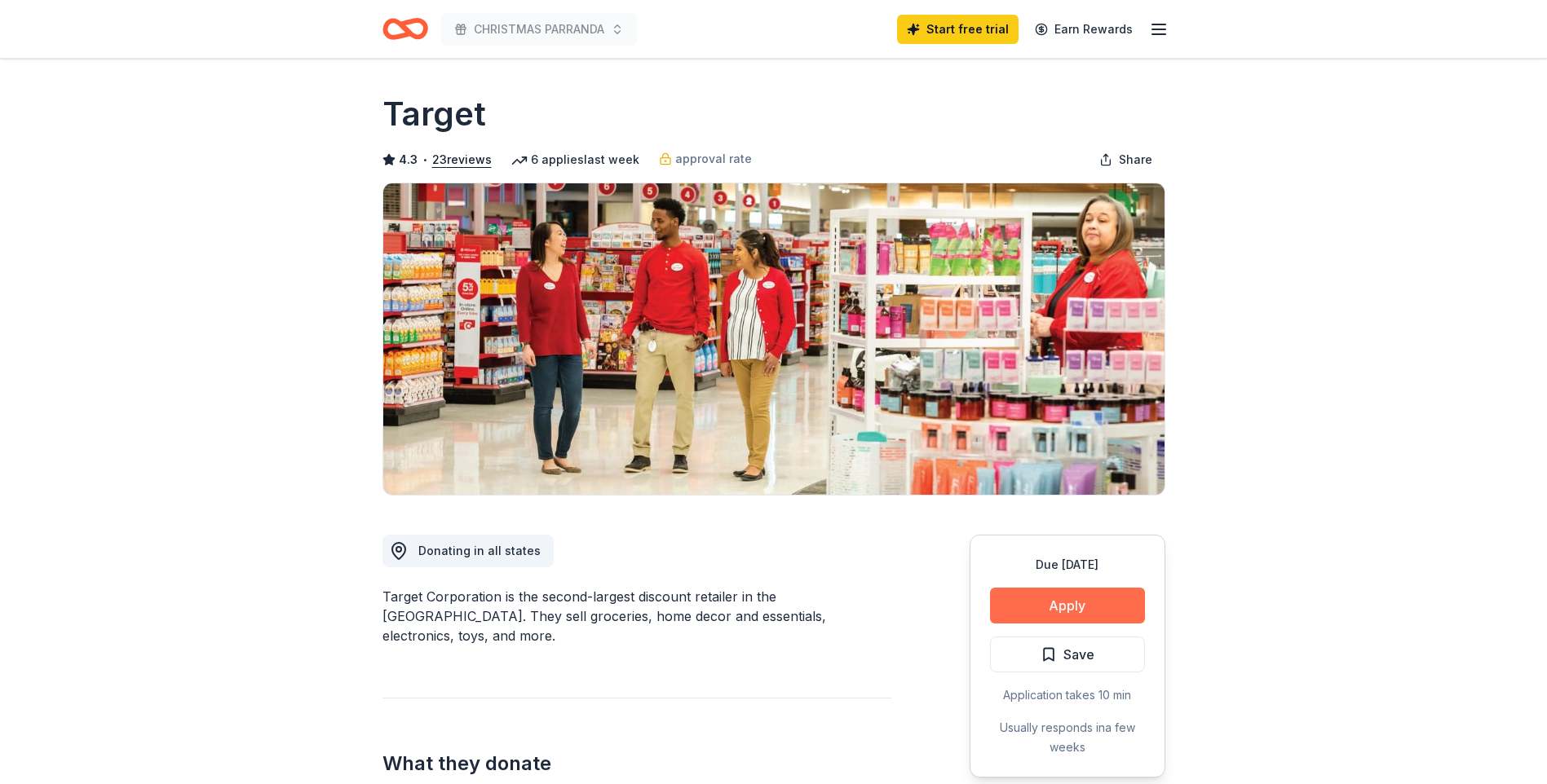
click at [1075, 615] on button "Apply" at bounding box center [1067, 606] width 155 height 36
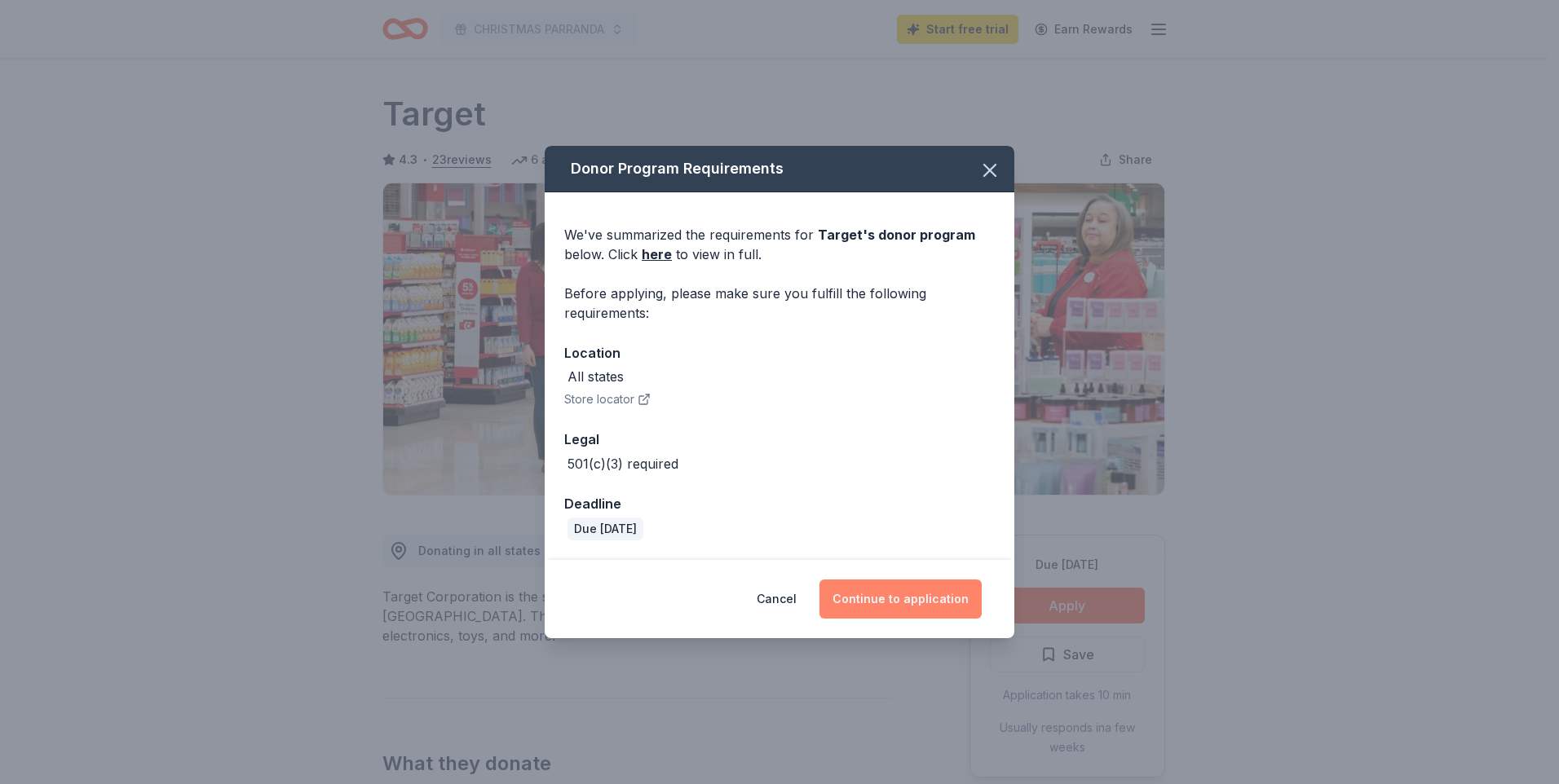
click at [866, 603] on button "Continue to application" at bounding box center [901, 599] width 162 height 40
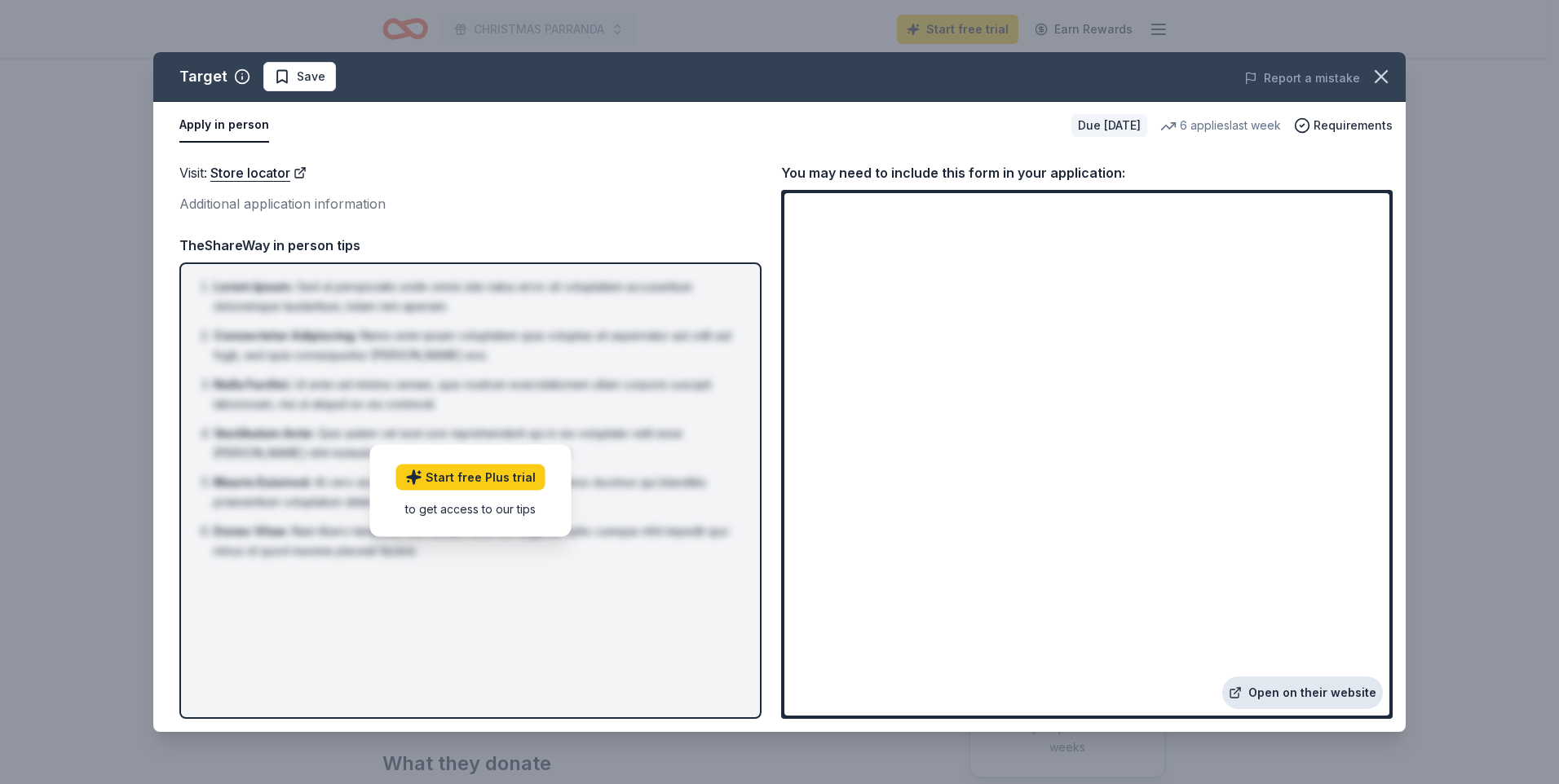
click at [1288, 709] on link "Open on their website" at bounding box center [1303, 693] width 160 height 33
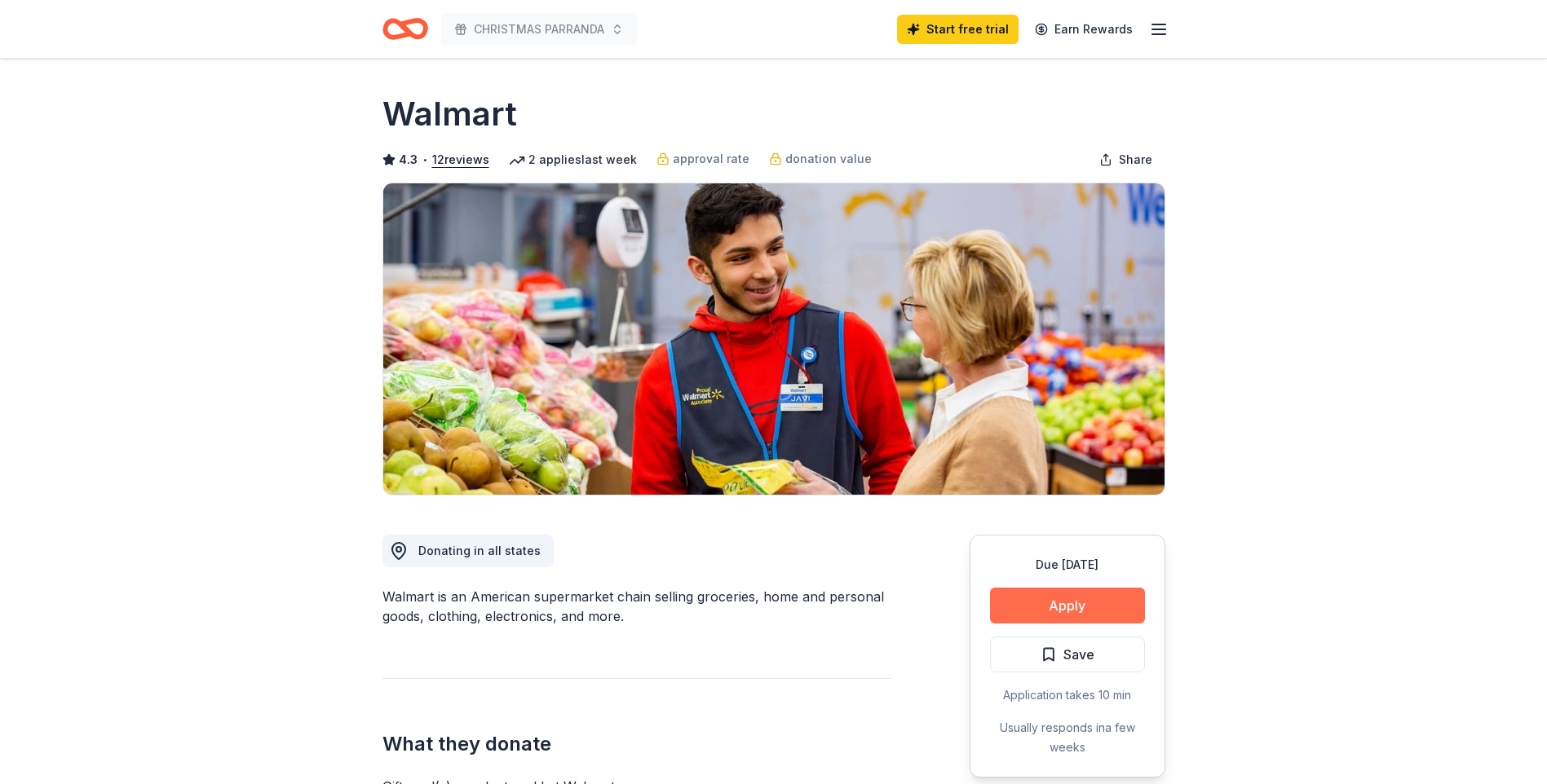
click at [1117, 599] on button "Apply" at bounding box center [1067, 606] width 155 height 36
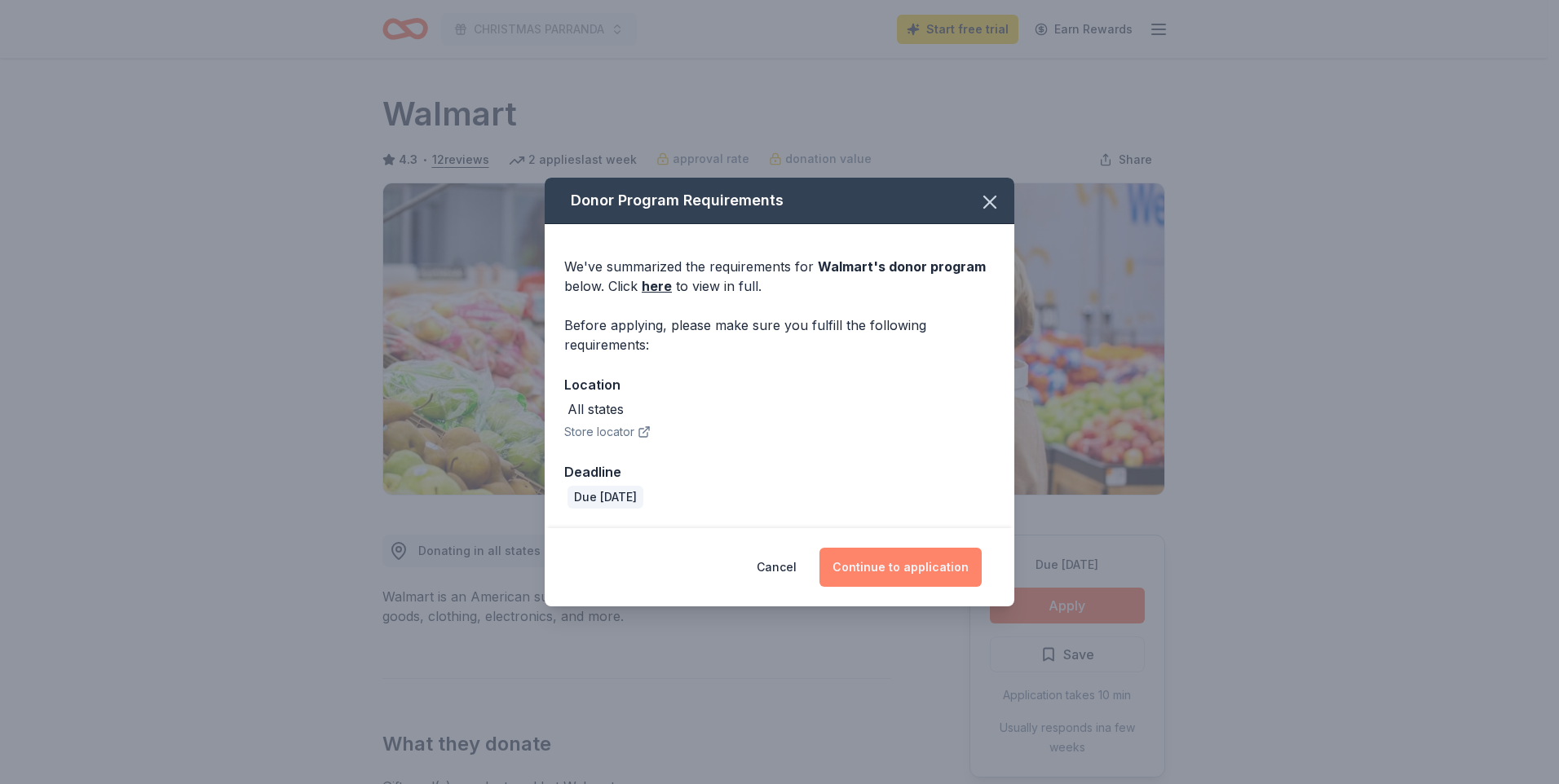
click at [874, 562] on button "Continue to application" at bounding box center [901, 567] width 162 height 40
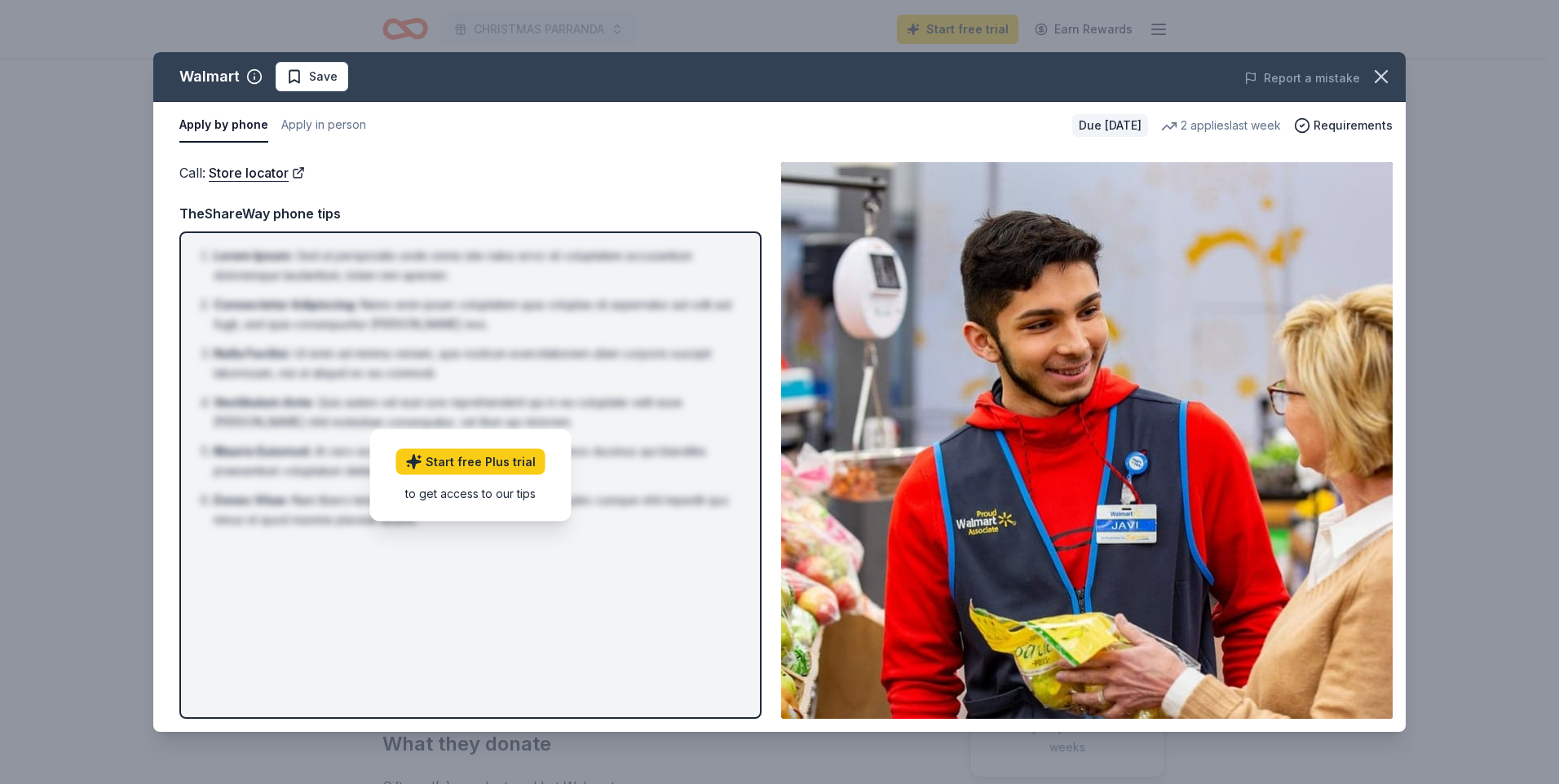
click at [1238, 389] on img at bounding box center [1087, 440] width 612 height 557
click at [1087, 457] on img at bounding box center [1087, 440] width 612 height 557
click at [1116, 554] on img at bounding box center [1087, 440] width 612 height 557
click at [1203, 493] on img at bounding box center [1087, 440] width 612 height 557
click at [246, 177] on link "Store locator" at bounding box center [257, 172] width 96 height 21
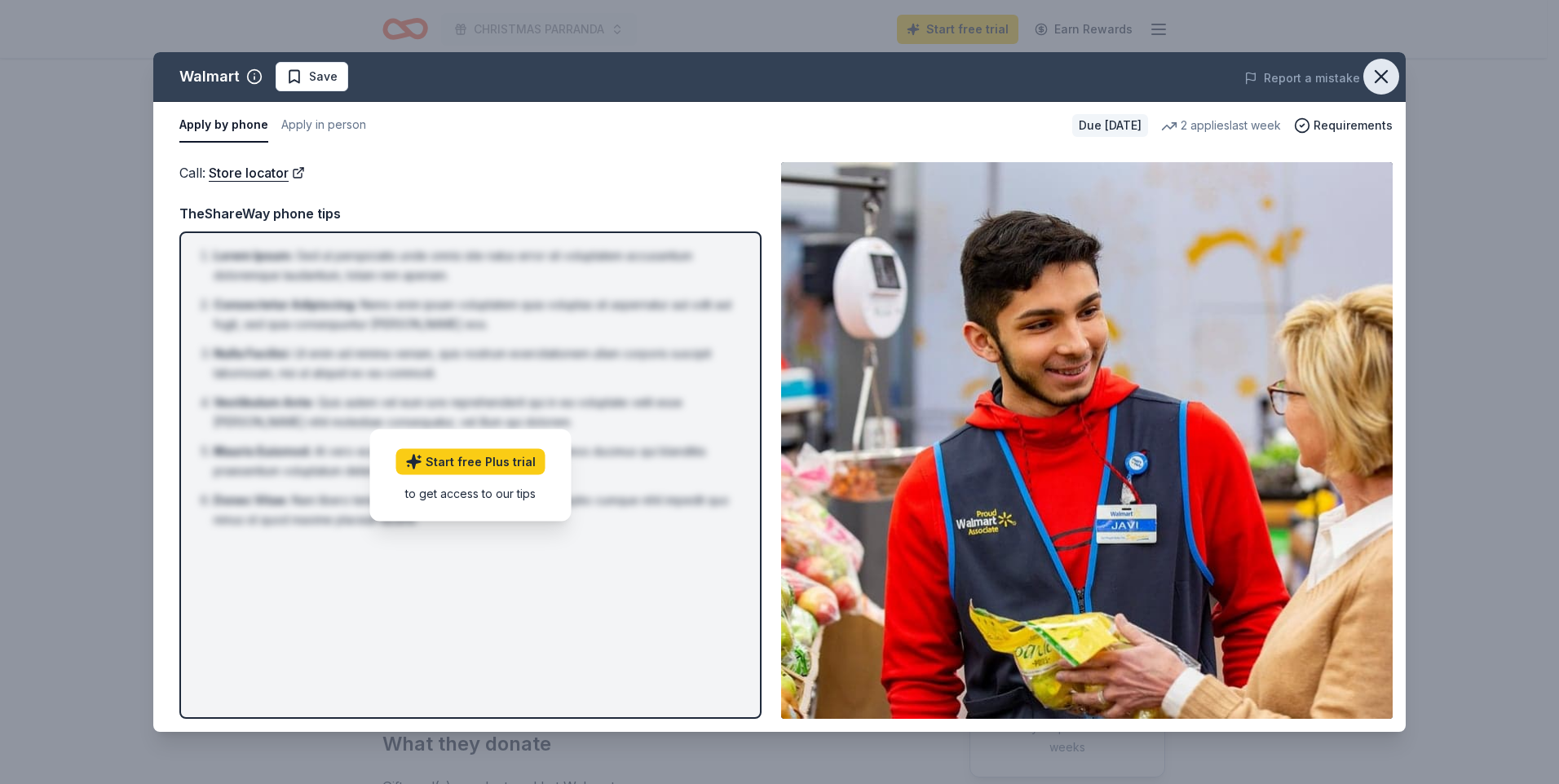
click at [1380, 63] on button "button" at bounding box center [1382, 76] width 36 height 36
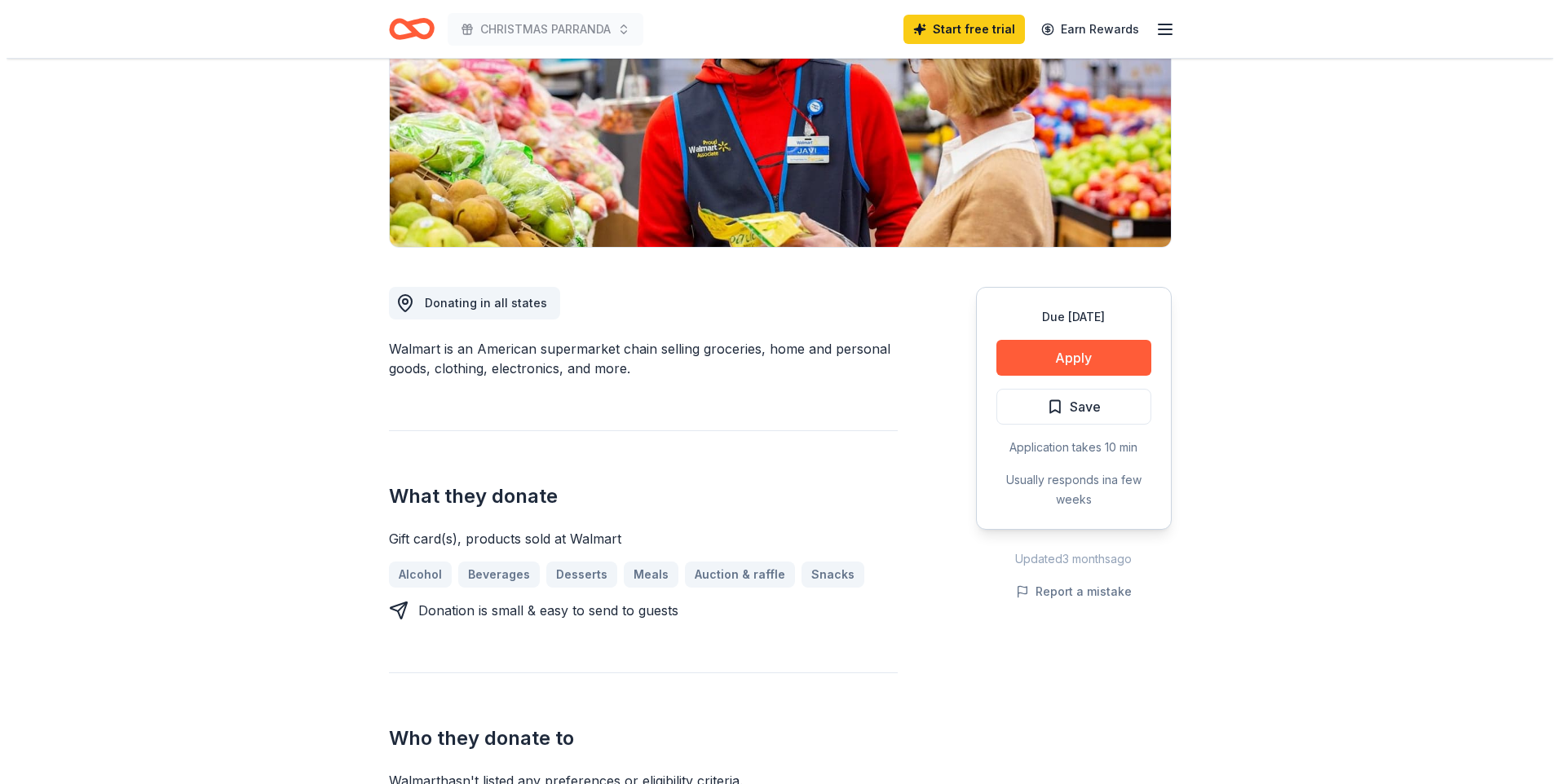
scroll to position [245, 0]
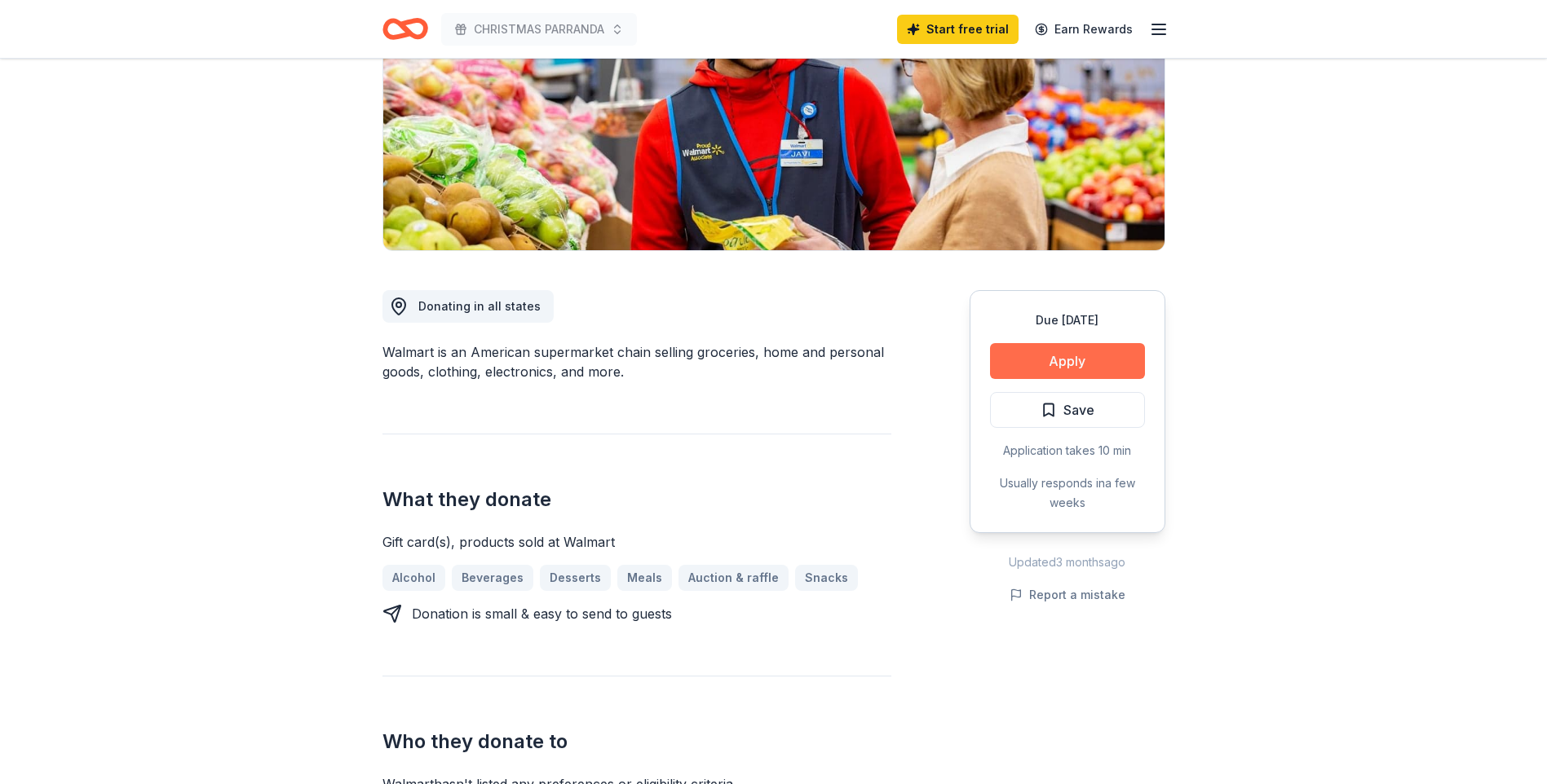
click at [1053, 363] on button "Apply" at bounding box center [1067, 361] width 155 height 36
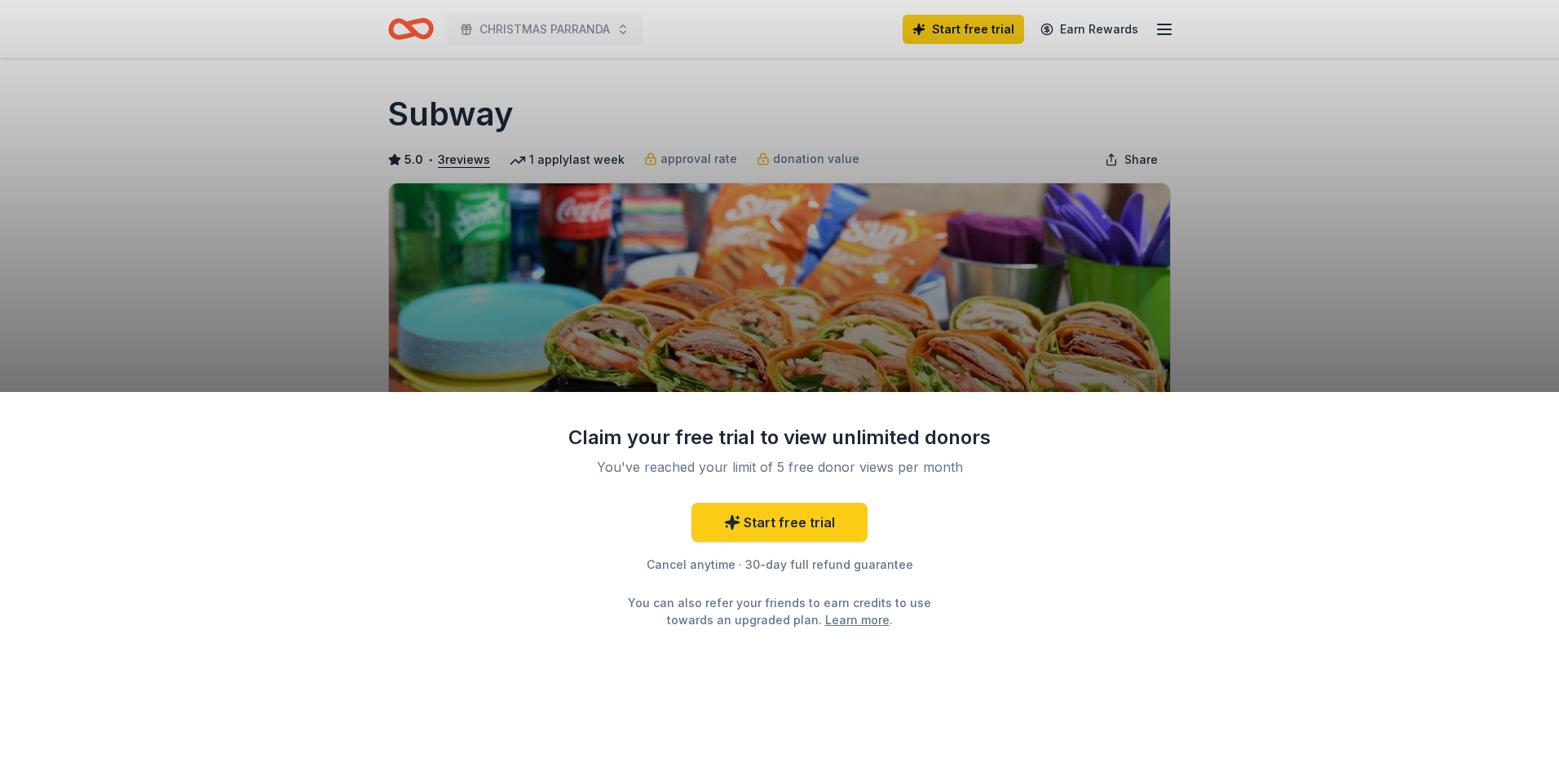
click at [1363, 265] on div "Claim your free trial to view unlimited donors You've reached your limit of 5 f…" at bounding box center [780, 392] width 1559 height 784
click at [1359, 263] on div "Claim your free trial to view unlimited donors You've reached your limit of 5 f…" at bounding box center [780, 392] width 1559 height 784
click at [1264, 149] on div "Claim your free trial to view unlimited donors You've reached your limit of 5 f…" at bounding box center [780, 392] width 1559 height 784
click at [948, 453] on div "Claim your free trial to view unlimited donors You've reached your limit of 5 f…" at bounding box center [780, 527] width 424 height 204
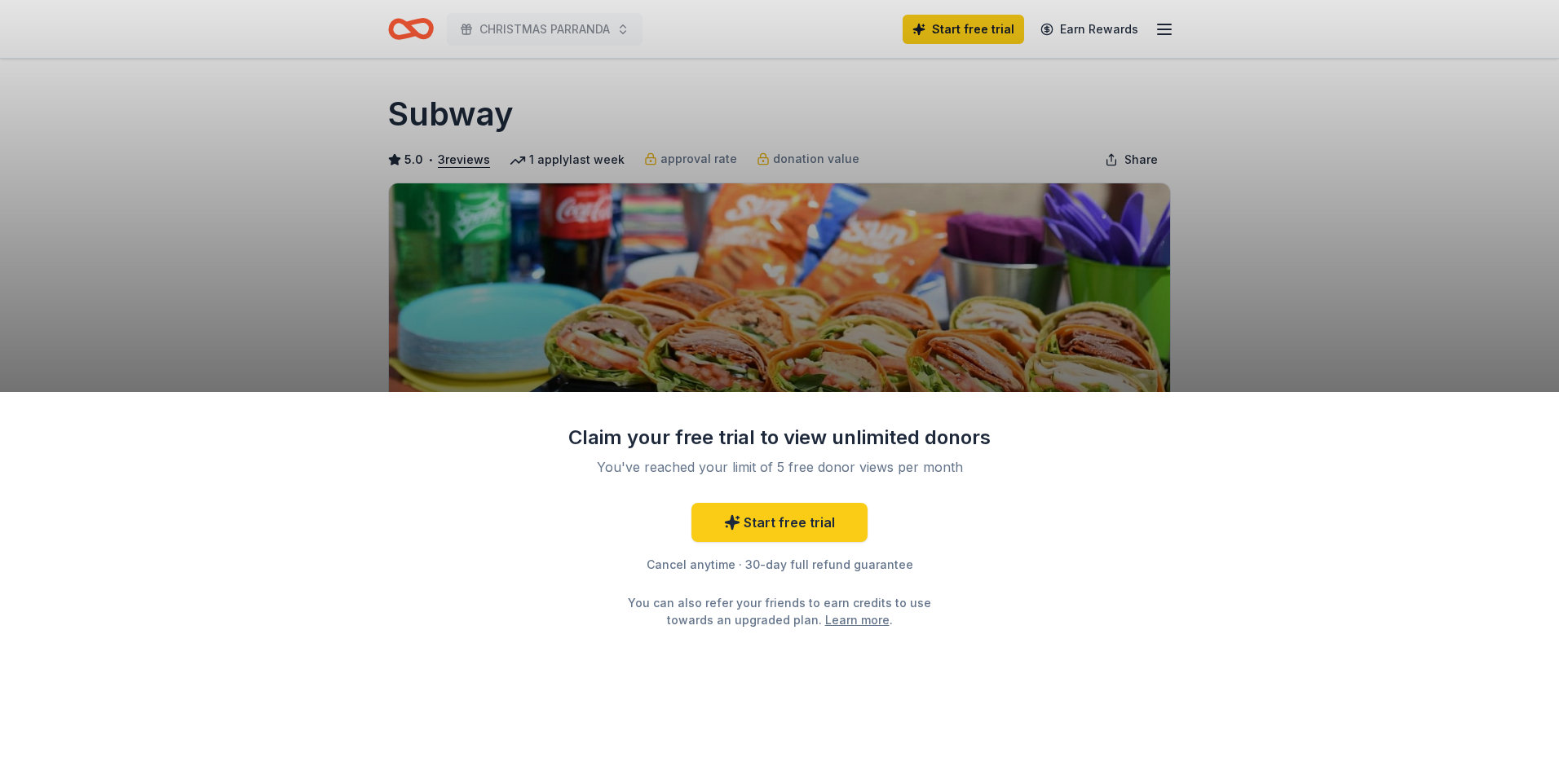
click at [728, 321] on div "Claim your free trial to view unlimited donors You've reached your limit of 5 f…" at bounding box center [780, 392] width 1559 height 784
